Goal: Task Accomplishment & Management: Complete application form

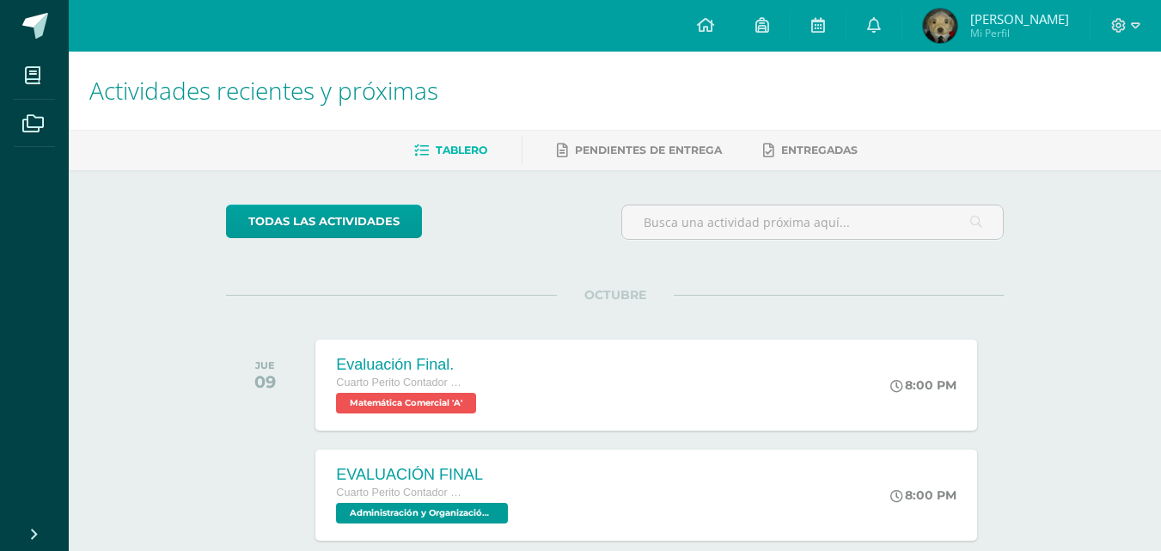
click at [977, 34] on span "Justin Samuel Mi Perfil" at bounding box center [995, 26] width 153 height 34
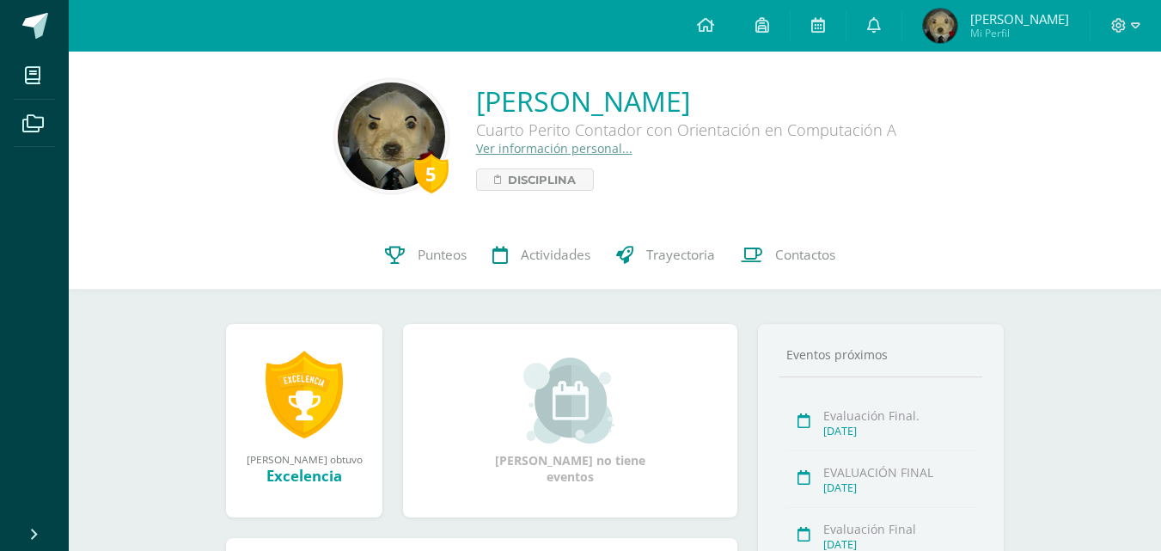
click at [1131, 32] on icon at bounding box center [1135, 25] width 9 height 15
click at [1101, 126] on link "Cerrar sesión" at bounding box center [1072, 117] width 136 height 25
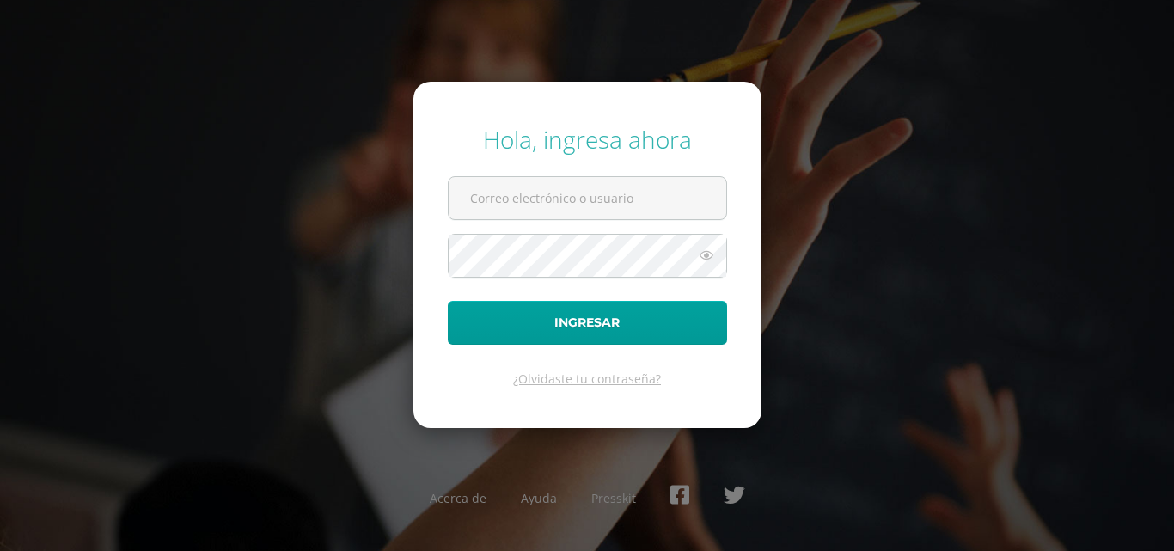
click at [686, 204] on input "text" at bounding box center [587, 198] width 278 height 42
type input "[EMAIL_ADDRESS][DOMAIN_NAME]"
click at [448, 301] on button "Ingresar" at bounding box center [587, 323] width 279 height 44
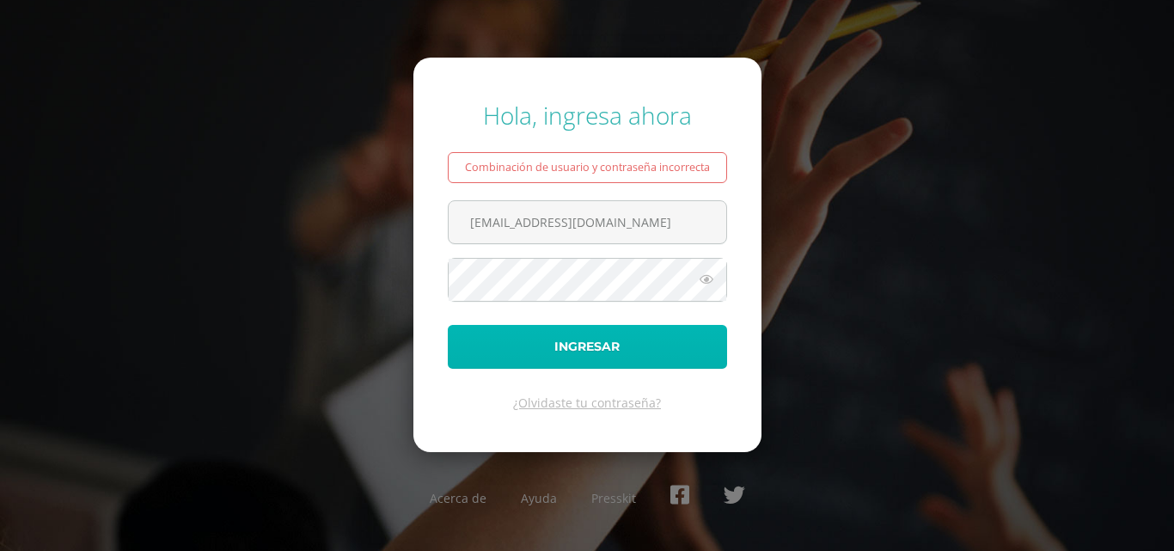
click at [616, 350] on button "Ingresar" at bounding box center [587, 347] width 279 height 44
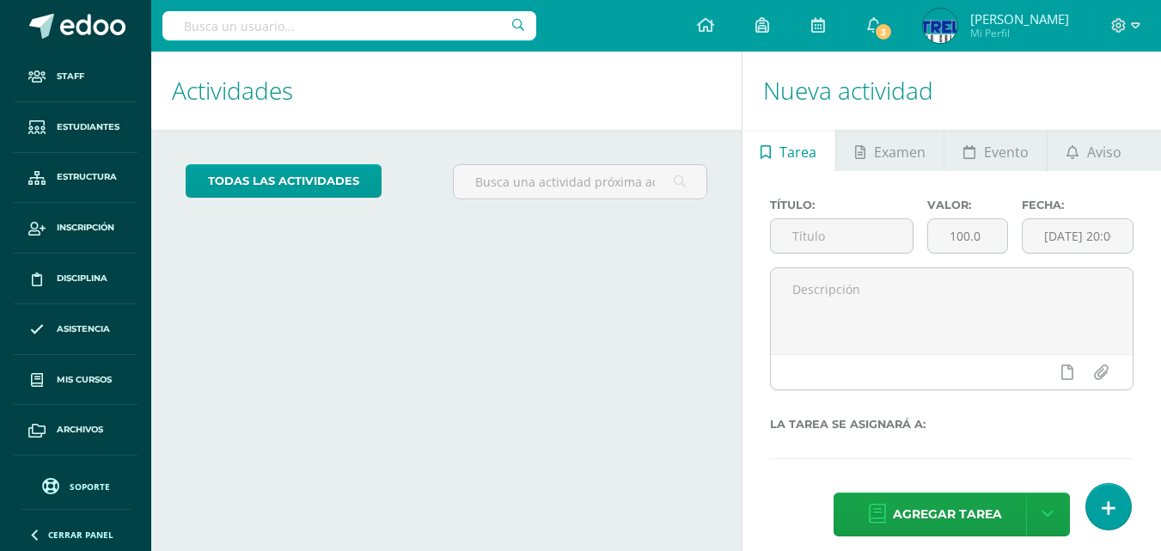
click at [893, 36] on span "3" at bounding box center [883, 31] width 19 height 19
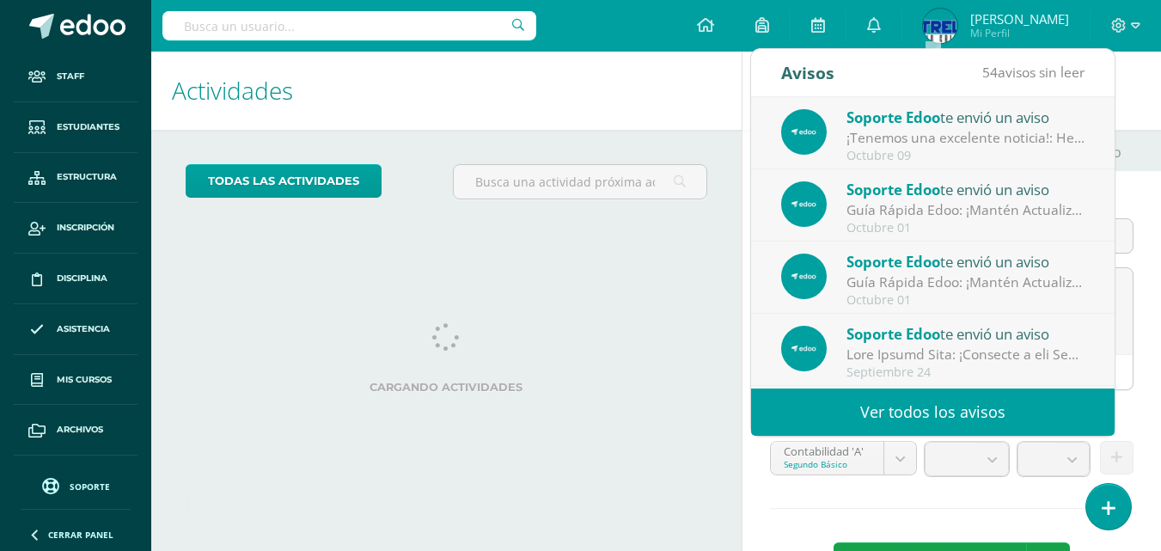
click at [613, 101] on h1 "Actividades" at bounding box center [446, 91] width 549 height 78
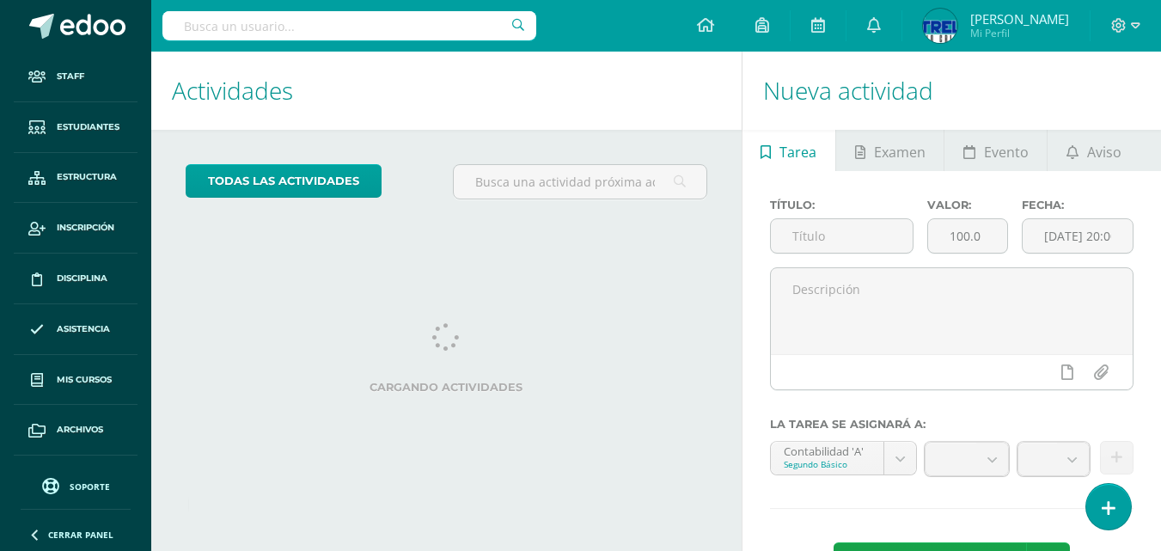
click at [599, 327] on div "Cargando actividades" at bounding box center [447, 361] width 522 height 77
click at [41, 31] on span at bounding box center [41, 26] width 25 height 25
type input "Evaluación Final"
drag, startPoint x: 989, startPoint y: 235, endPoint x: 931, endPoint y: 237, distance: 57.6
click at [931, 237] on input "100.0" at bounding box center [967, 236] width 79 height 34
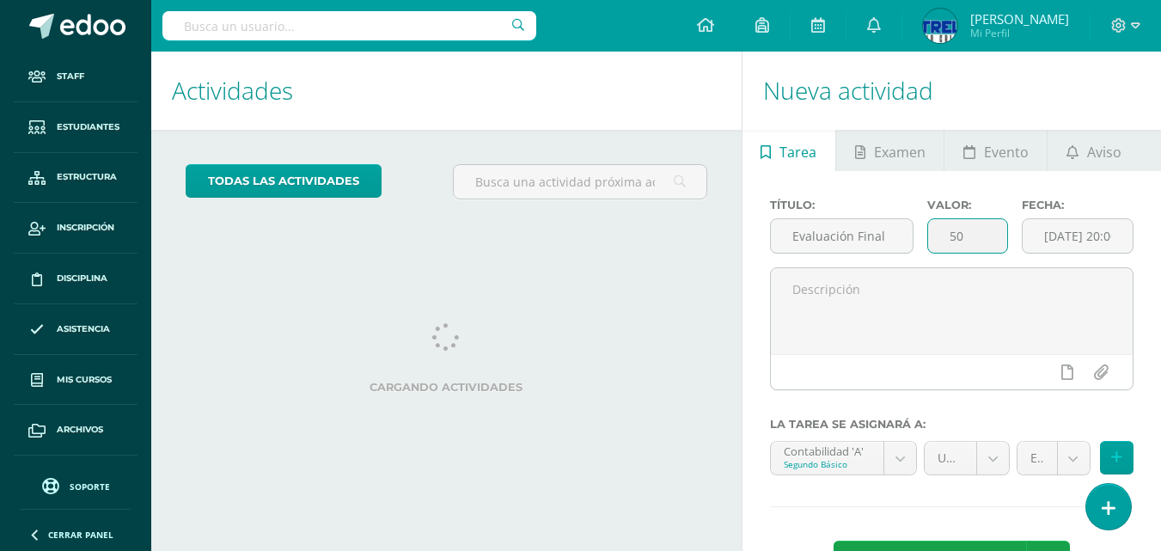
type input "50"
click at [1078, 239] on input "2025-10-09 20:00:00" at bounding box center [1077, 236] width 110 height 34
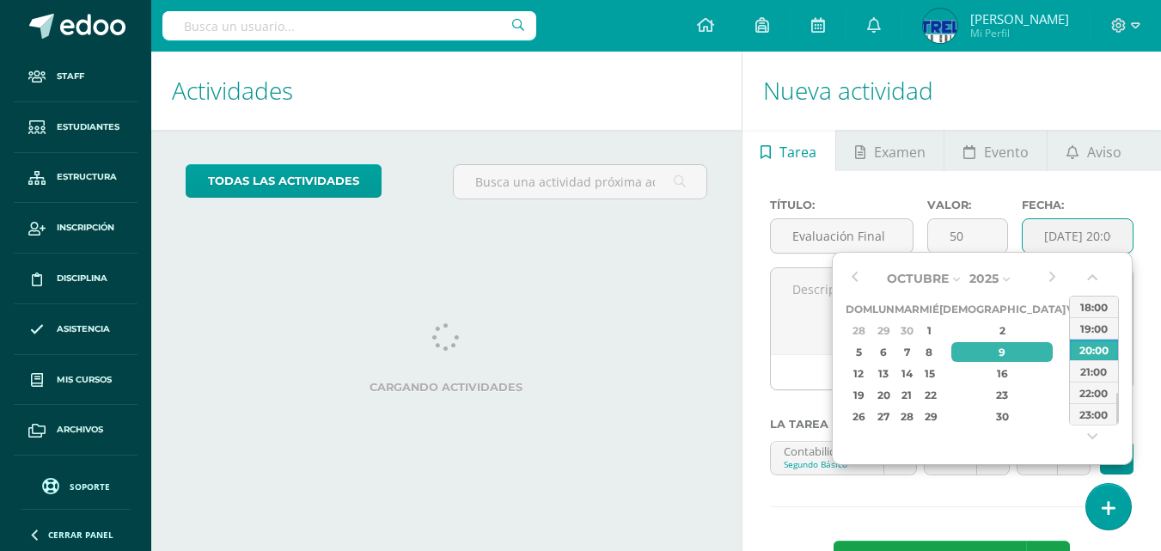
click at [916, 357] on div "7" at bounding box center [906, 352] width 20 height 20
click at [1099, 283] on button "button" at bounding box center [1093, 281] width 17 height 26
click at [1093, 282] on button "button" at bounding box center [1093, 281] width 17 height 26
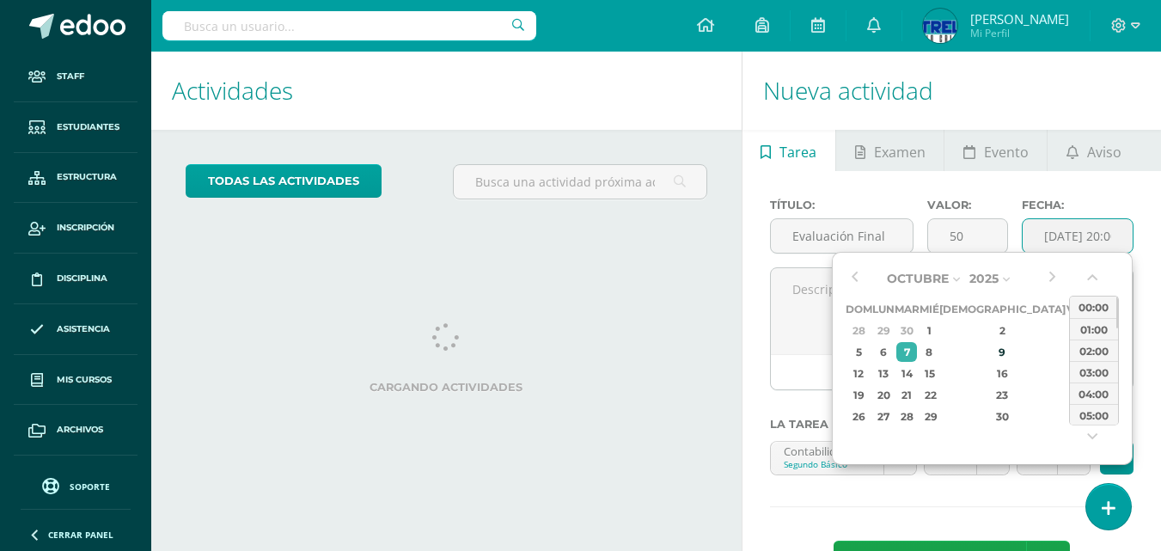
click at [1093, 282] on button "button" at bounding box center [1093, 281] width 17 height 26
click at [1092, 441] on button "button" at bounding box center [1093, 440] width 17 height 26
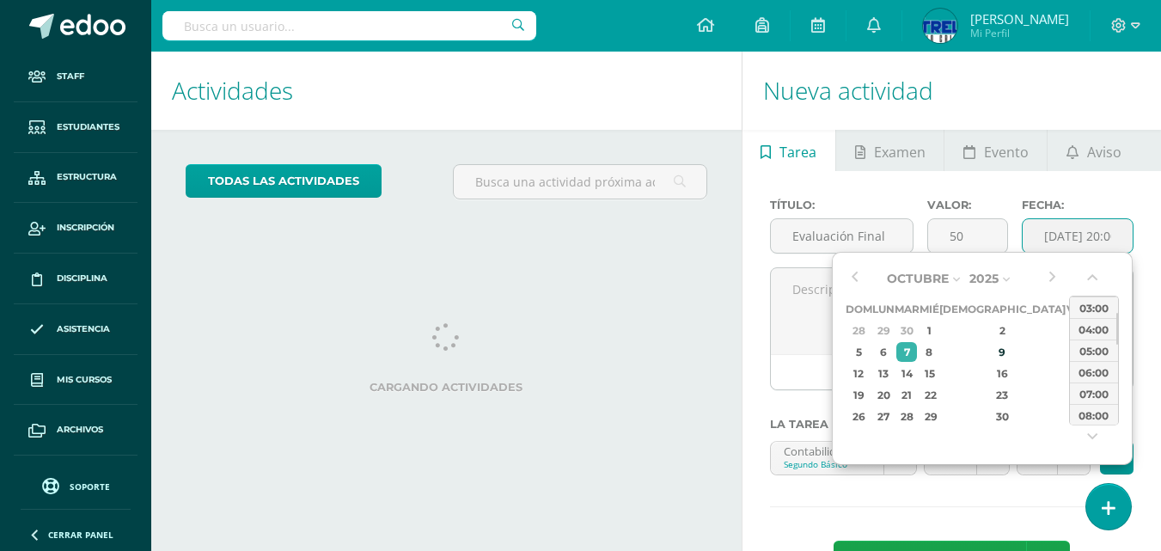
click at [1092, 441] on button "button" at bounding box center [1093, 440] width 17 height 26
click at [1094, 434] on button "button" at bounding box center [1093, 440] width 17 height 26
click at [1102, 412] on div "11:00" at bounding box center [1094, 414] width 48 height 21
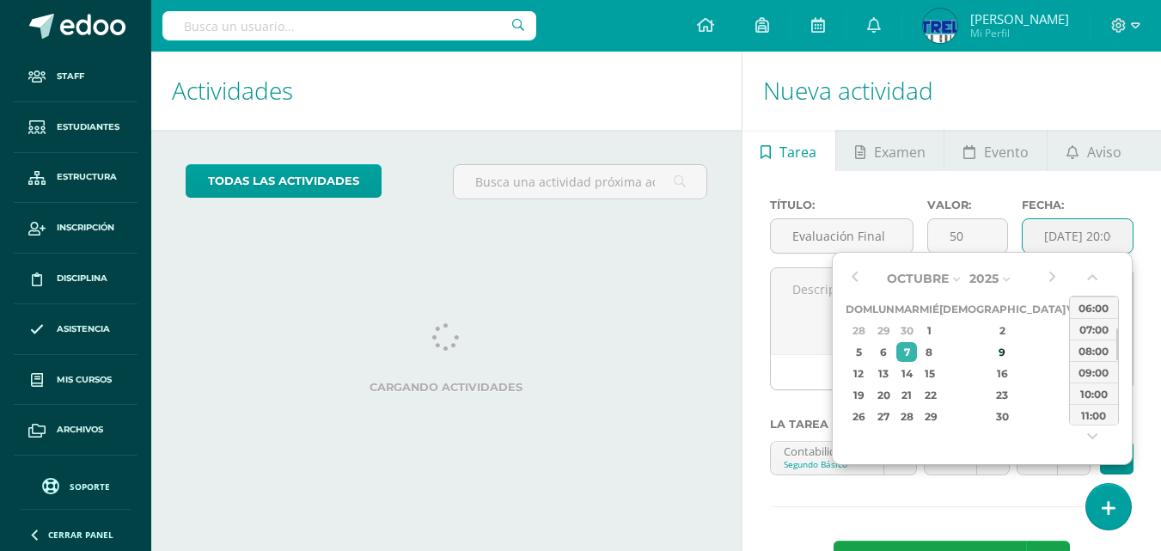
type input "2025-10-07 11:00"
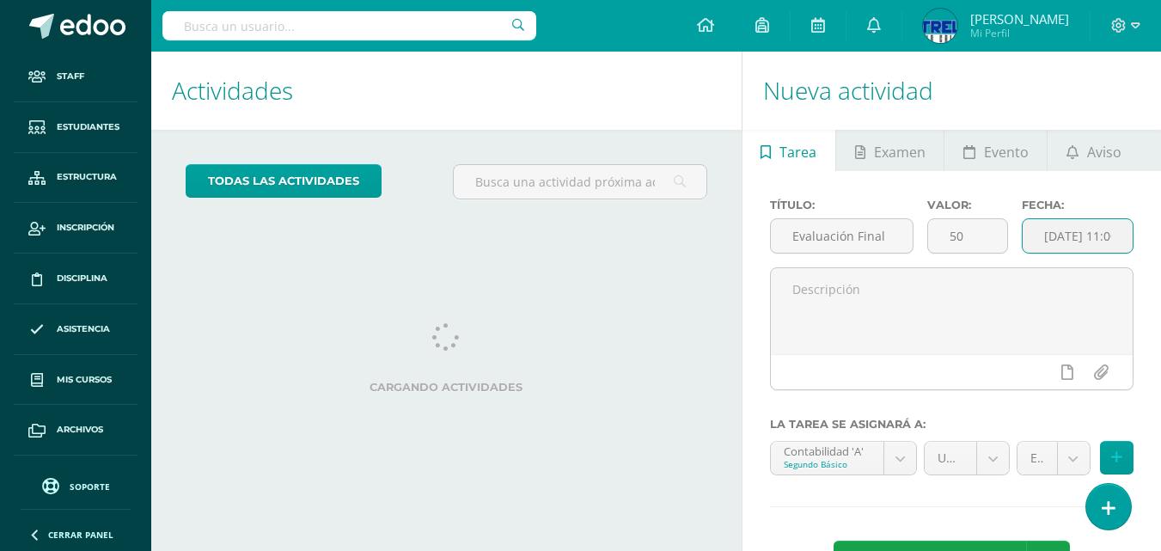
click at [991, 460] on body "Staff Estudiantes Estructura Inscripción Disciplina Asistencia Mis cursos Archi…" at bounding box center [580, 275] width 1161 height 551
click at [1077, 463] on body "Staff Estudiantes Estructura Inscripción Disciplina Asistencia Mis cursos Archi…" at bounding box center [580, 275] width 1161 height 551
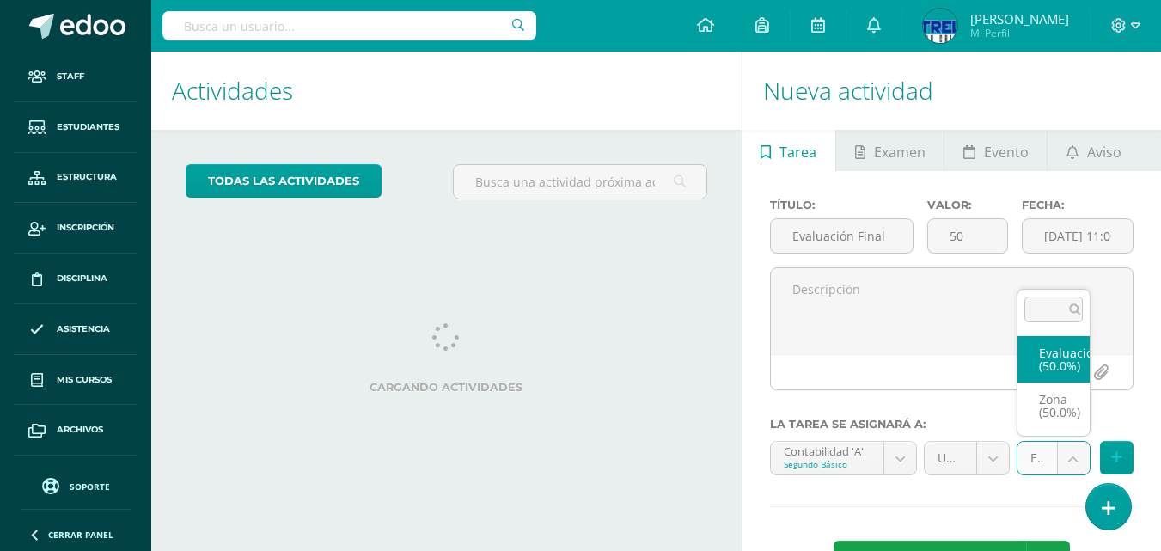
select select "80330"
click at [1119, 459] on icon at bounding box center [1116, 457] width 11 height 15
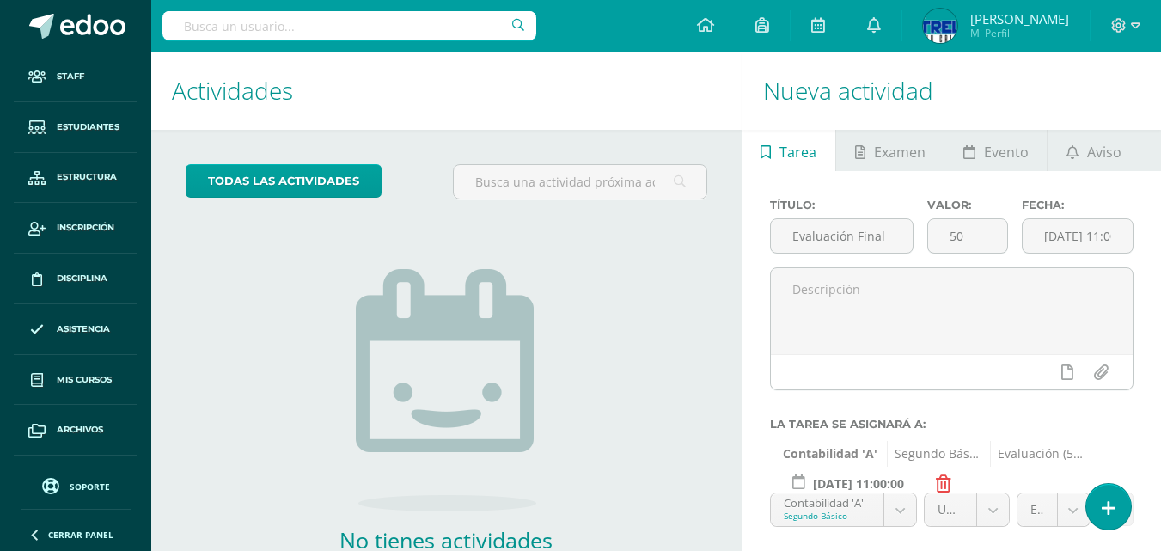
scroll to position [116, 0]
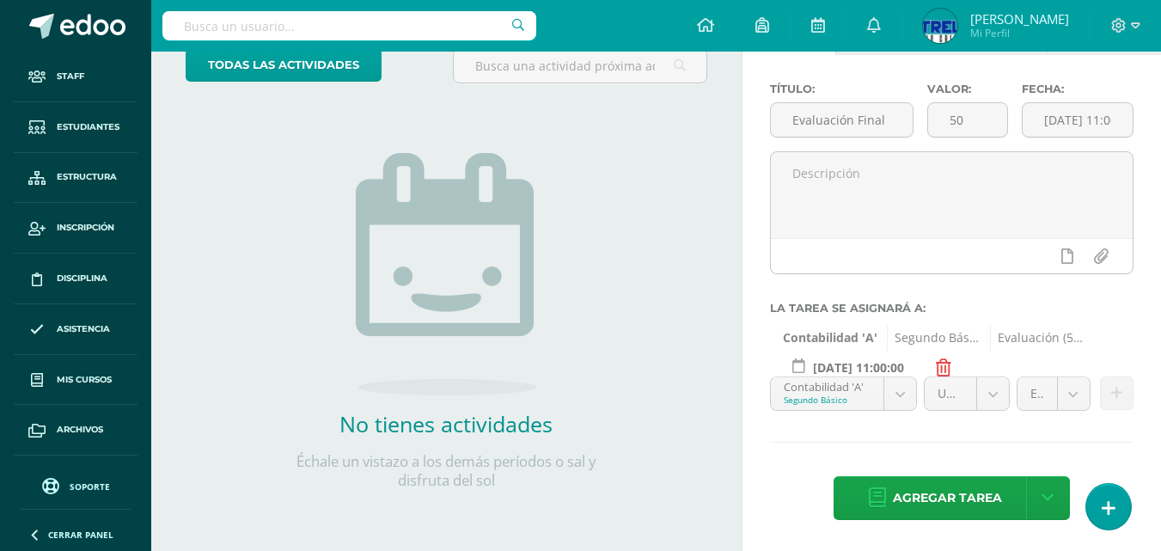
click at [898, 511] on span "Agregar tarea" at bounding box center [947, 498] width 109 height 42
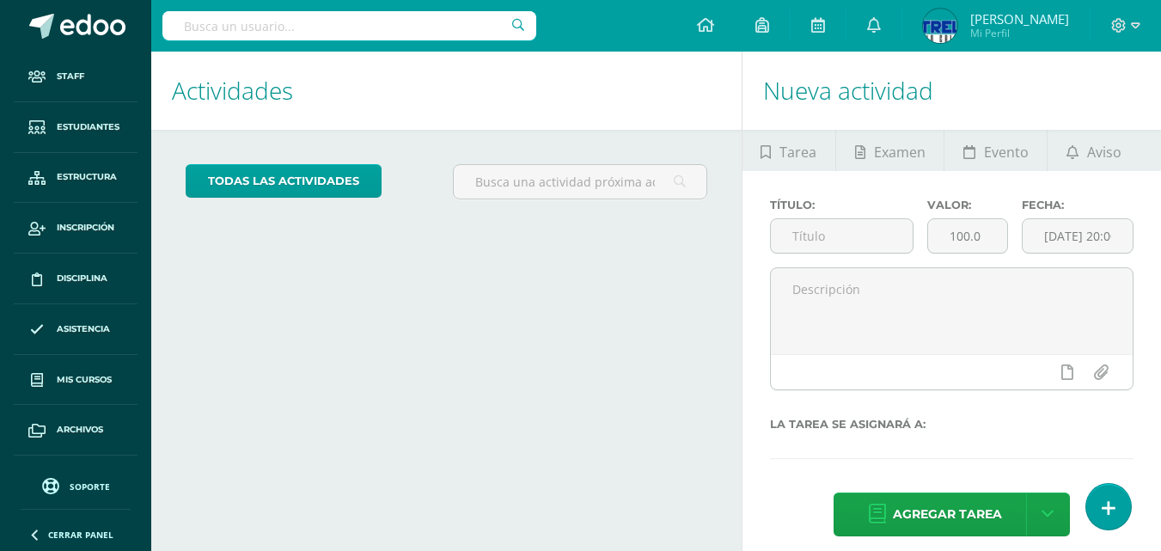
click at [865, 241] on input "text" at bounding box center [842, 236] width 142 height 34
type input "Evaluación Final"
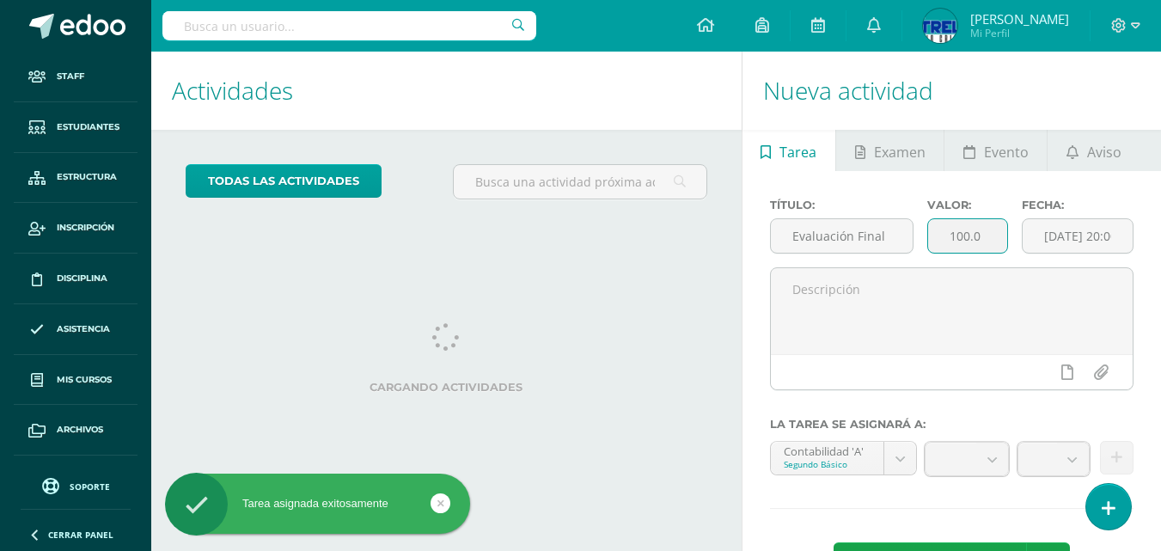
scroll to position [66, 0]
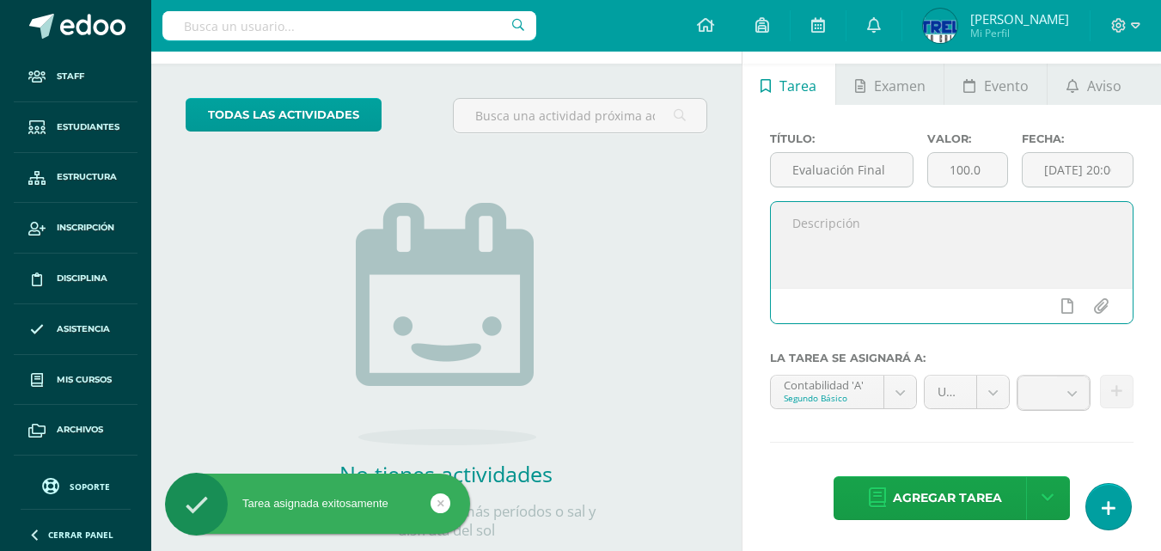
drag, startPoint x: 943, startPoint y: 174, endPoint x: 914, endPoint y: 174, distance: 29.2
click at [914, 202] on textarea at bounding box center [952, 245] width 362 height 86
click at [924, 338] on div at bounding box center [948, 345] width 363 height 14
click at [963, 338] on div at bounding box center [948, 345] width 363 height 14
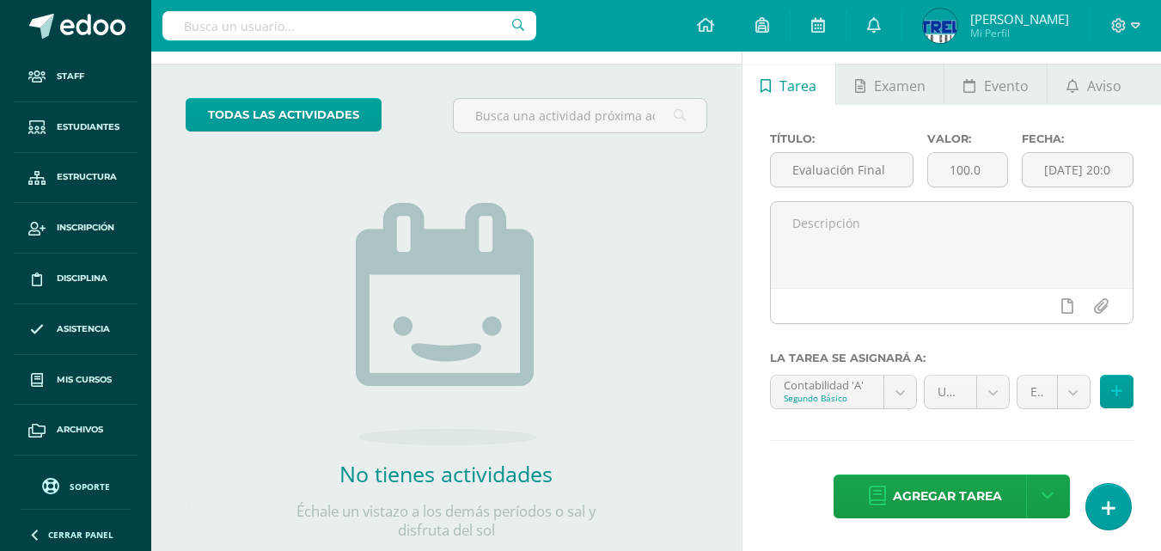
scroll to position [0, 0]
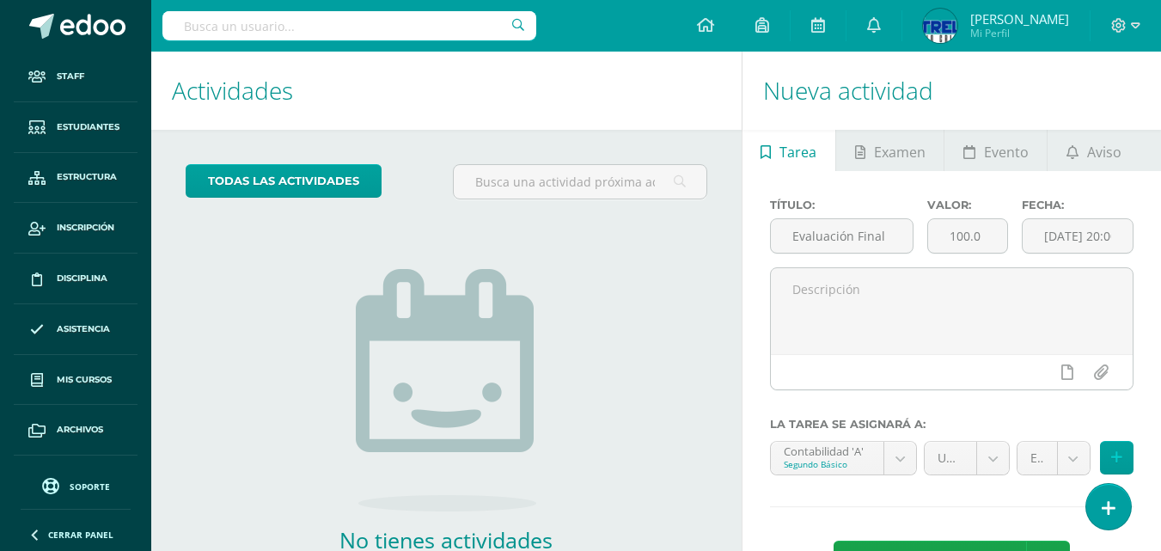
click at [985, 237] on input "100.0" at bounding box center [967, 236] width 79 height 34
click at [933, 238] on input "100.0" at bounding box center [967, 236] width 79 height 34
click at [981, 238] on input "100.0" at bounding box center [967, 236] width 79 height 34
type input "1"
type input "50"
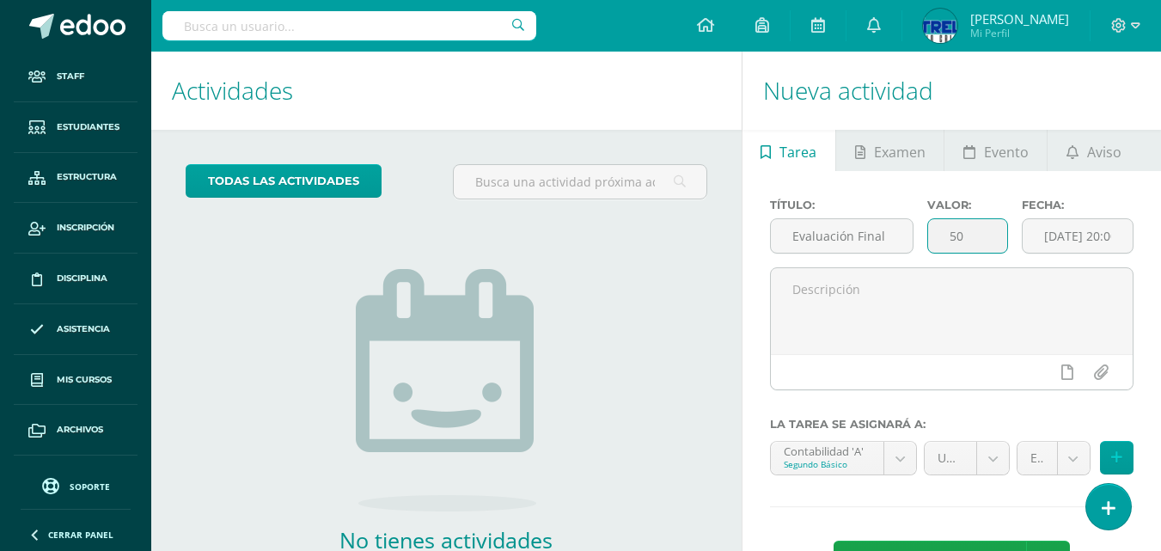
click at [1060, 230] on input "2025-10-09 20:00:00" at bounding box center [1077, 236] width 110 height 34
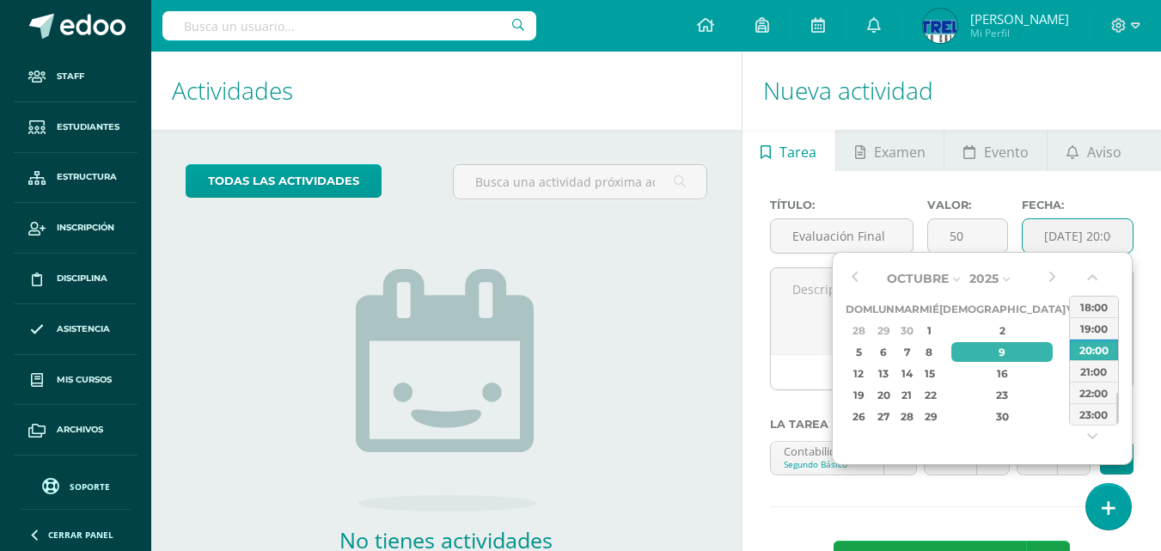
click at [916, 354] on div "7" at bounding box center [906, 352] width 20 height 20
click at [1093, 283] on button "button" at bounding box center [1093, 281] width 17 height 26
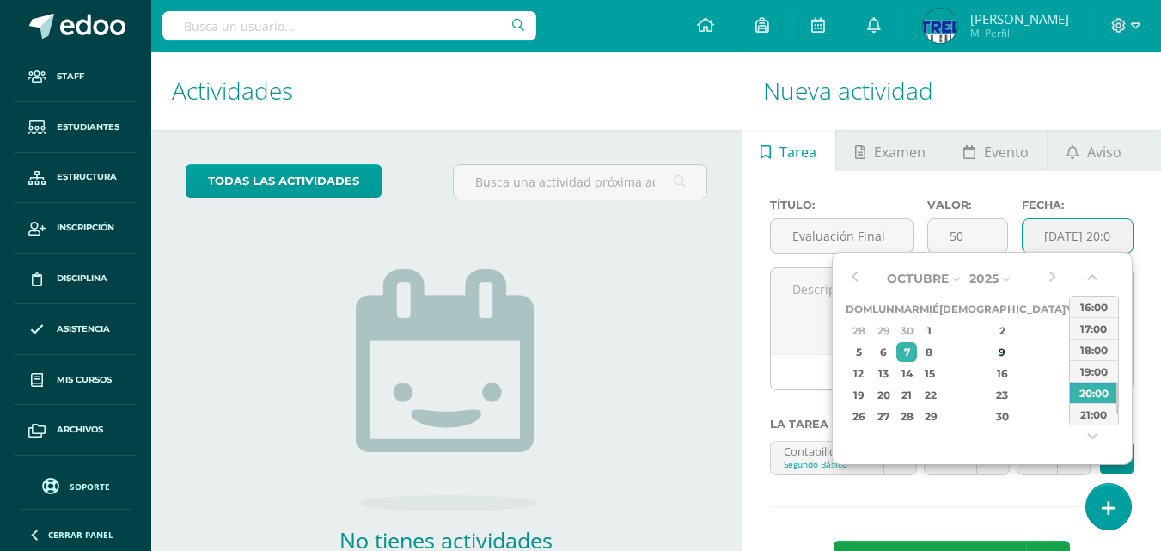
click at [1093, 283] on button "button" at bounding box center [1093, 281] width 17 height 26
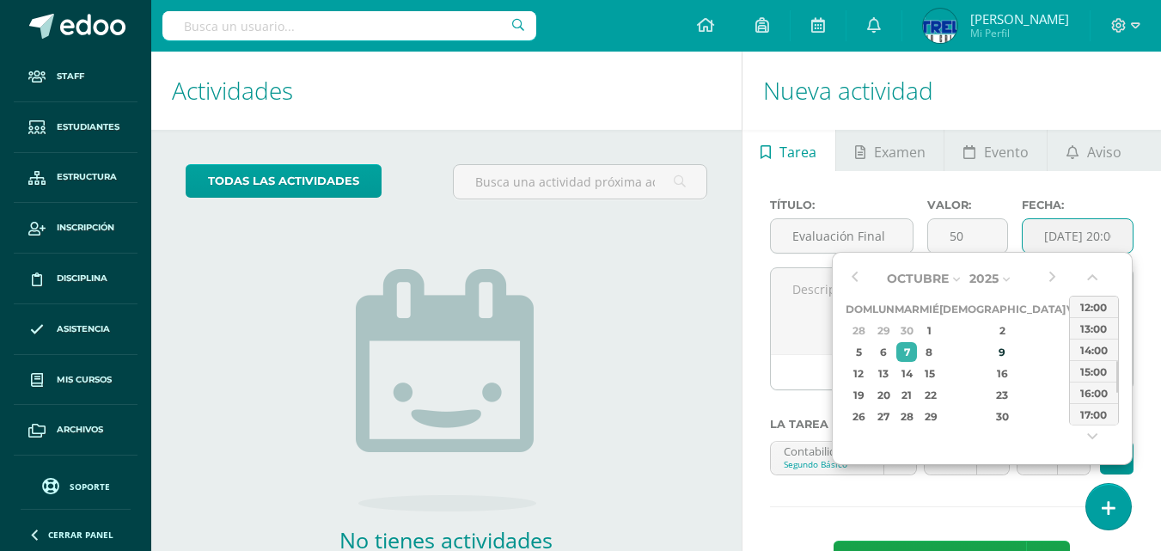
click at [1093, 283] on button "button" at bounding box center [1093, 281] width 17 height 26
click at [1096, 326] on div "11:00" at bounding box center [1094, 327] width 48 height 21
type input "2025-10-07 11:00"
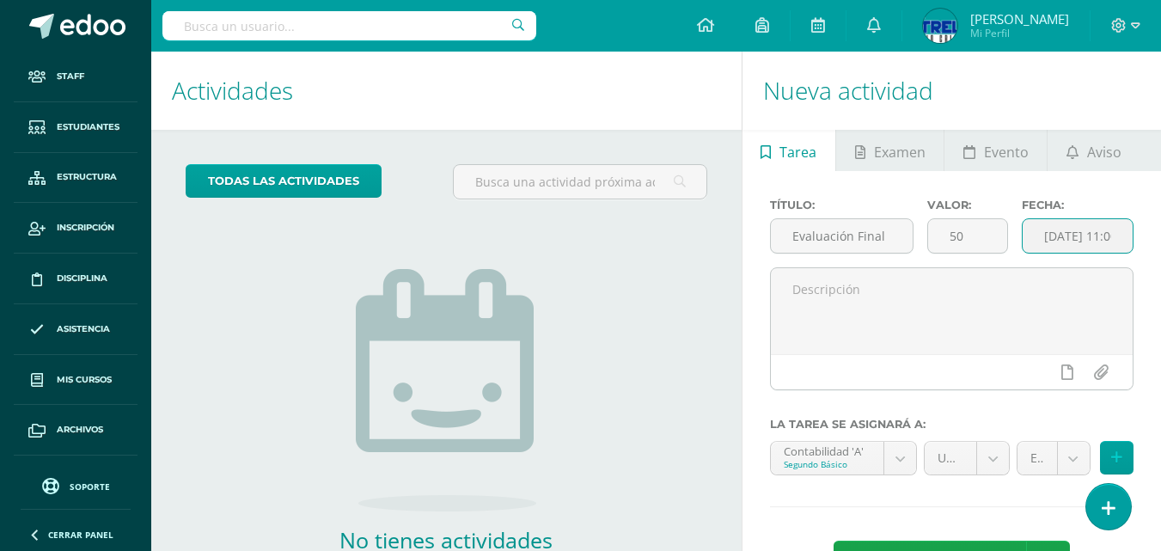
click at [899, 462] on body "Tarea asignada exitosamente Staff Estudiantes Estructura Inscripción Disciplina…" at bounding box center [580, 275] width 1161 height 551
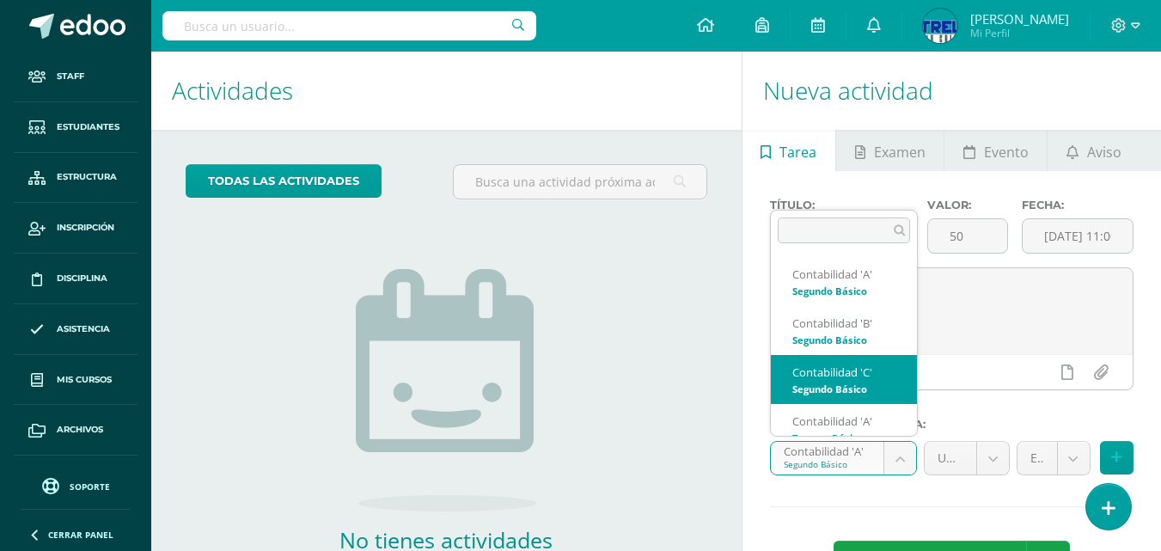
scroll to position [17, 0]
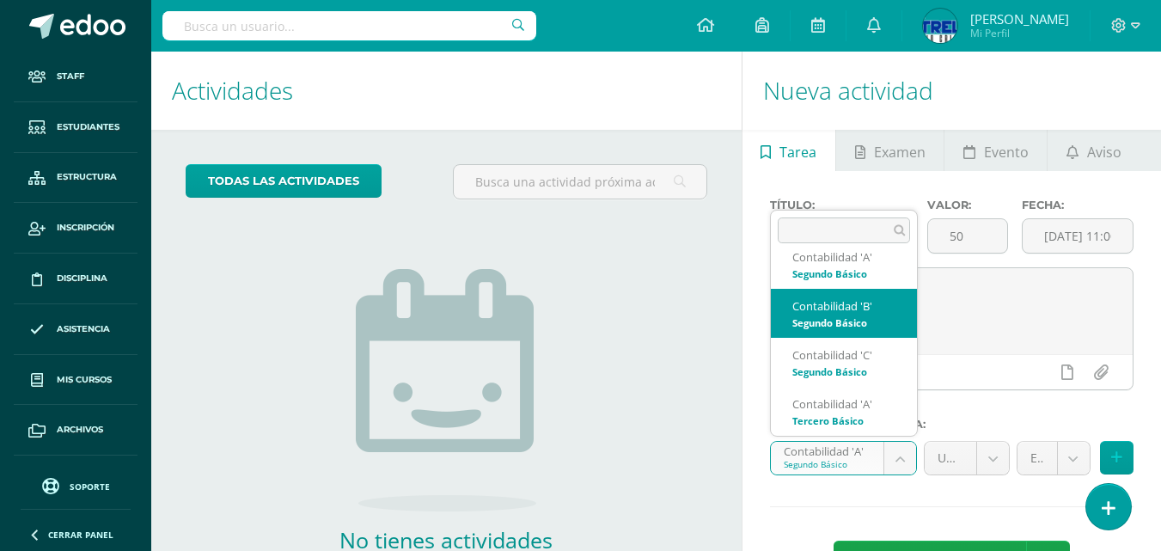
select select "71339"
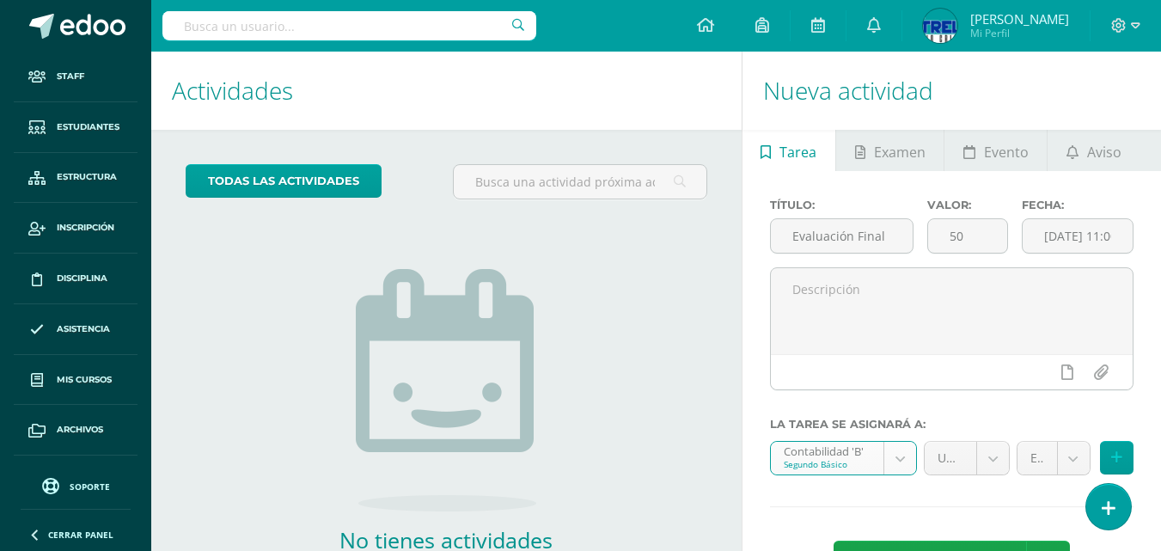
click at [993, 464] on body "Tarea asignada exitosamente Staff Estudiantes Estructura Inscripción Disciplina…" at bounding box center [580, 275] width 1161 height 551
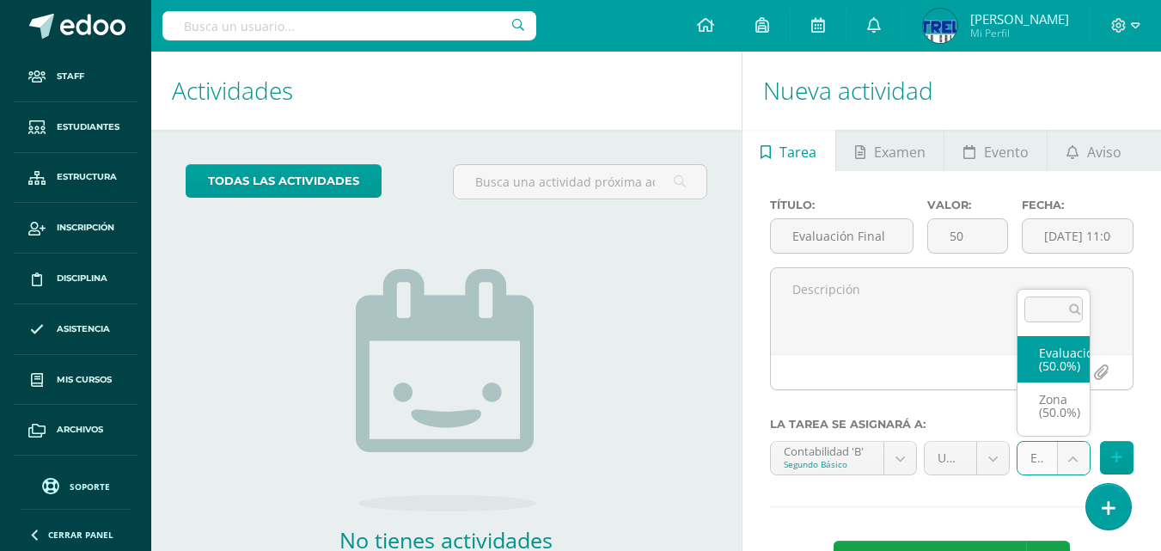
click at [1076, 461] on body "Tarea asignada exitosamente Staff Estudiantes Estructura Inscripción Disciplina…" at bounding box center [580, 275] width 1161 height 551
select select "80332"
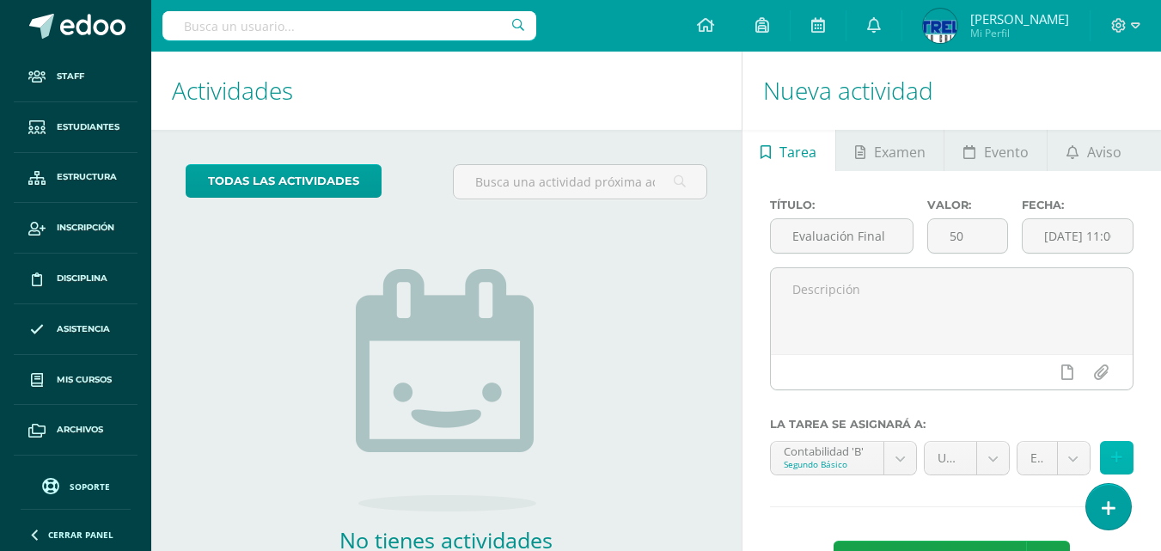
click at [1122, 461] on button at bounding box center [1117, 458] width 34 height 34
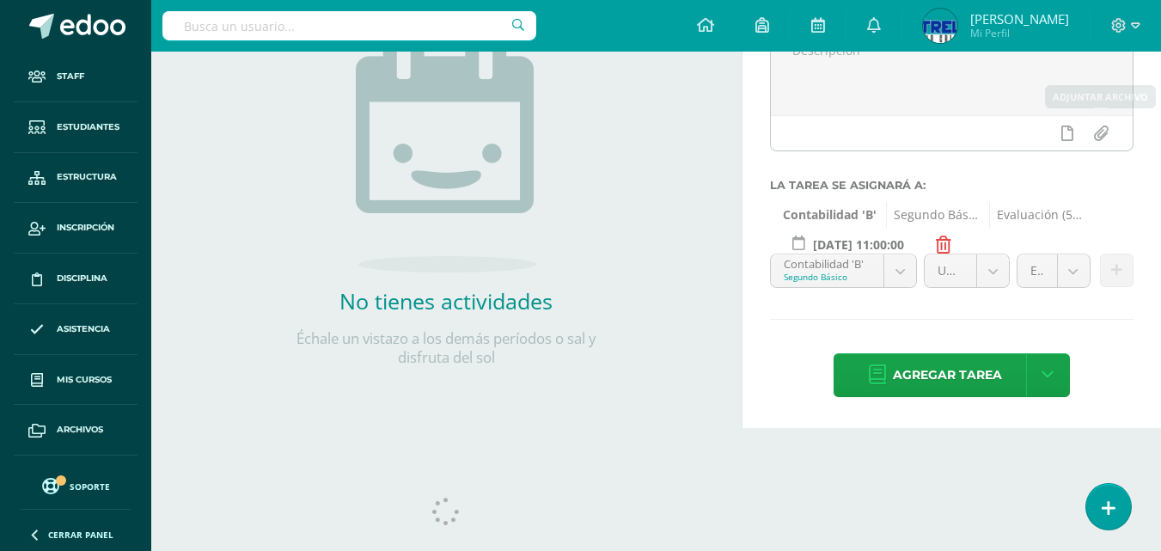
scroll to position [258, 0]
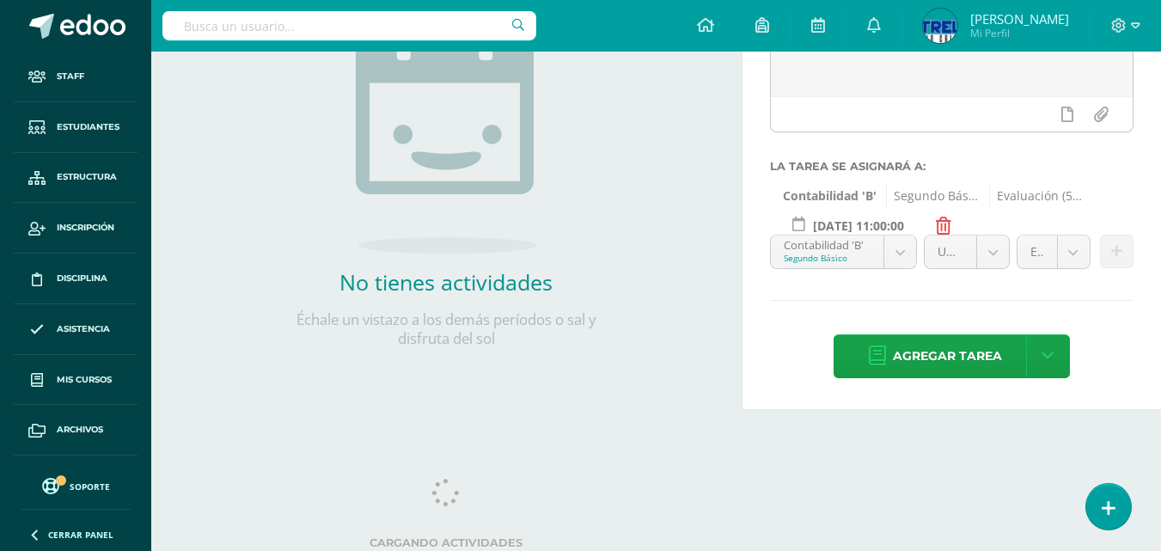
click at [901, 252] on body "Tarea asignada exitosamente Staff Estudiantes Estructura Inscripción Disciplina…" at bounding box center [580, 17] width 1161 height 551
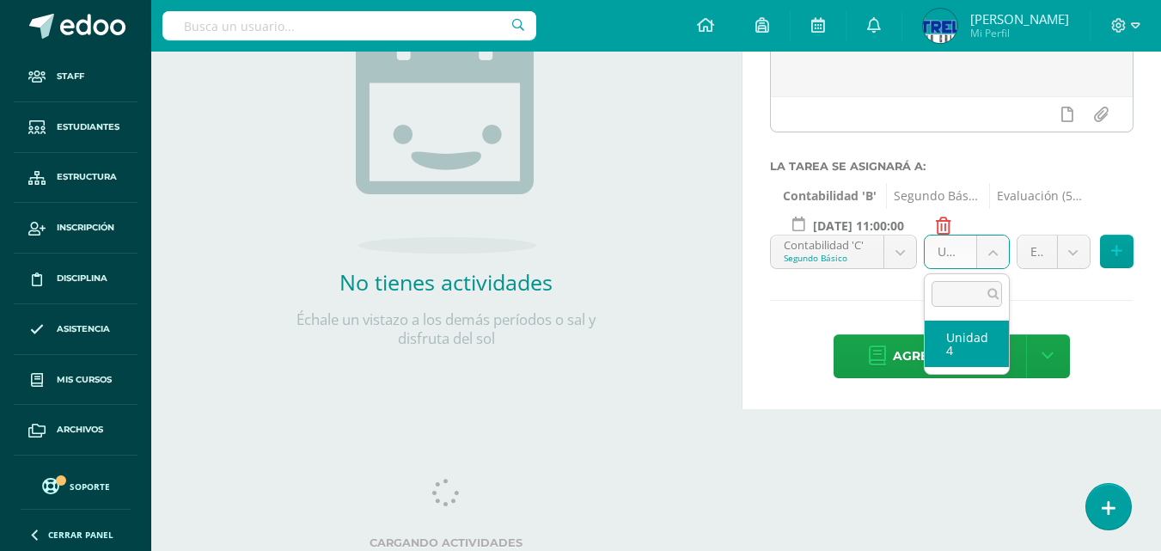
click at [991, 257] on body "Tarea asignada exitosamente Staff Estudiantes Estructura Inscripción Disciplina…" at bounding box center [580, 17] width 1161 height 551
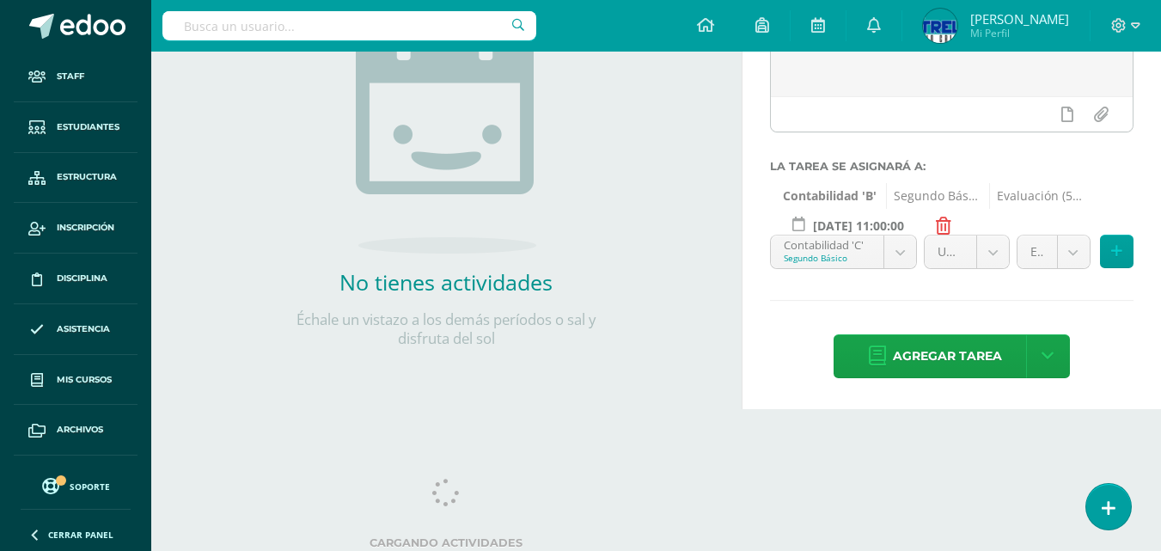
click at [1071, 252] on body "Tarea asignada exitosamente Staff Estudiantes Estructura Inscripción Disciplina…" at bounding box center [580, 17] width 1161 height 551
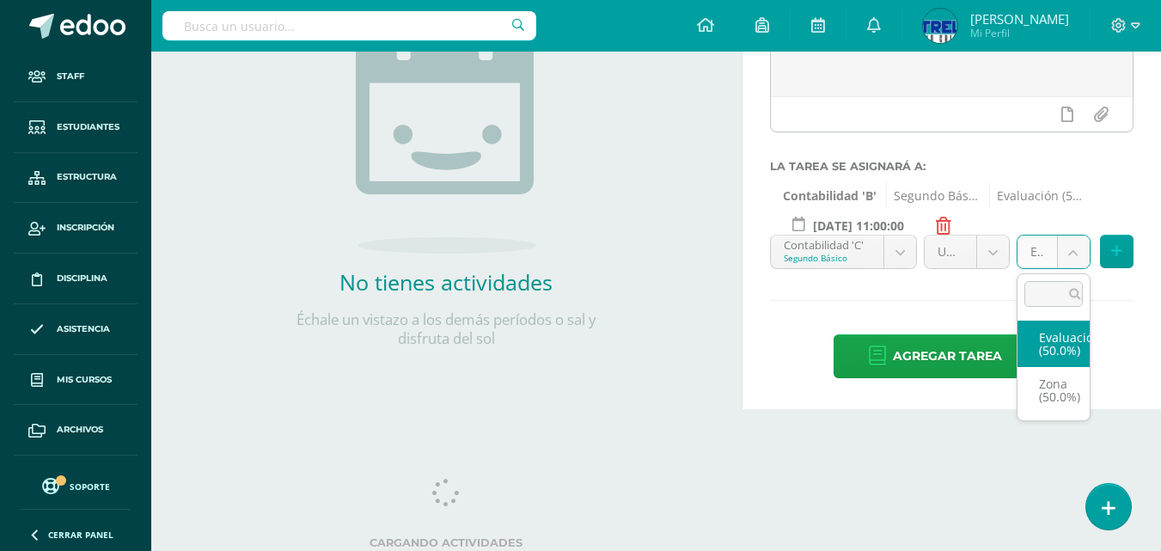
click at [1071, 252] on body "Tarea asignada exitosamente Staff Estudiantes Estructura Inscripción Disciplina…" at bounding box center [580, 17] width 1161 height 551
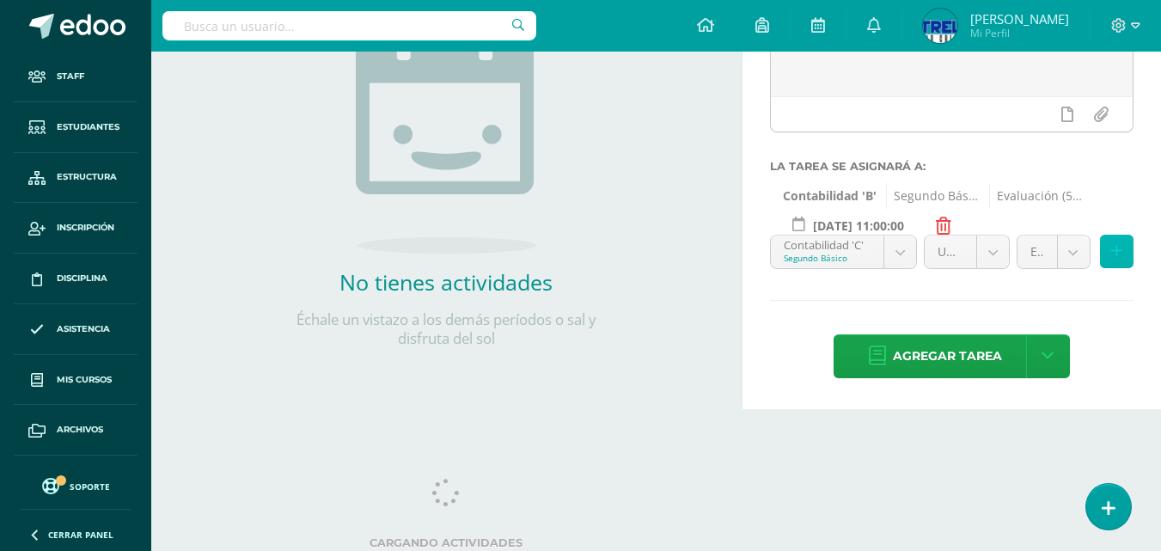
click at [1114, 249] on icon at bounding box center [1116, 251] width 11 height 15
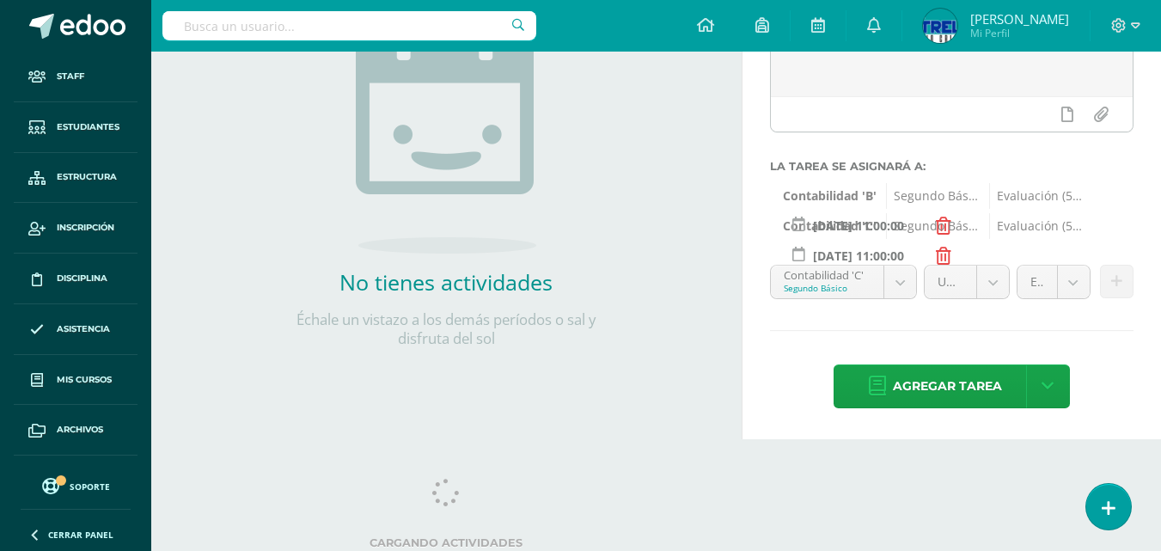
click at [897, 285] on body "Tarea asignada exitosamente Staff Estudiantes Estructura Inscripción Disciplina…" at bounding box center [580, 17] width 1161 height 551
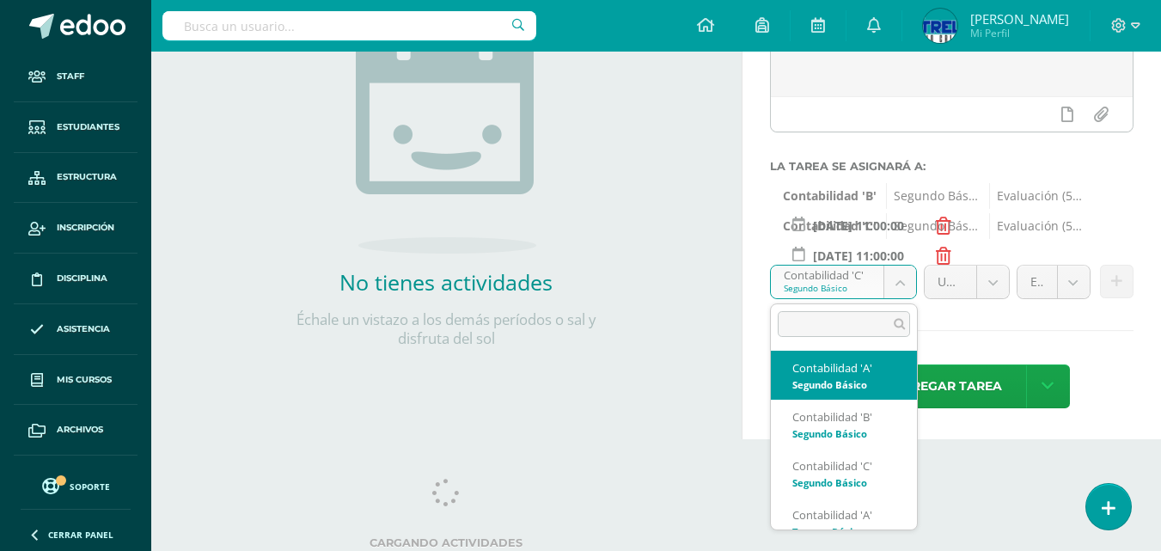
scroll to position [86, 0]
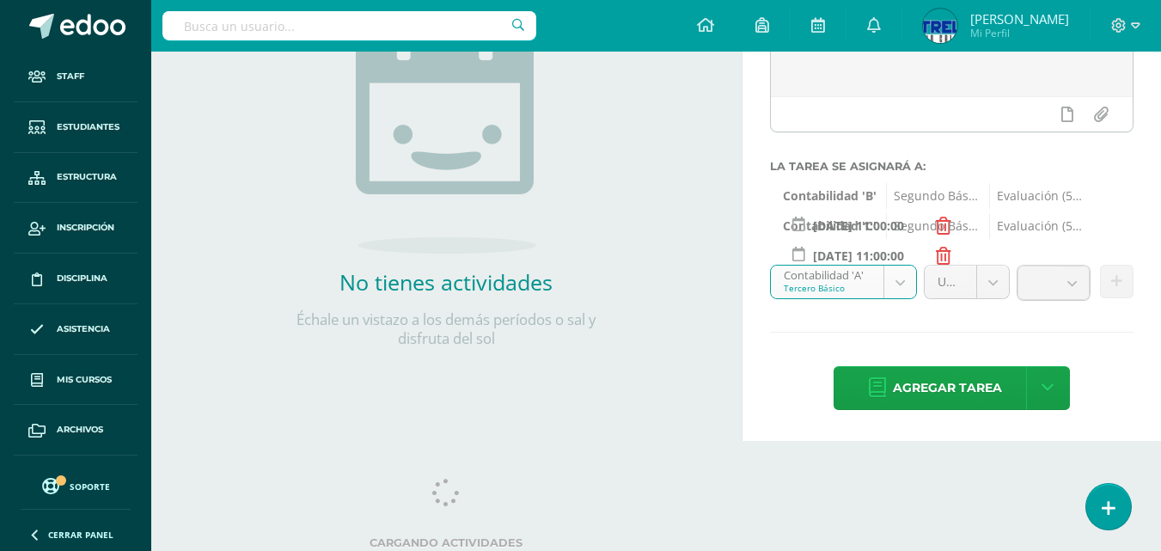
click at [995, 280] on body "Tarea asignada exitosamente Staff Estudiantes Estructura Inscripción Disciplina…" at bounding box center [580, 17] width 1161 height 551
click at [991, 279] on body "Tarea asignada exitosamente Staff Estudiantes Estructura Inscripción Disciplina…" at bounding box center [580, 17] width 1161 height 551
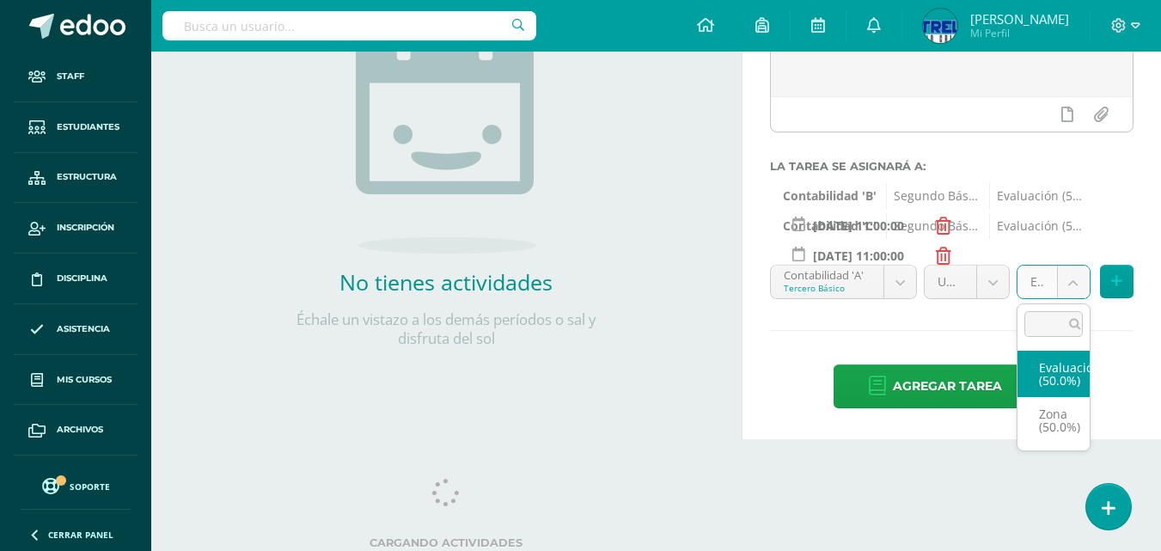
click at [1077, 285] on body "Tarea asignada exitosamente Staff Estudiantes Estructura Inscripción Disciplina…" at bounding box center [580, 17] width 1161 height 551
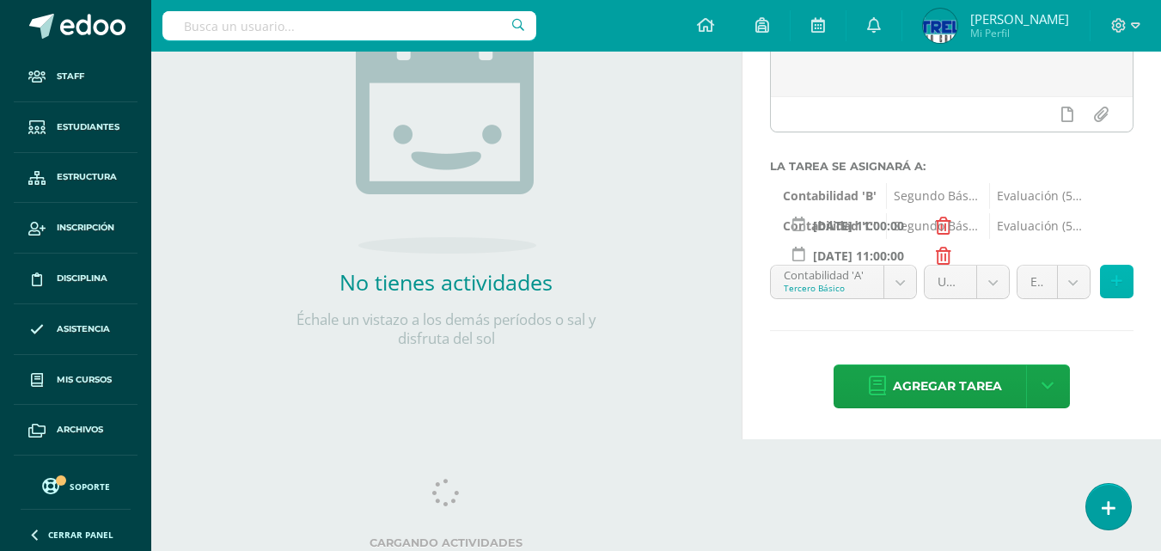
click at [1119, 284] on icon at bounding box center [1116, 281] width 11 height 15
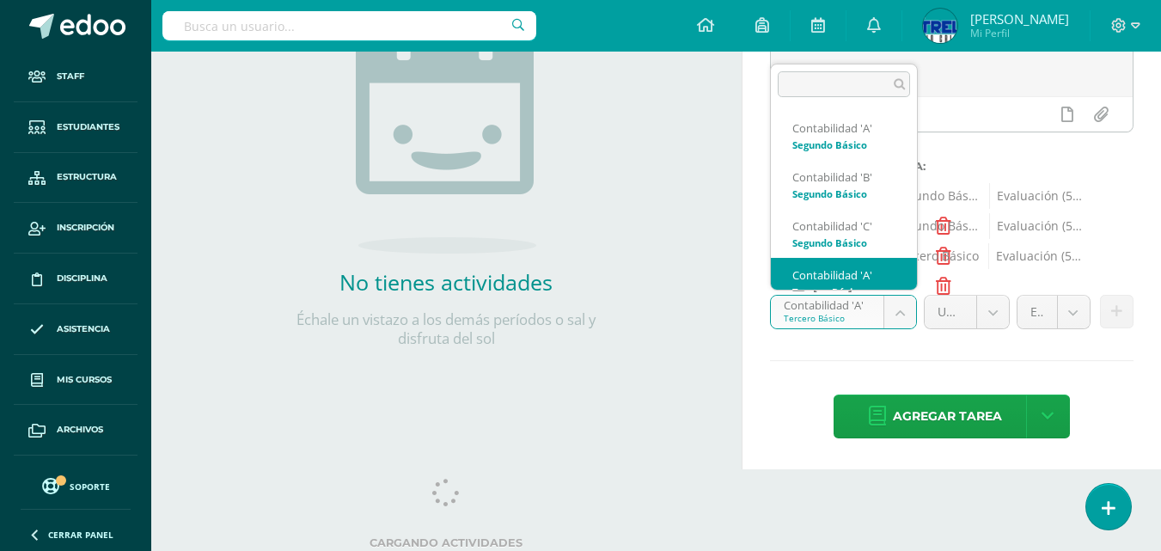
click at [899, 293] on body "Tarea asignada exitosamente Staff Estudiantes Estructura Inscripción Disciplina…" at bounding box center [580, 17] width 1161 height 551
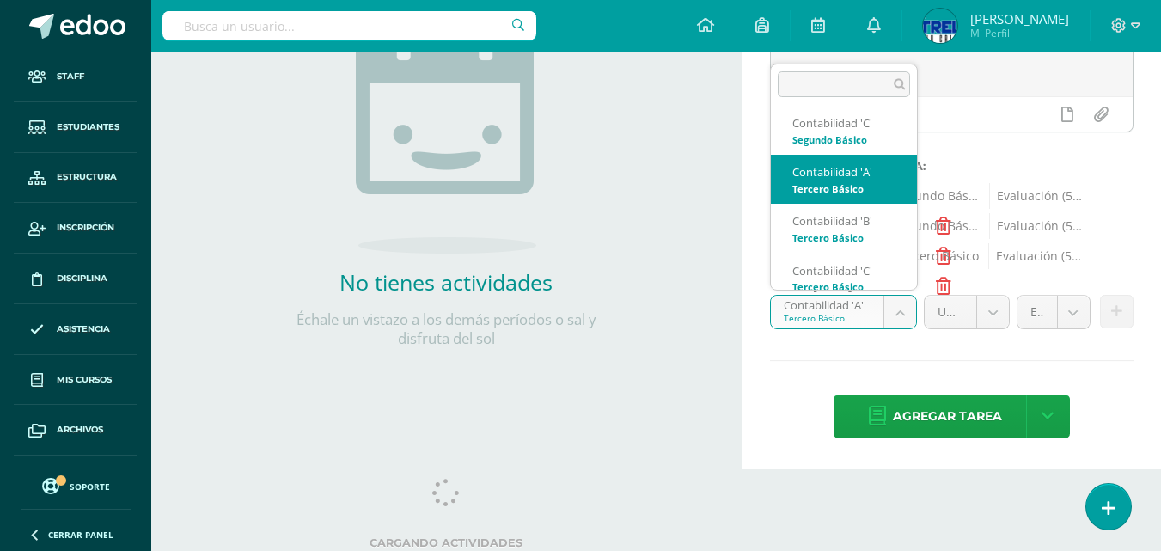
scroll to position [116, 0]
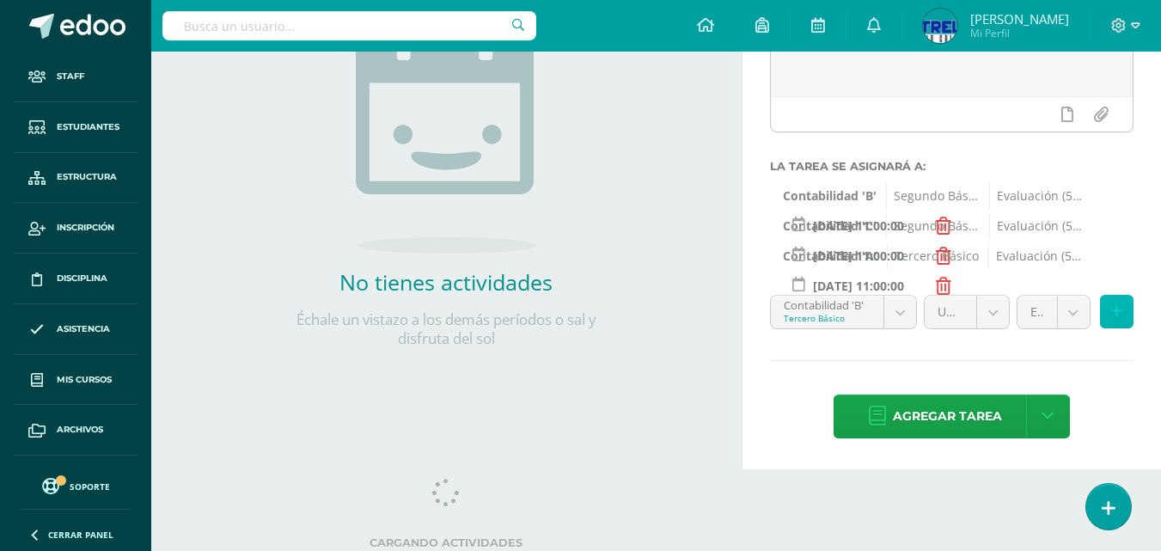
click at [1119, 314] on icon at bounding box center [1116, 311] width 11 height 15
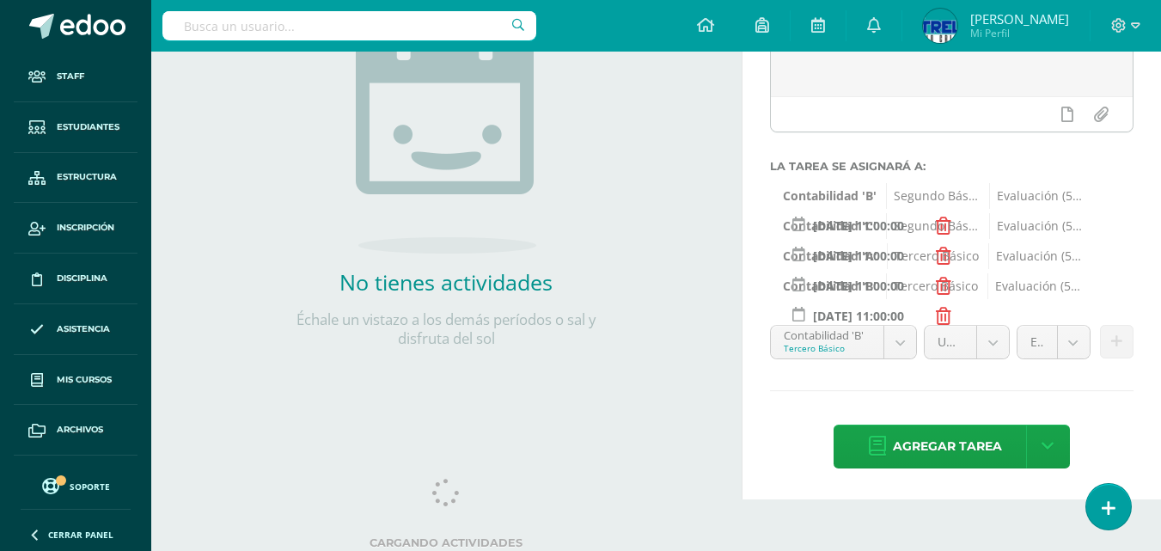
click at [899, 293] on body "Tarea asignada exitosamente Staff Estudiantes Estructura Inscripción Disciplina…" at bounding box center [580, 17] width 1161 height 551
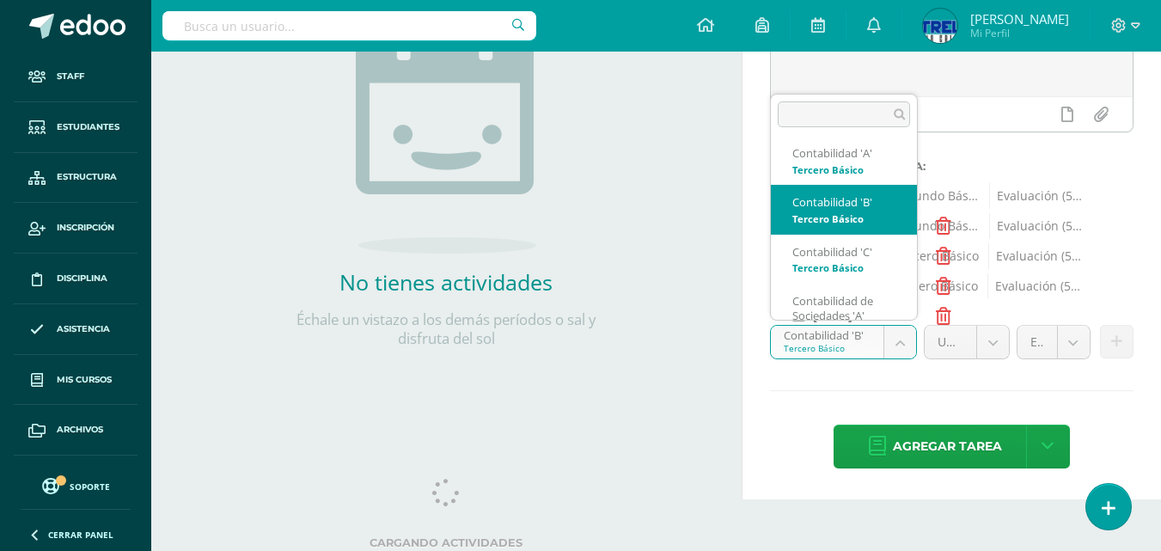
scroll to position [209, 0]
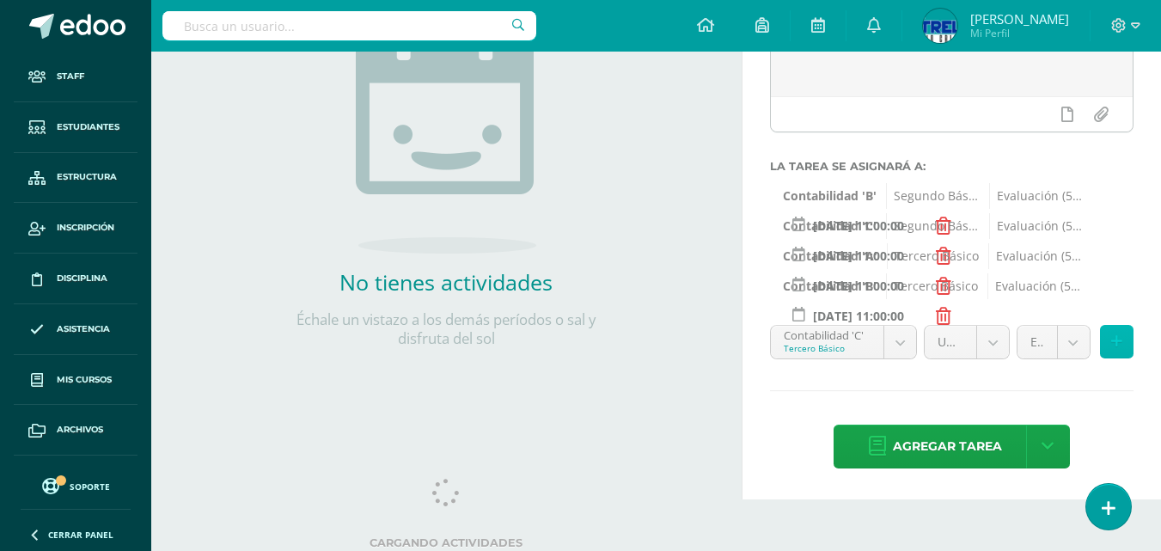
click at [1119, 350] on button at bounding box center [1117, 342] width 34 height 34
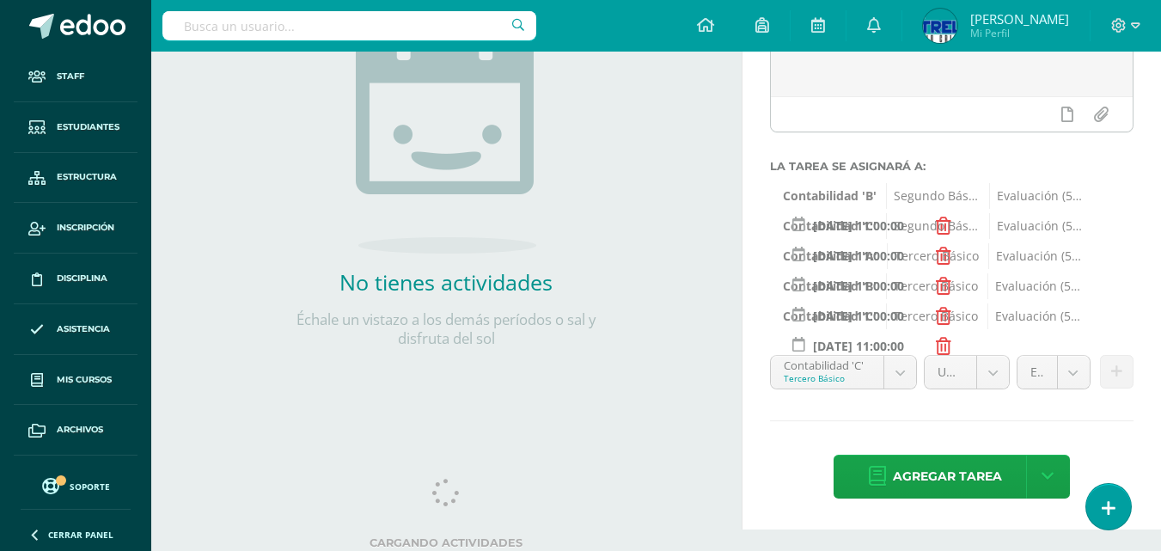
click at [905, 293] on body "Tarea asignada exitosamente Staff Estudiantes Estructura Inscripción Disciplina…" at bounding box center [580, 17] width 1161 height 551
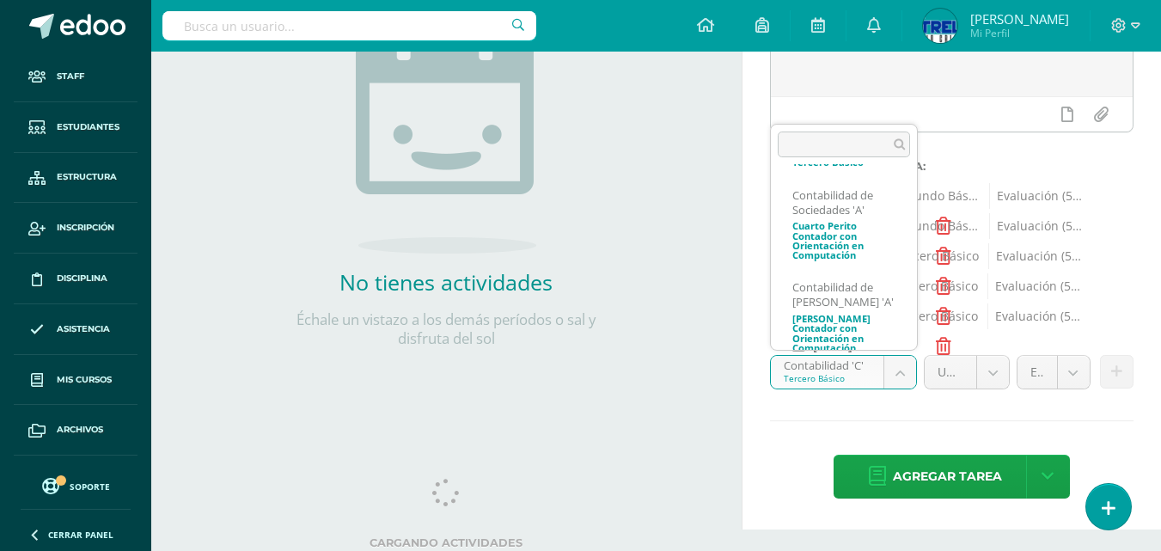
scroll to position [301, 0]
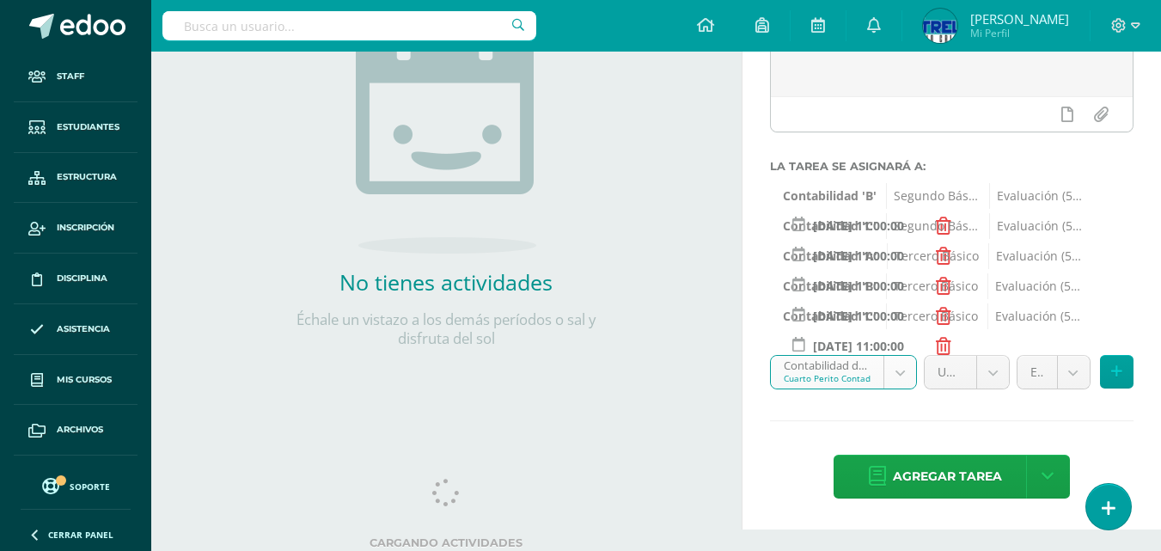
click at [1083, 293] on body "Tarea asignada exitosamente Staff Estudiantes Estructura Inscripción Disciplina…" at bounding box center [580, 17] width 1161 height 551
click at [1076, 293] on body "Tarea asignada exitosamente Staff Estudiantes Estructura Inscripción Disciplina…" at bounding box center [580, 17] width 1161 height 551
click at [986, 293] on body "Tarea asignada exitosamente Staff Estudiantes Estructura Inscripción Disciplina…" at bounding box center [580, 17] width 1161 height 551
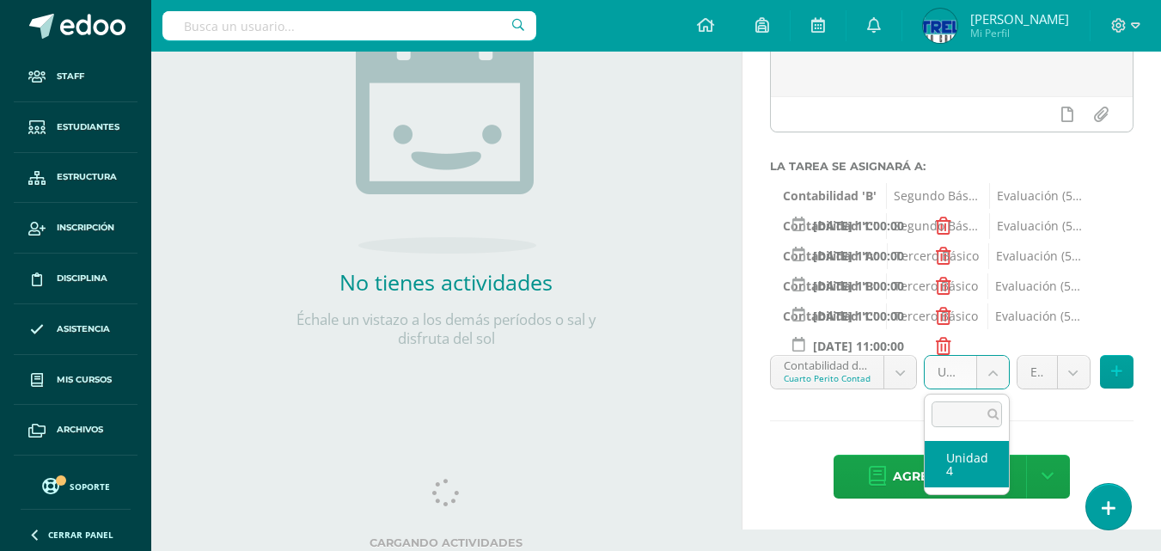
click at [991, 293] on body "Tarea asignada exitosamente Staff Estudiantes Estructura Inscripción Disciplina…" at bounding box center [580, 17] width 1161 height 551
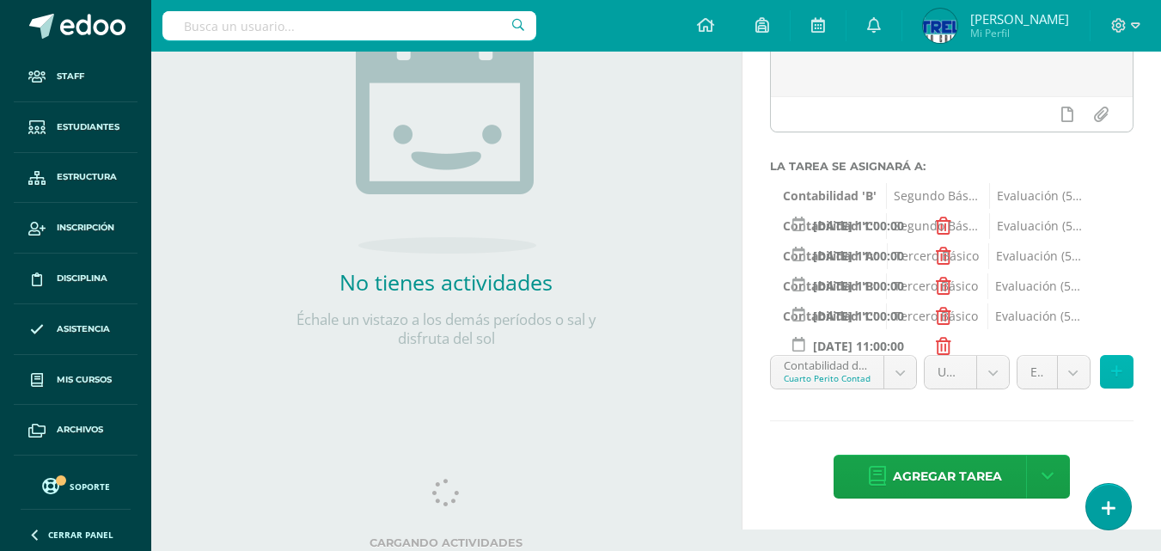
click at [1116, 372] on icon at bounding box center [1116, 371] width 11 height 15
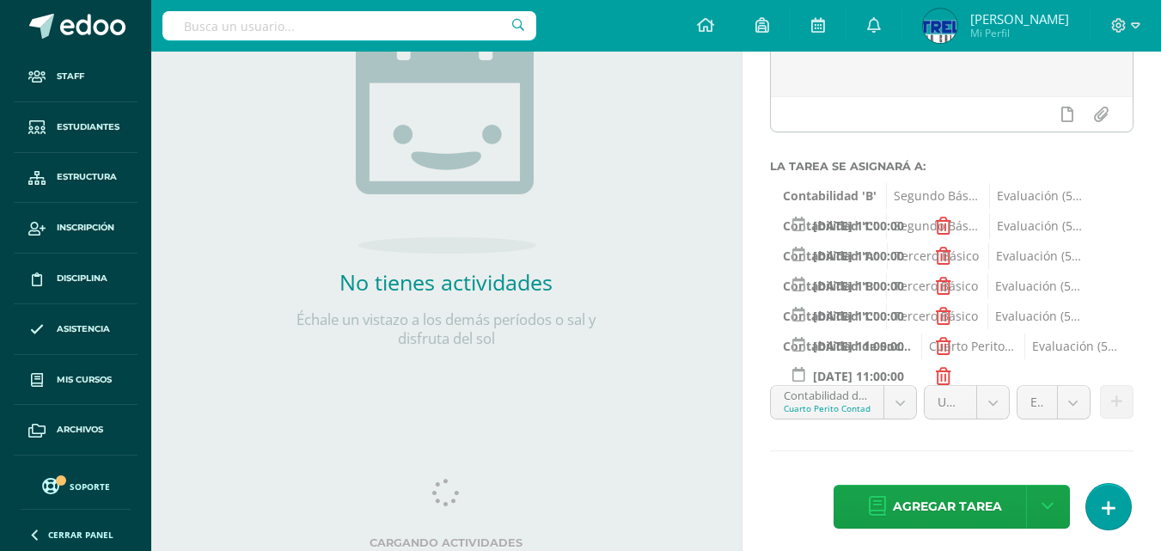
click at [909, 293] on body "Tarea asignada exitosamente Staff Estudiantes Estructura Inscripción Disciplina…" at bounding box center [580, 17] width 1161 height 551
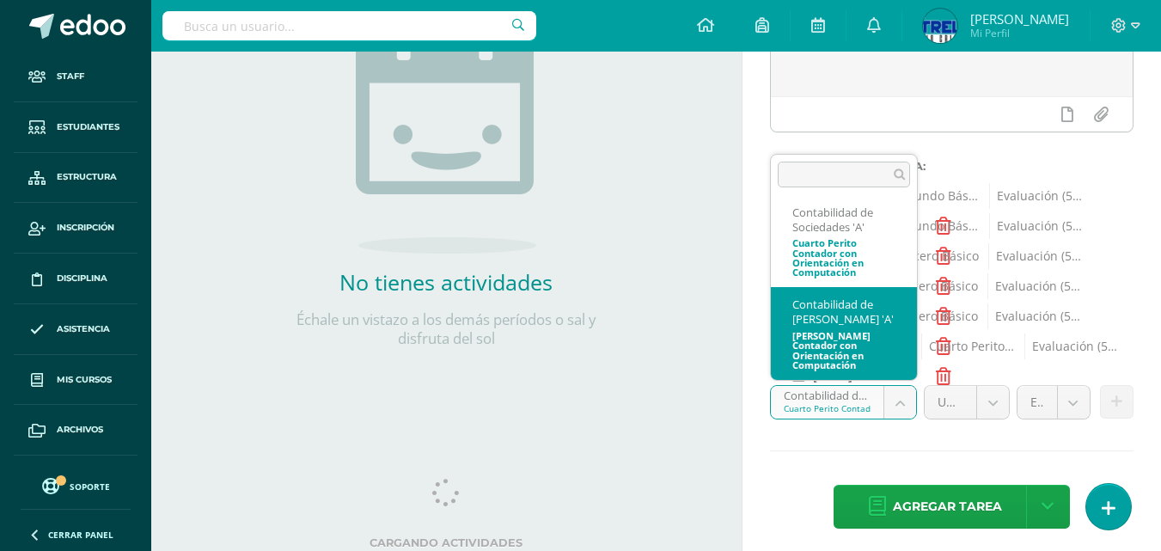
select select "71899"
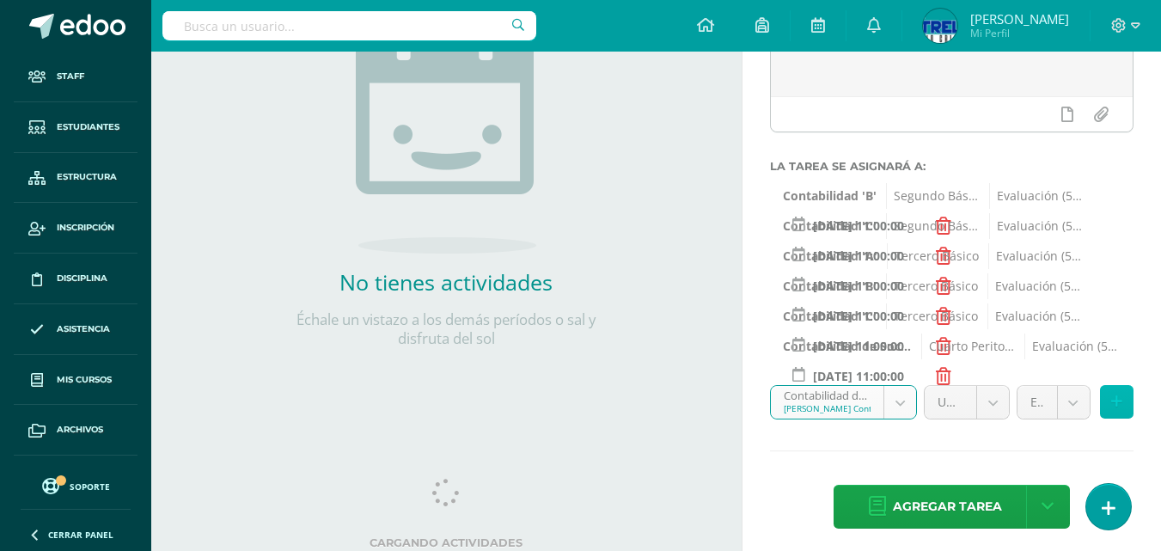
click at [1117, 407] on icon at bounding box center [1116, 401] width 11 height 15
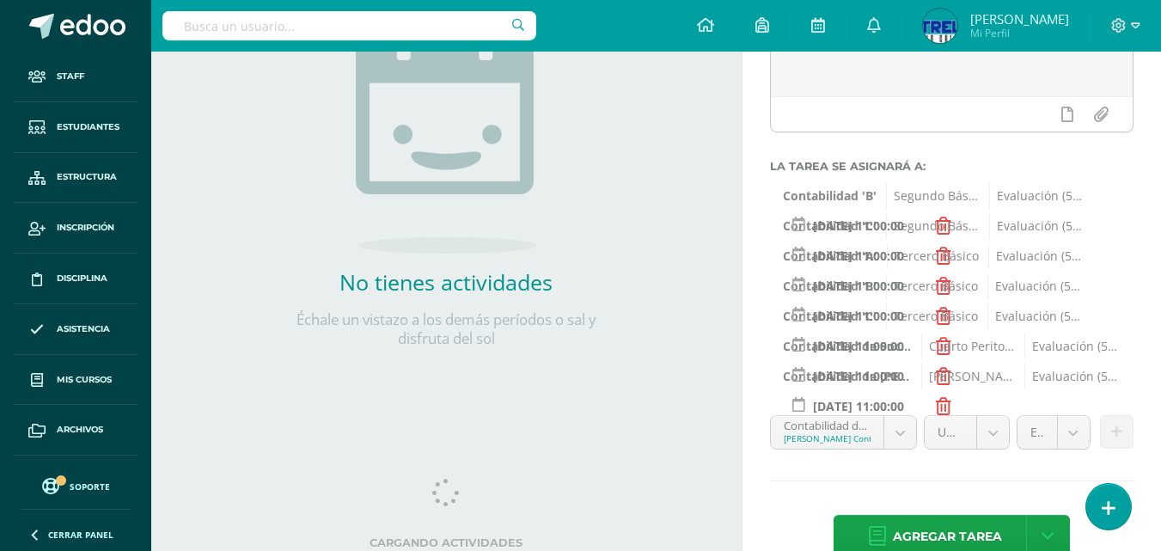
click at [941, 535] on span "Agregar tarea" at bounding box center [947, 536] width 109 height 42
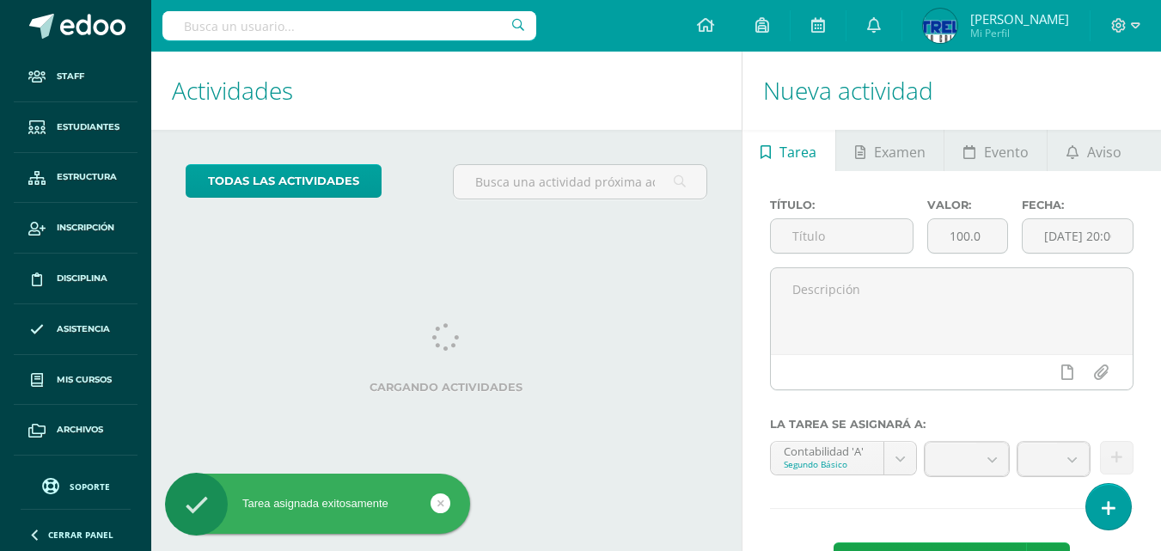
scroll to position [66, 0]
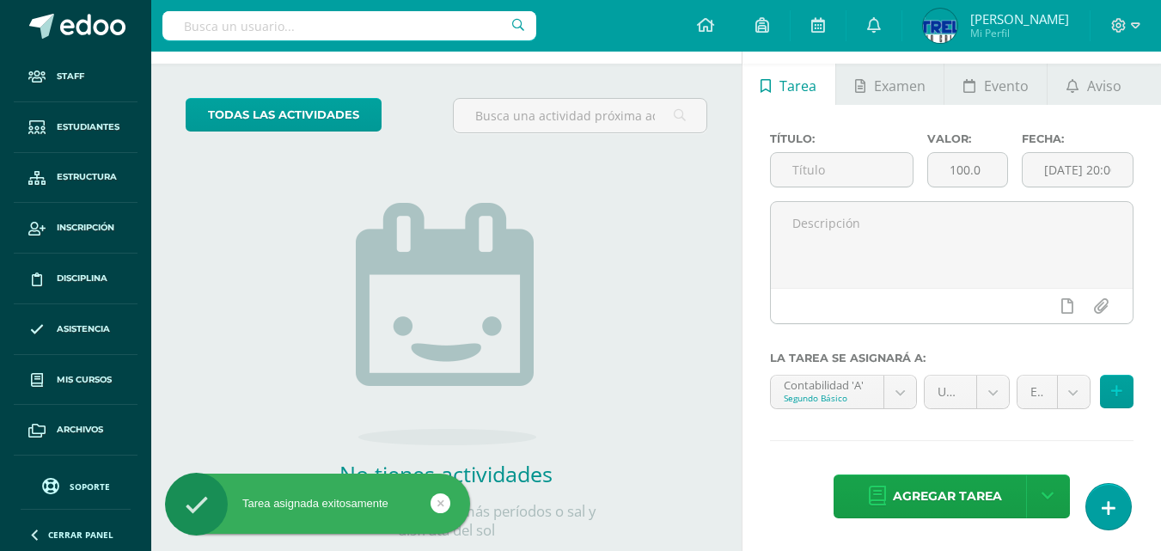
click at [957, 30] on img at bounding box center [940, 26] width 34 height 34
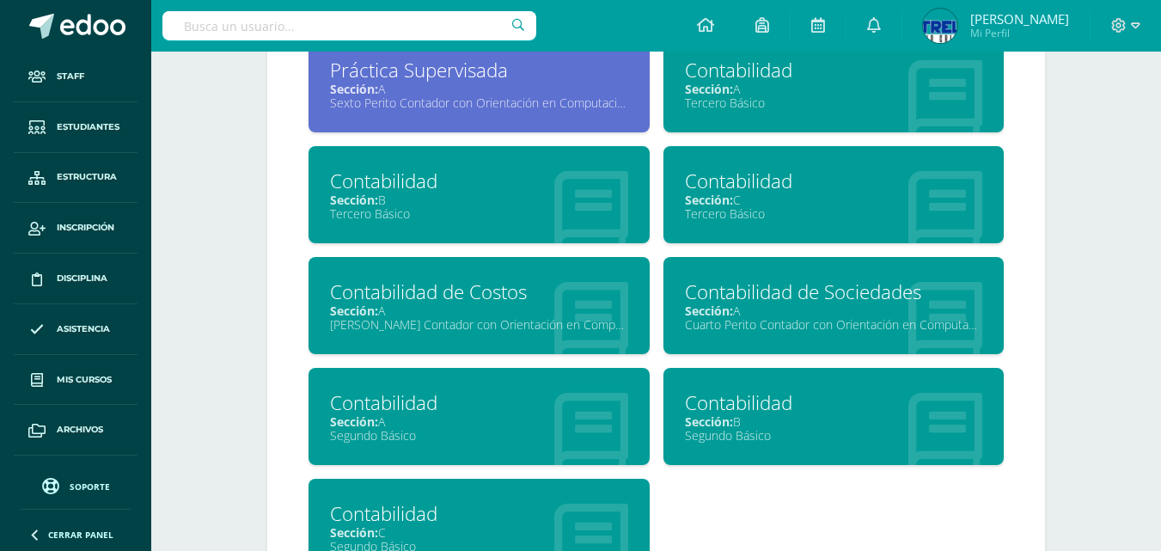
scroll to position [859, 0]
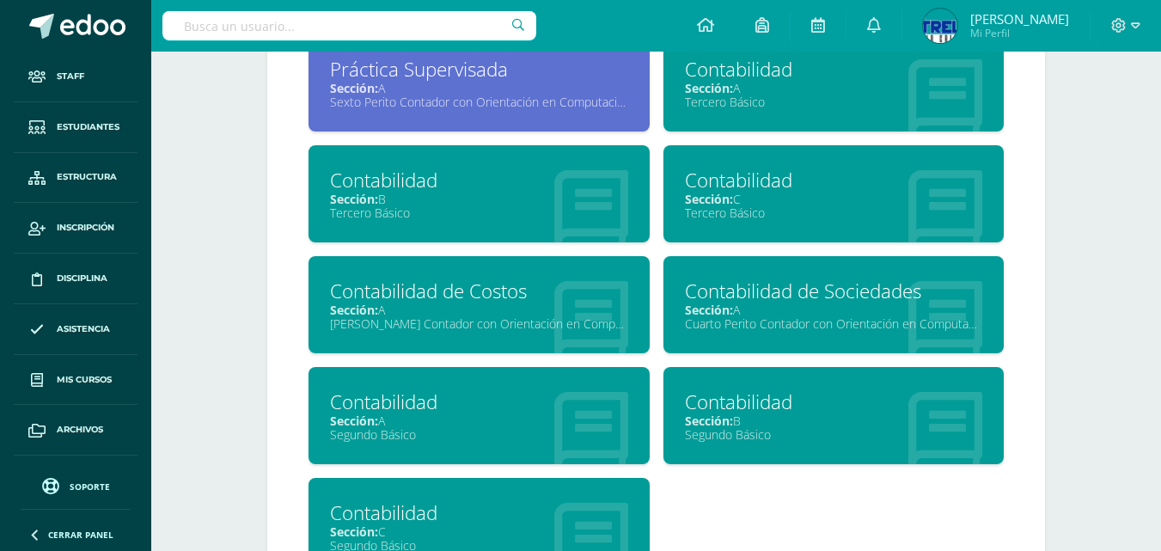
click at [724, 95] on div "Tercero Básico" at bounding box center [834, 102] width 298 height 16
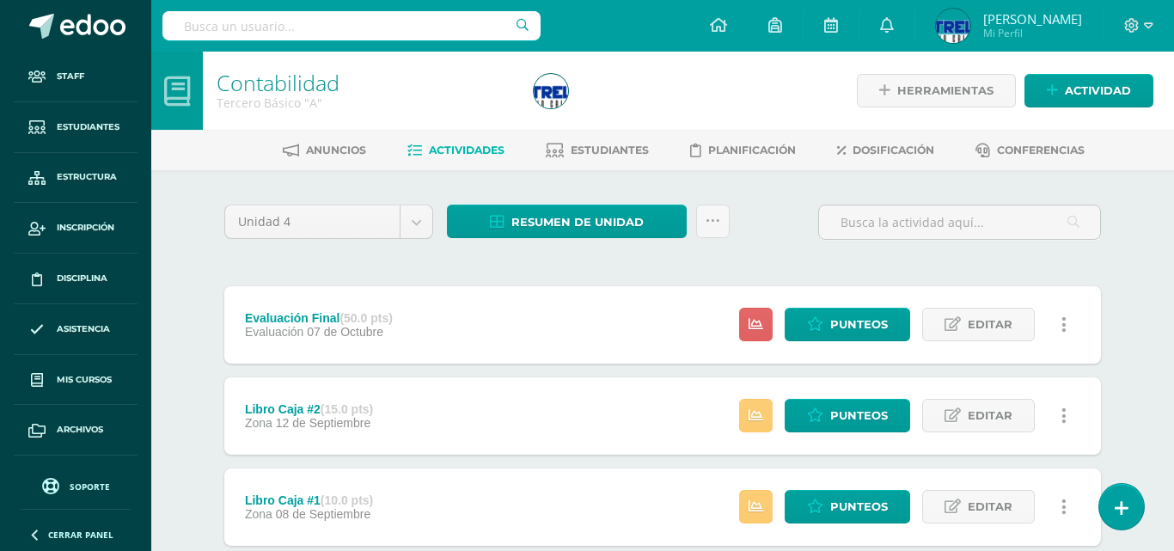
click at [870, 156] on span "Dosificación" at bounding box center [893, 149] width 82 height 13
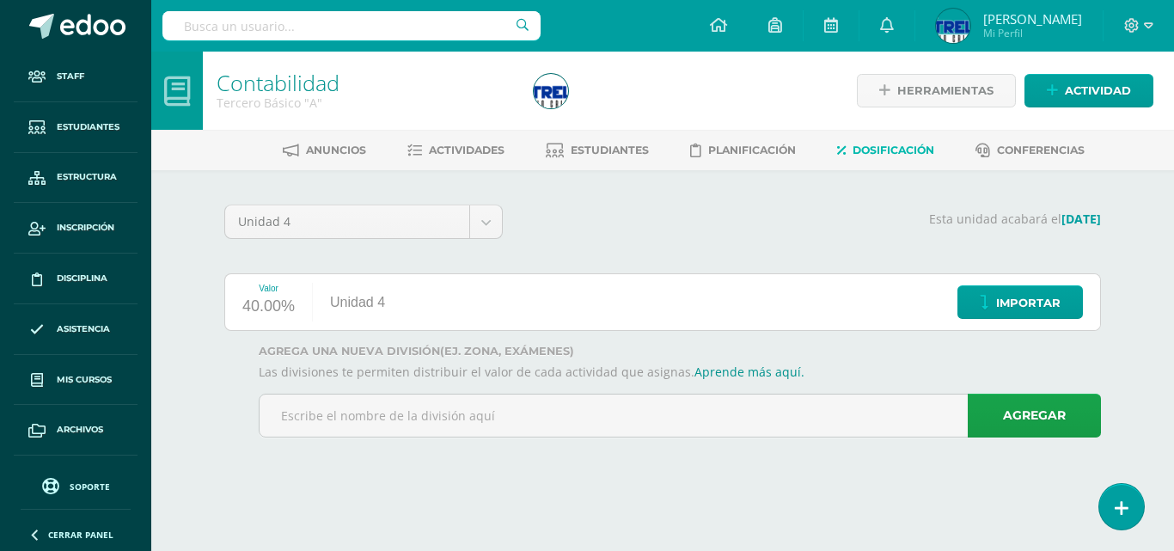
click at [548, 98] on img at bounding box center [551, 91] width 34 height 34
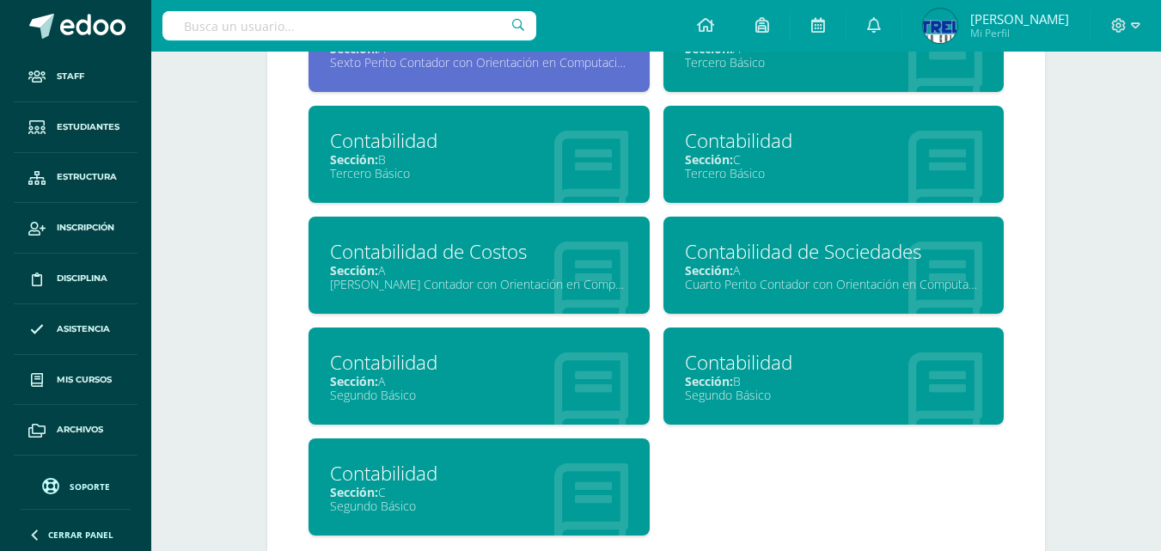
scroll to position [945, 0]
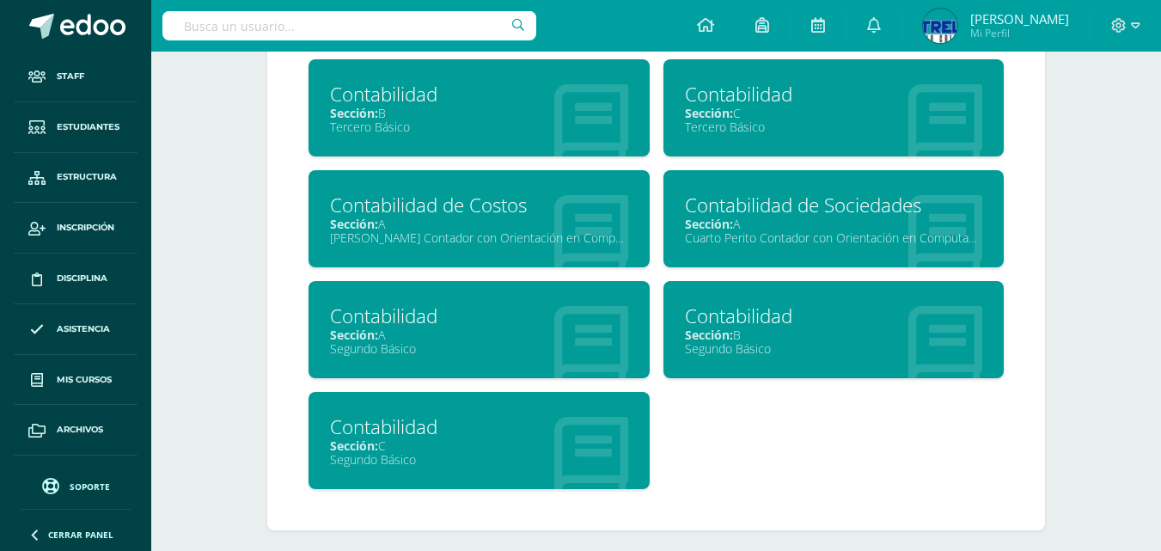
click at [405, 324] on div "Contabilidad" at bounding box center [479, 315] width 298 height 27
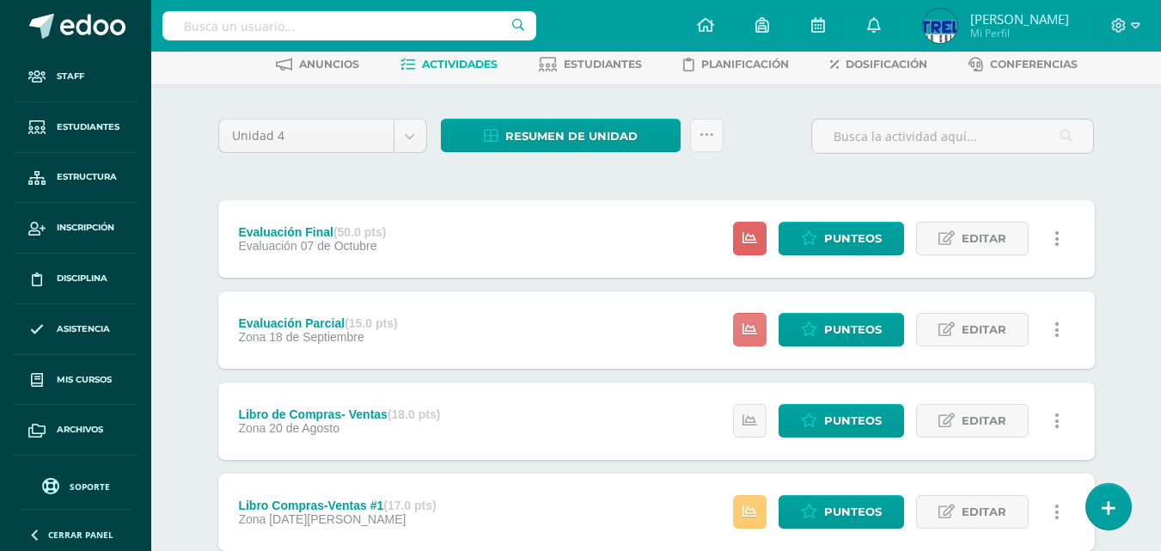
click at [747, 332] on icon at bounding box center [749, 329] width 15 height 15
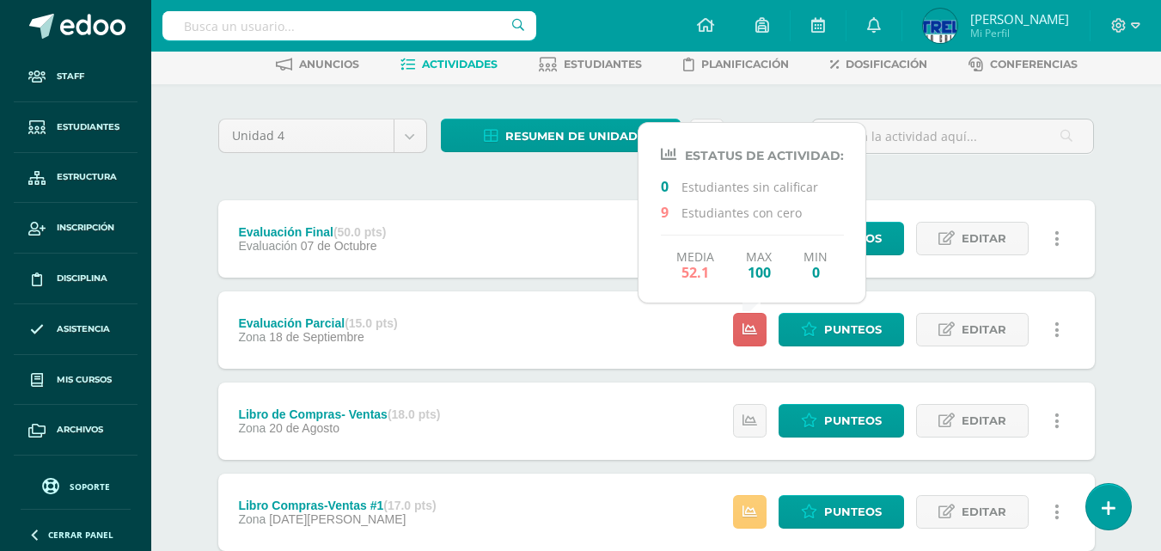
click at [602, 287] on div "Evaluación Final (50.0 pts) Evaluación 07 de Octubre Estatus de Actividad: 28 E…" at bounding box center [656, 375] width 876 height 351
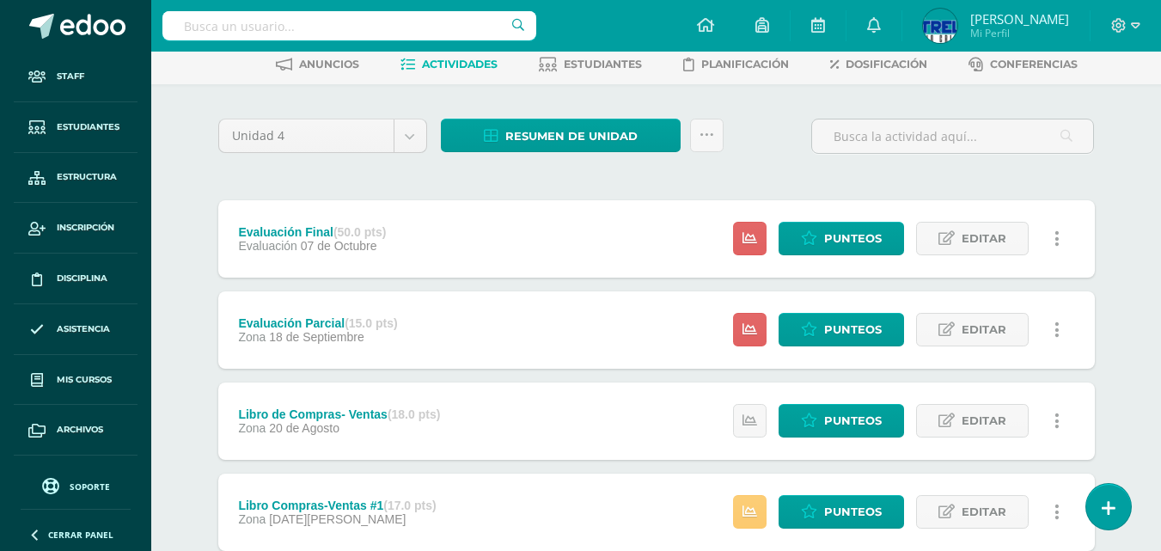
click at [918, 175] on div "Unidad 4 Unidad 1 Unidad 2 Unidad 3 Unidad 4 Resumen de unidad Descargar como H…" at bounding box center [656, 375] width 890 height 512
click at [757, 244] on icon at bounding box center [749, 238] width 15 height 15
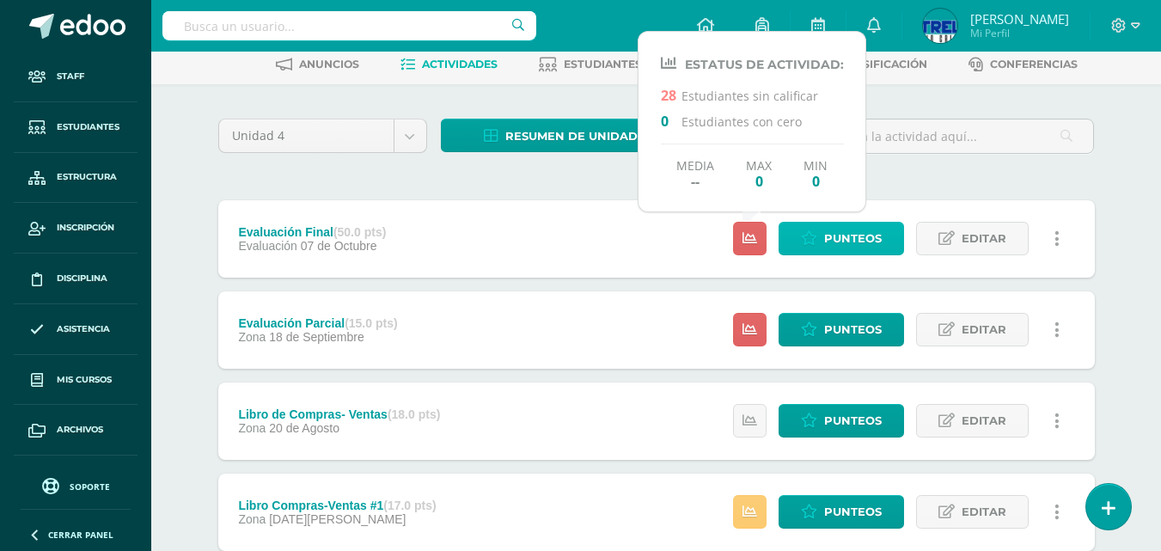
click at [851, 241] on span "Punteos" at bounding box center [853, 239] width 58 height 32
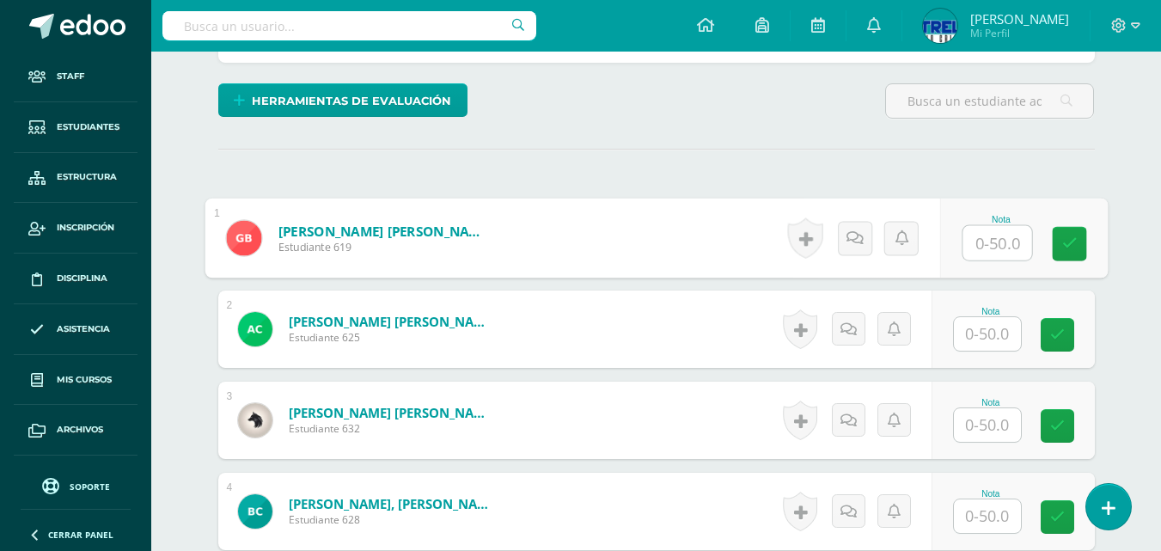
click at [985, 243] on input "text" at bounding box center [996, 243] width 69 height 34
type input "10"
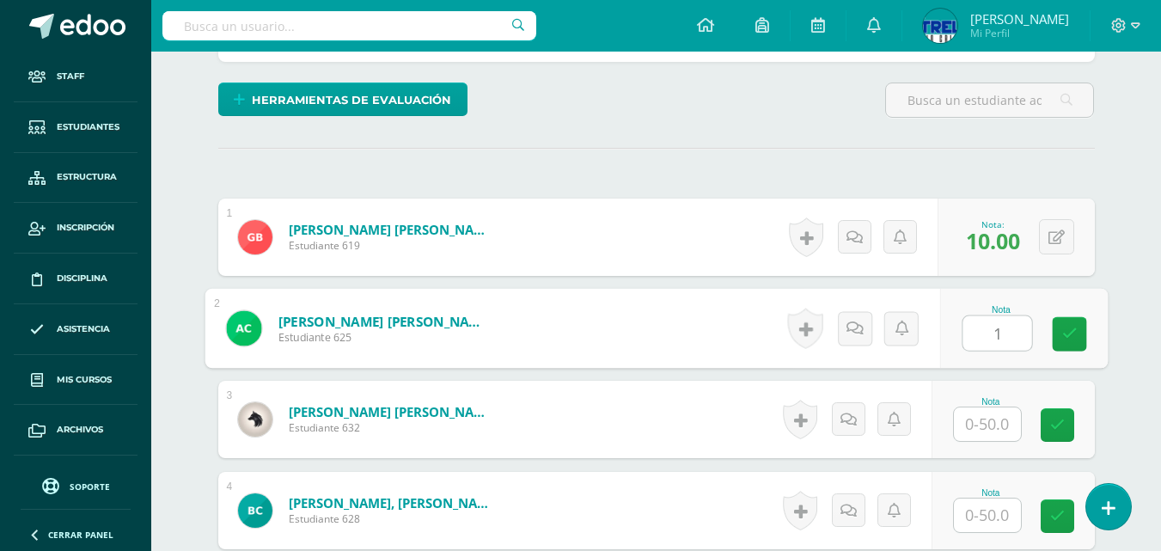
scroll to position [400, 0]
type input "10"
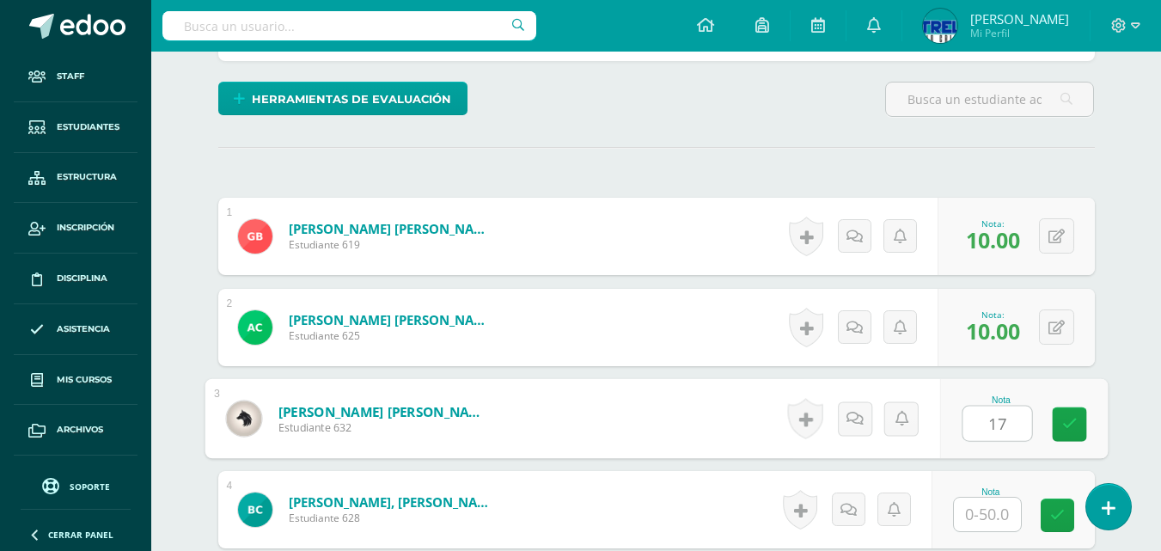
type input "17"
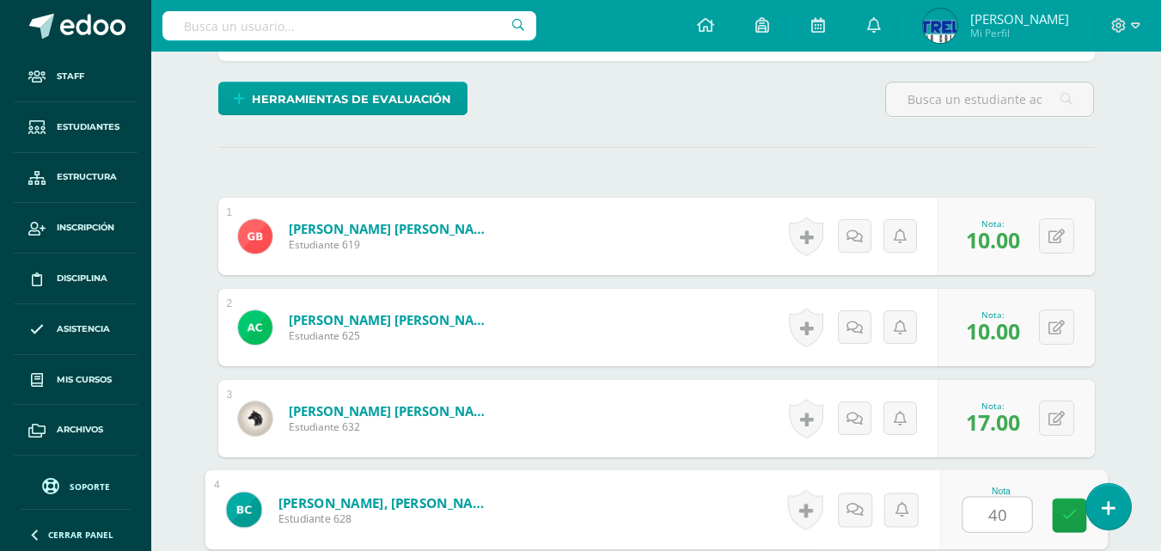
type input "40"
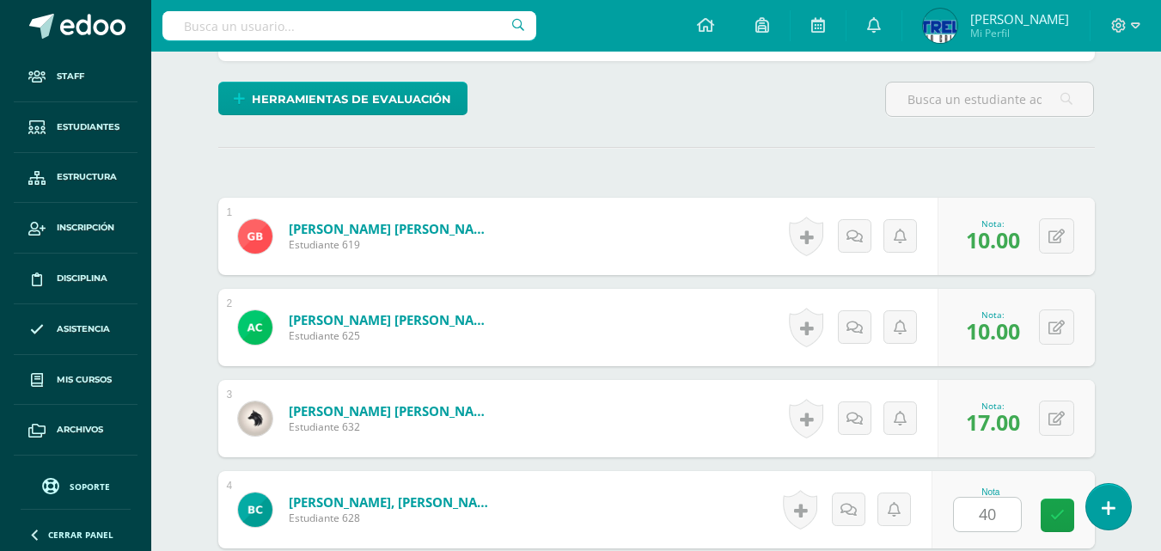
scroll to position [729, 0]
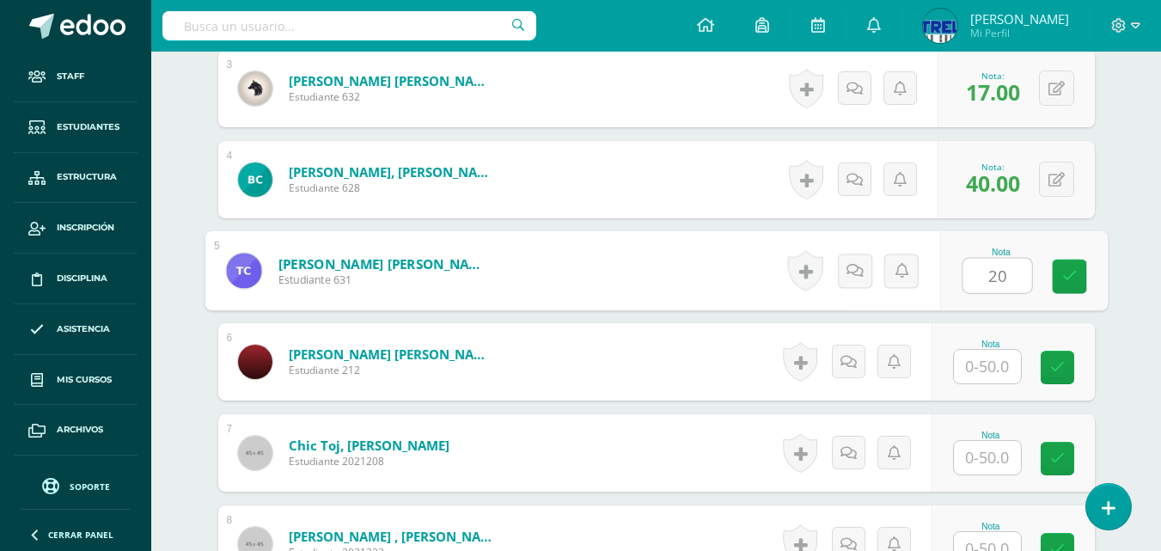
type input "20"
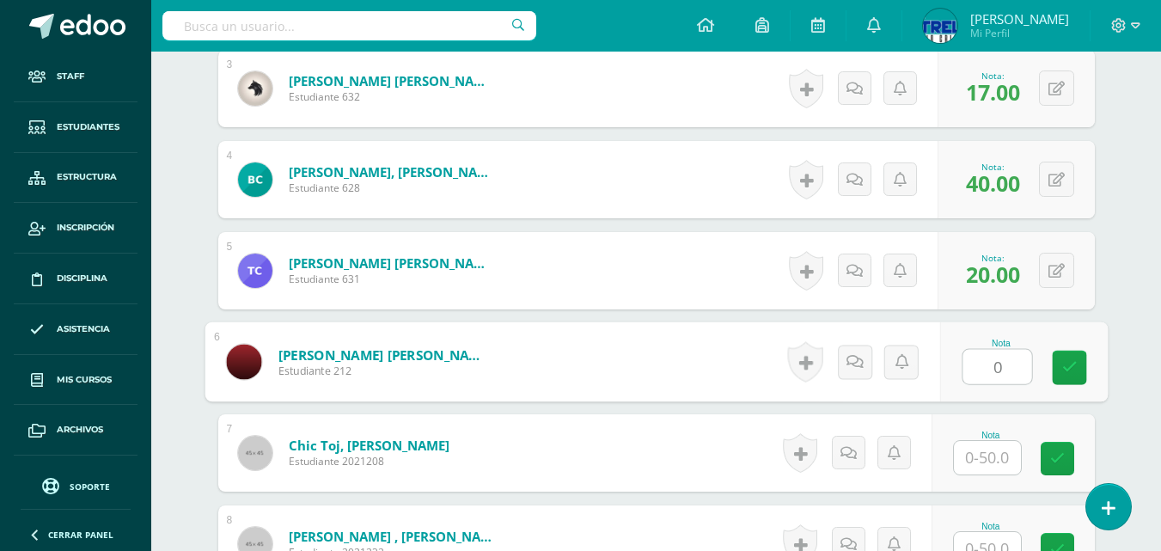
type input "0"
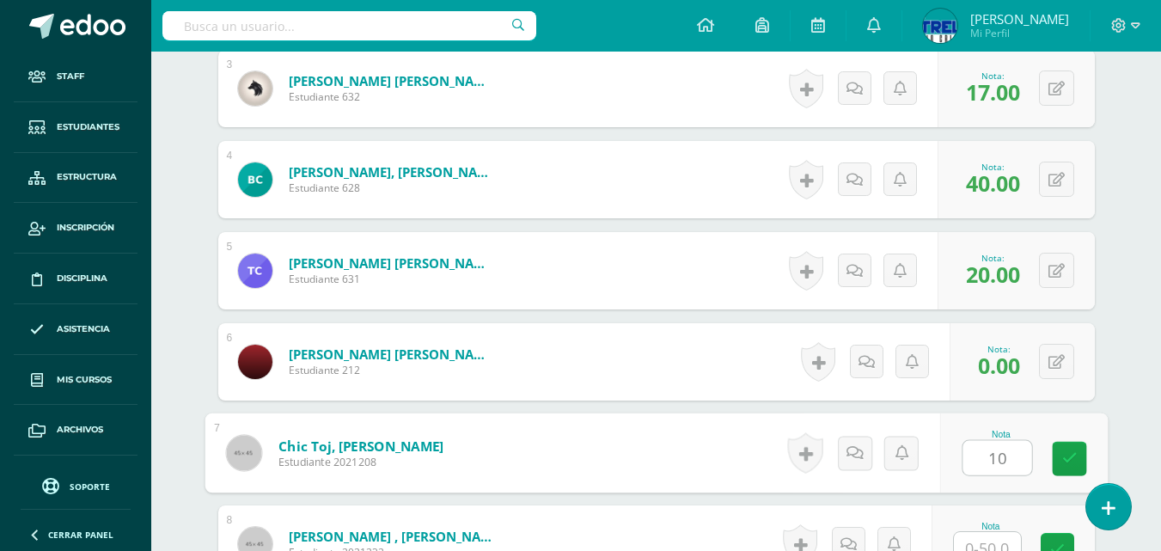
type input "10"
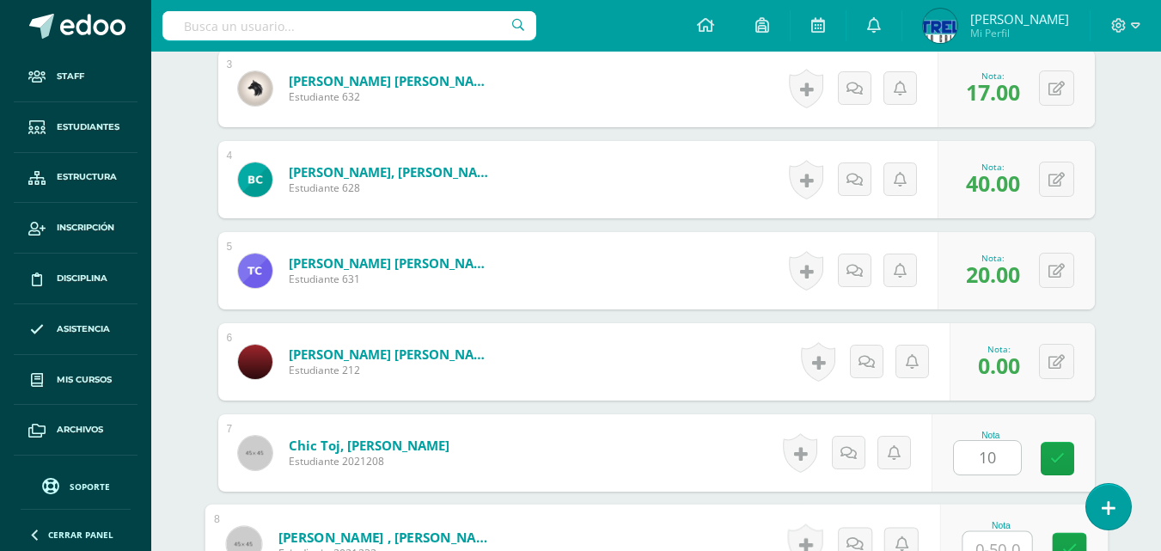
scroll to position [744, 0]
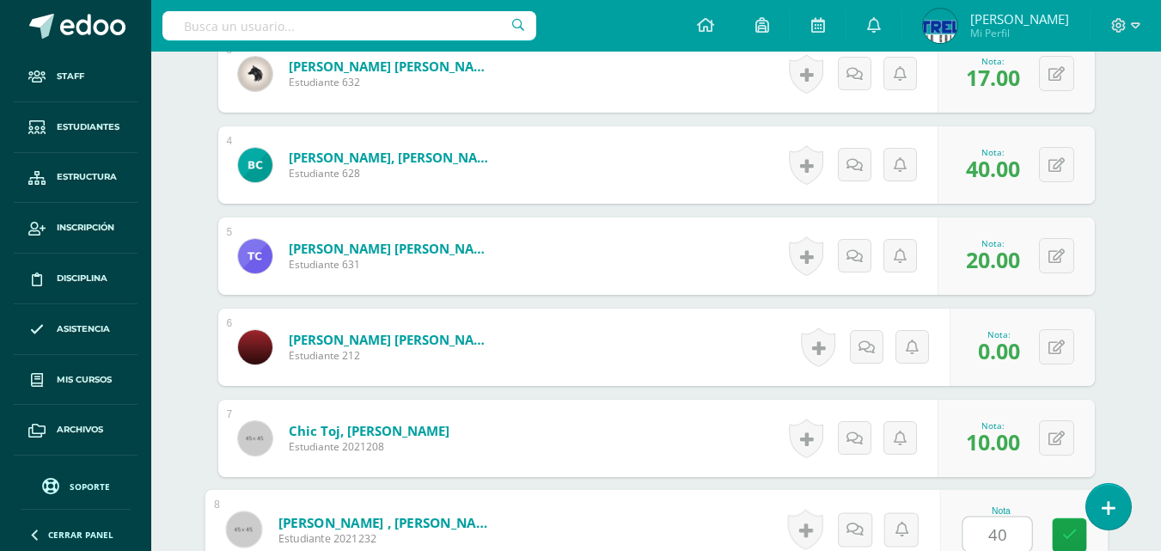
type input "40"
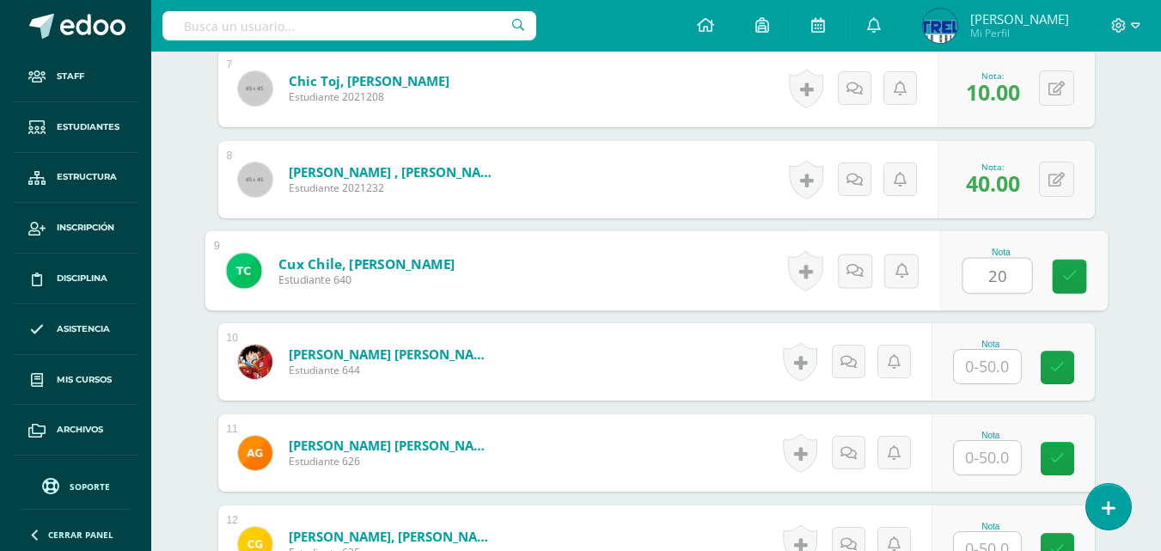
type input "20"
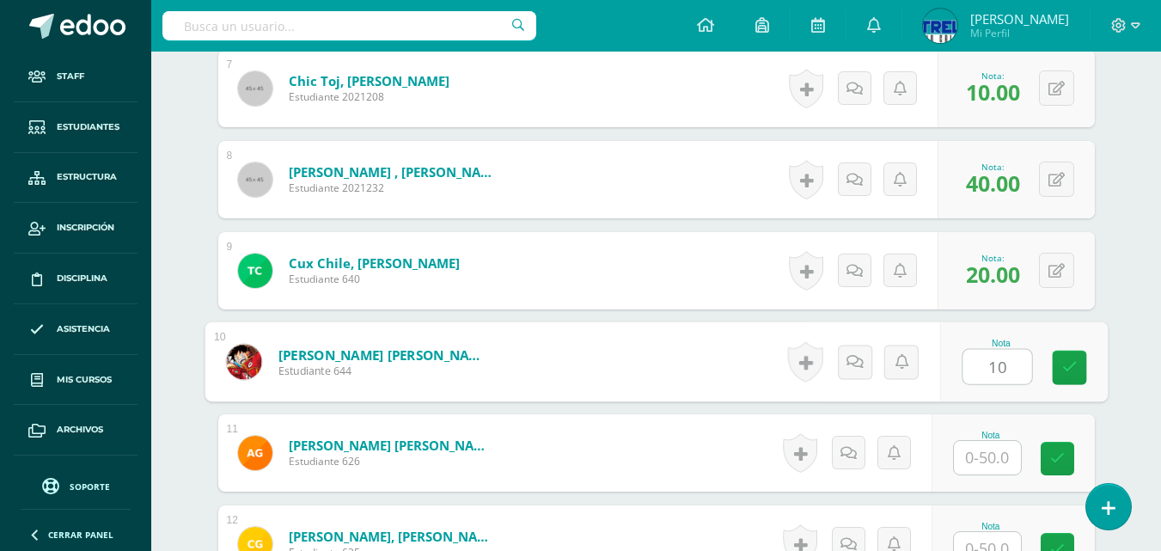
type input "10"
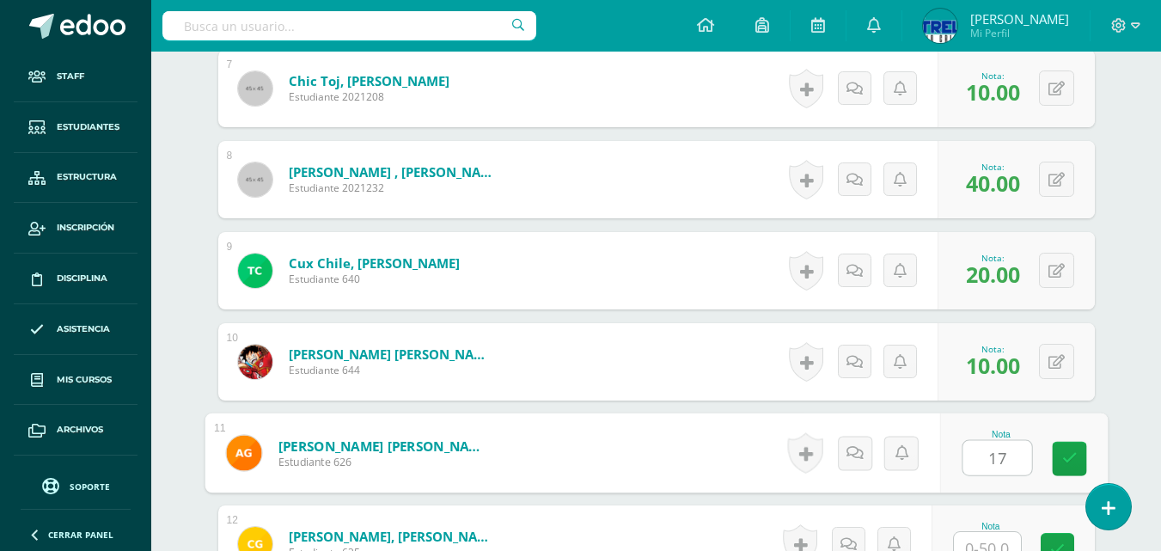
type input "17"
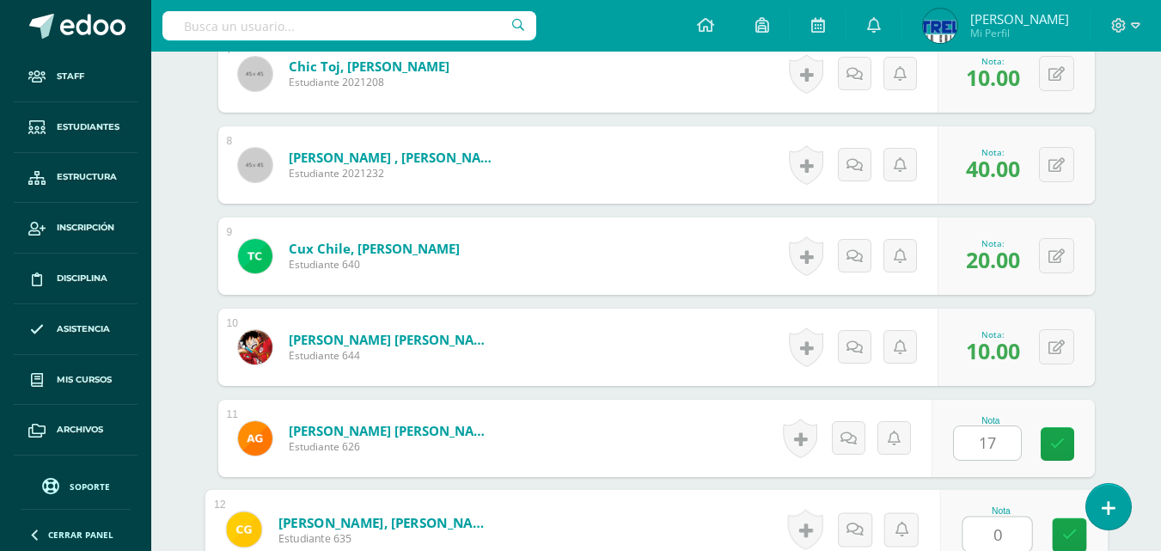
type input "0"
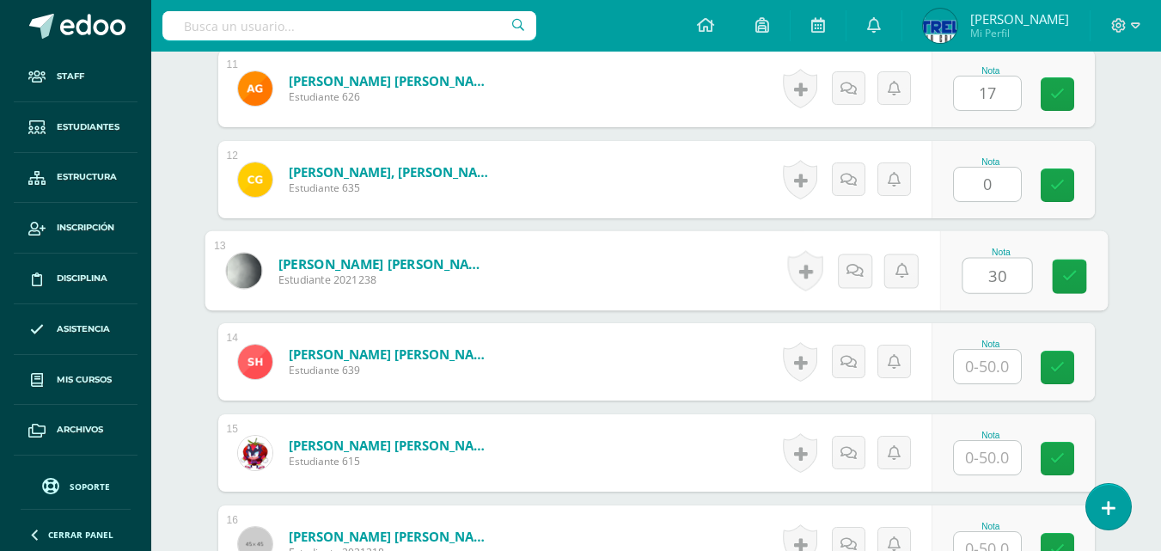
type input "30"
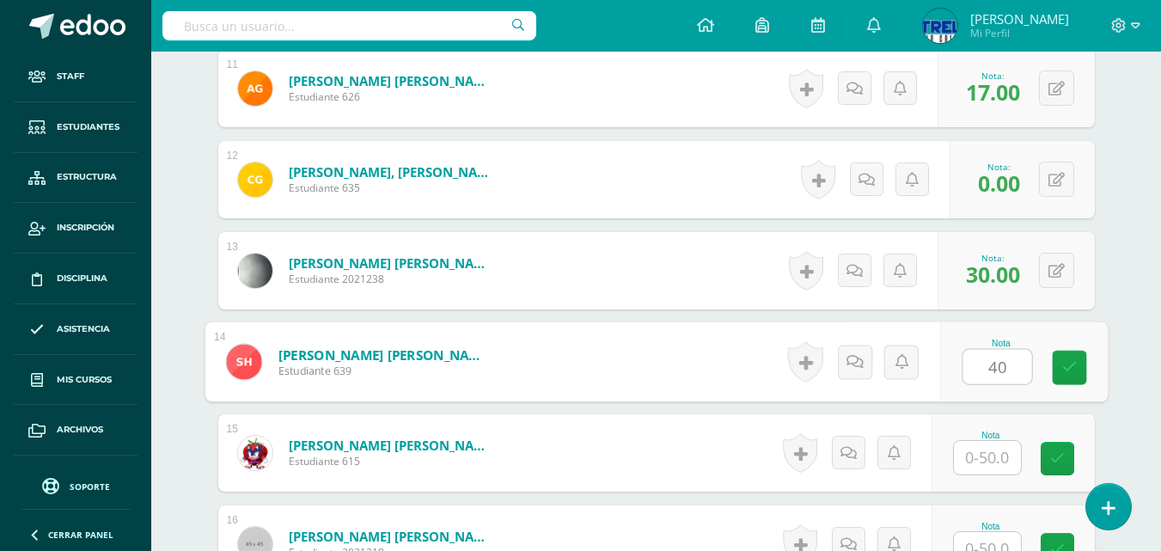
type input "40"
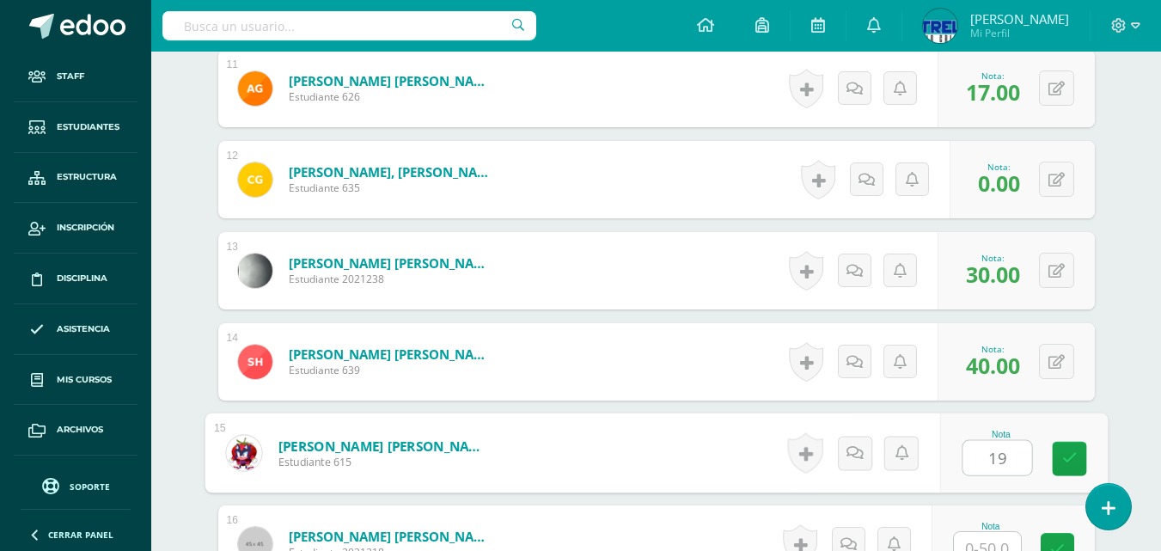
type input "19"
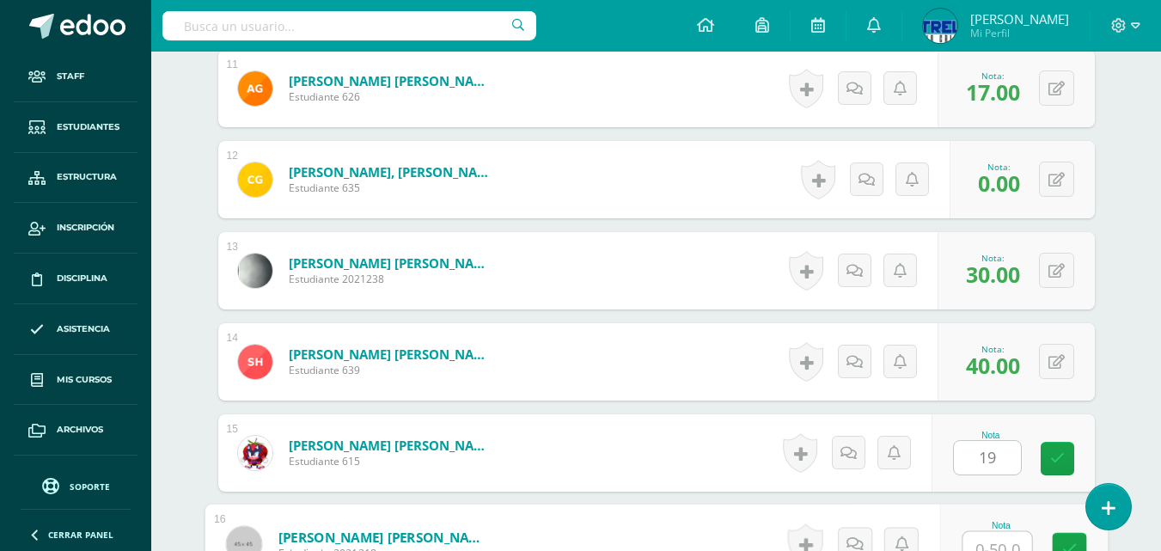
scroll to position [1473, 0]
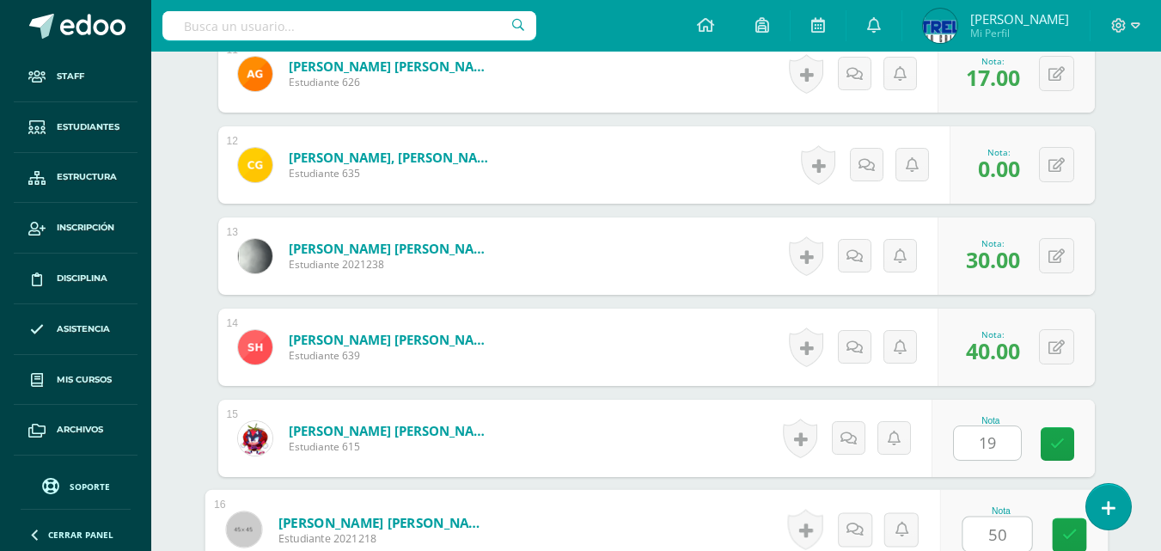
type input "50"
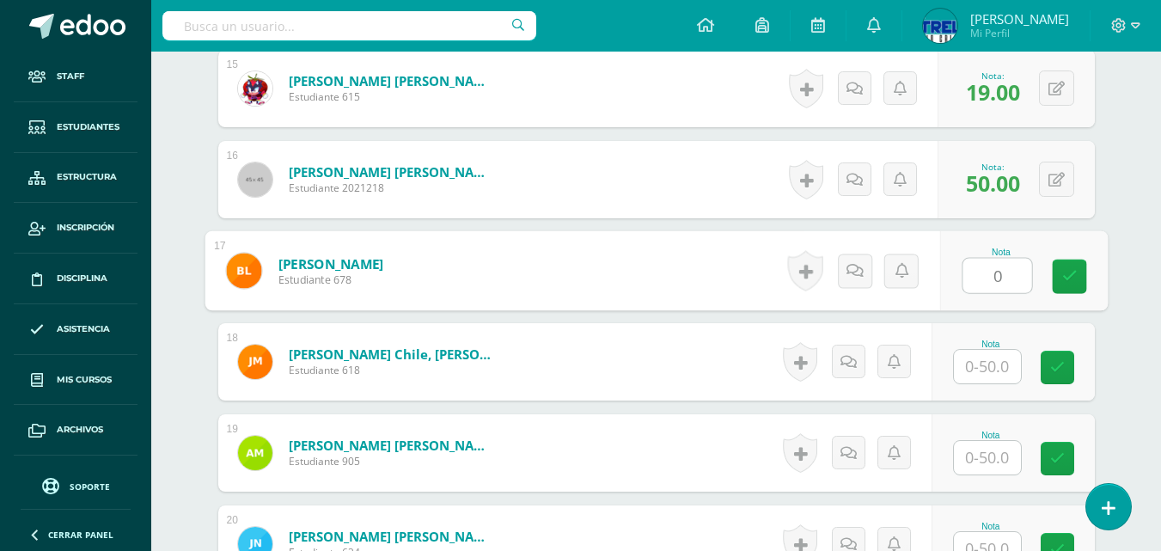
type input "0"
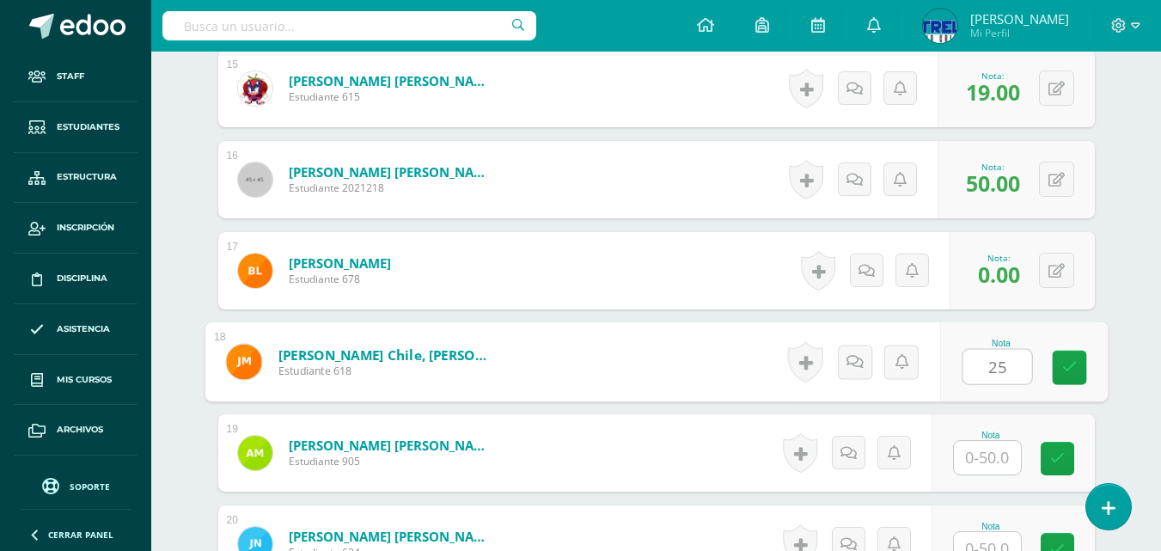
type input "25"
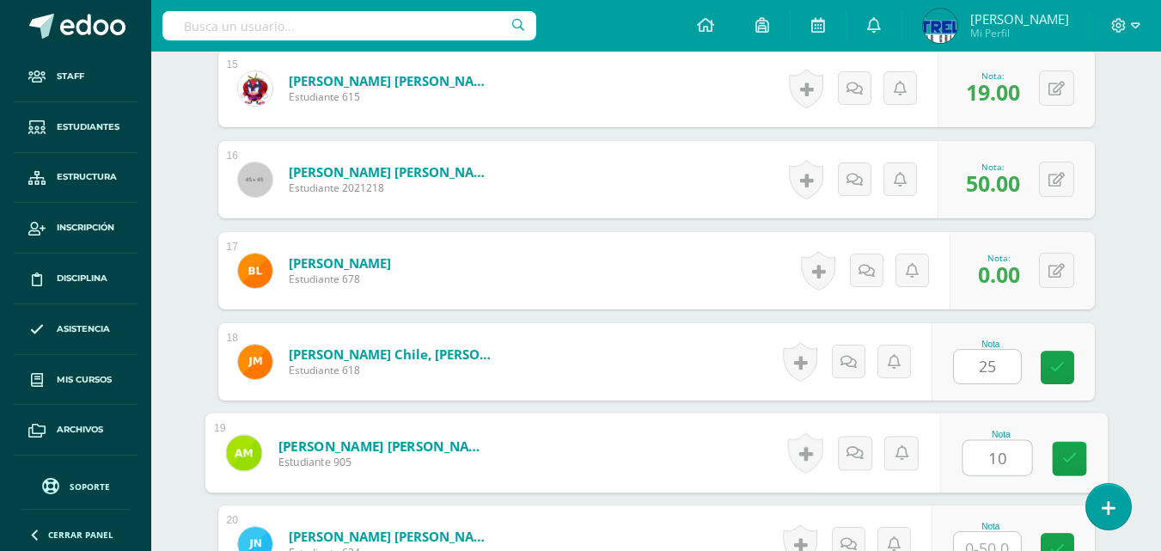
type input "10"
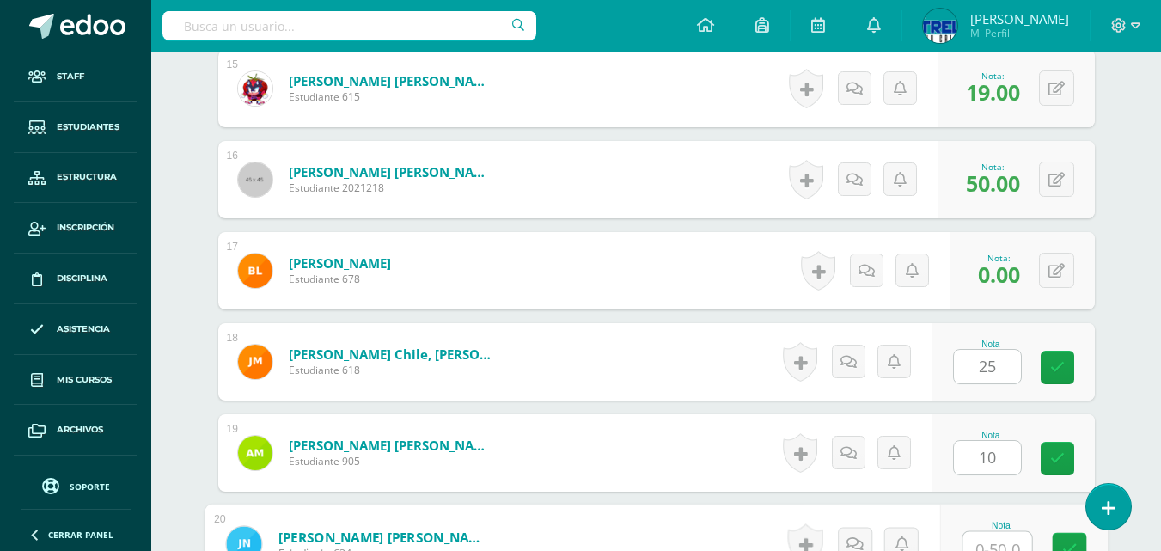
scroll to position [1837, 0]
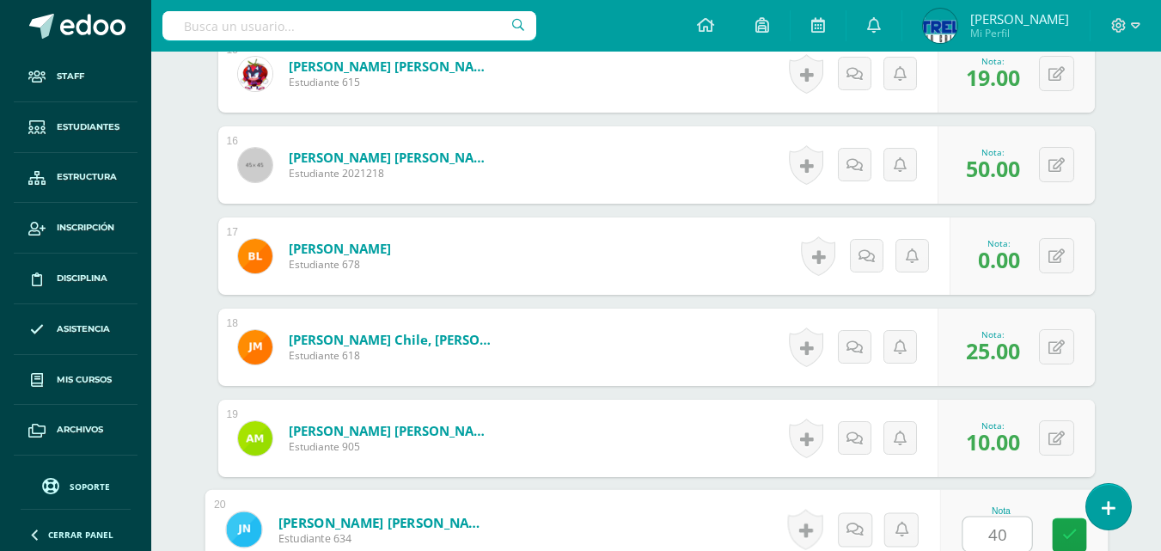
type input "40"
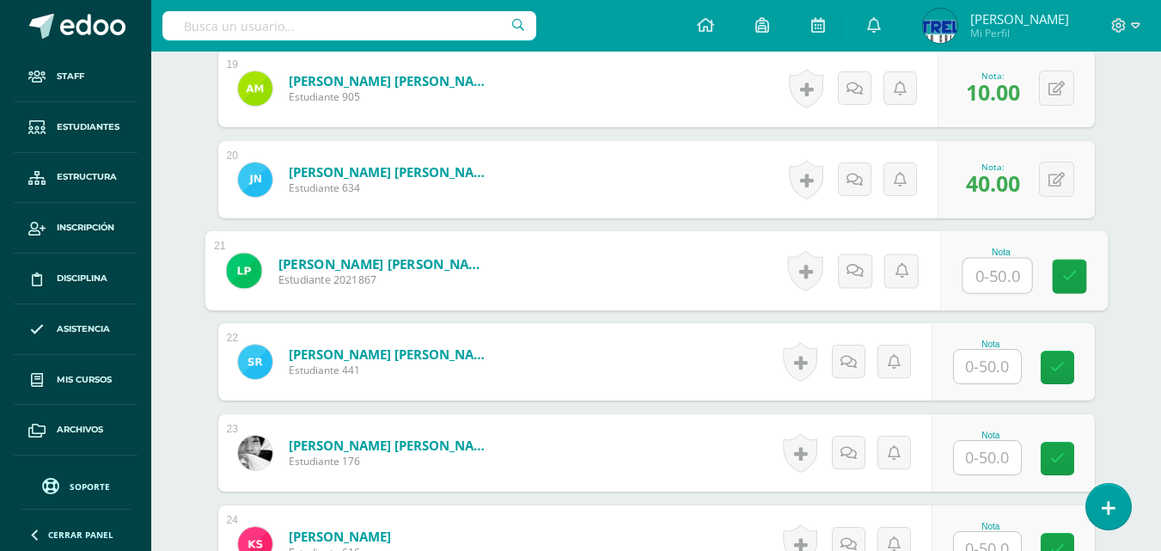
click at [990, 370] on input "text" at bounding box center [987, 367] width 67 height 34
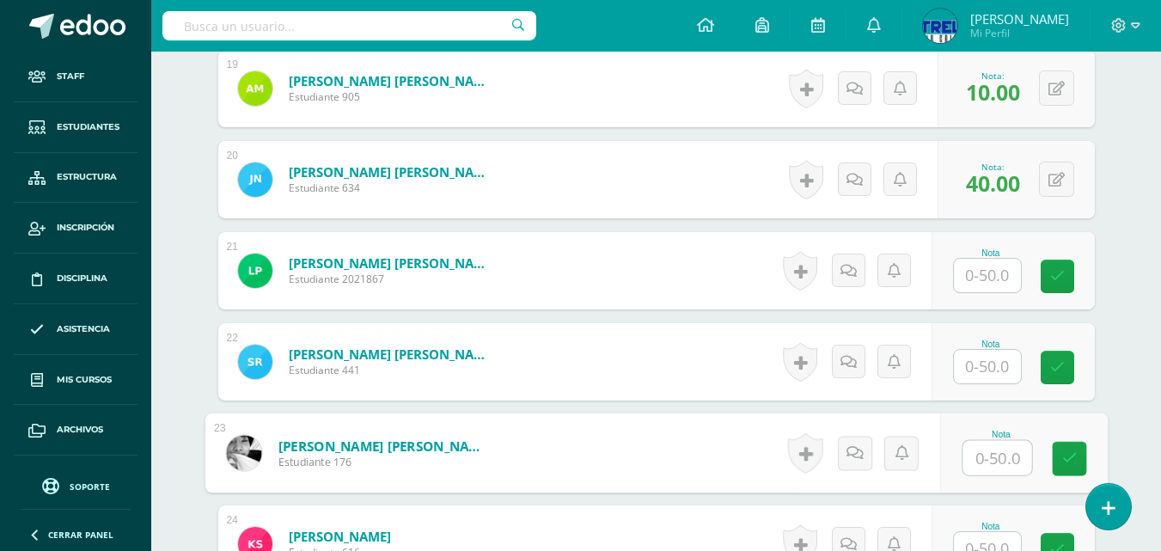
click at [998, 473] on input "text" at bounding box center [996, 458] width 69 height 34
type input "10"
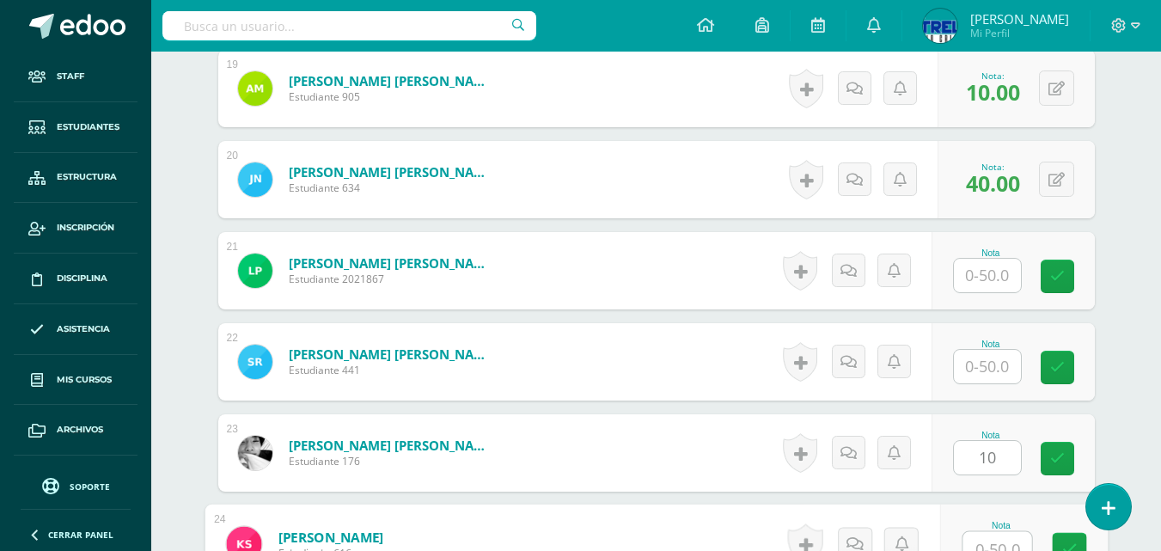
scroll to position [2201, 0]
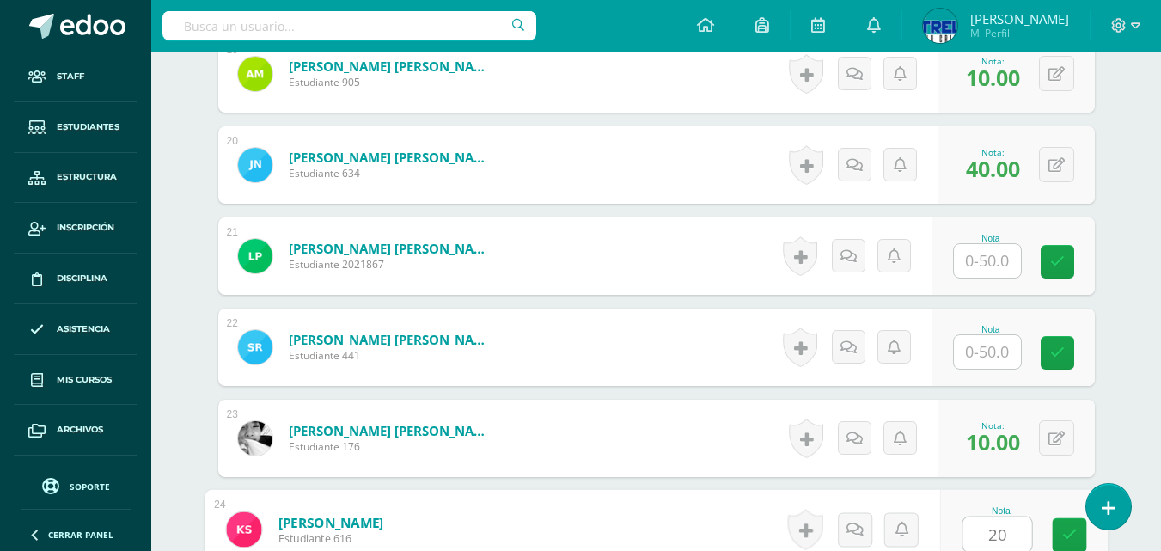
type input "20"
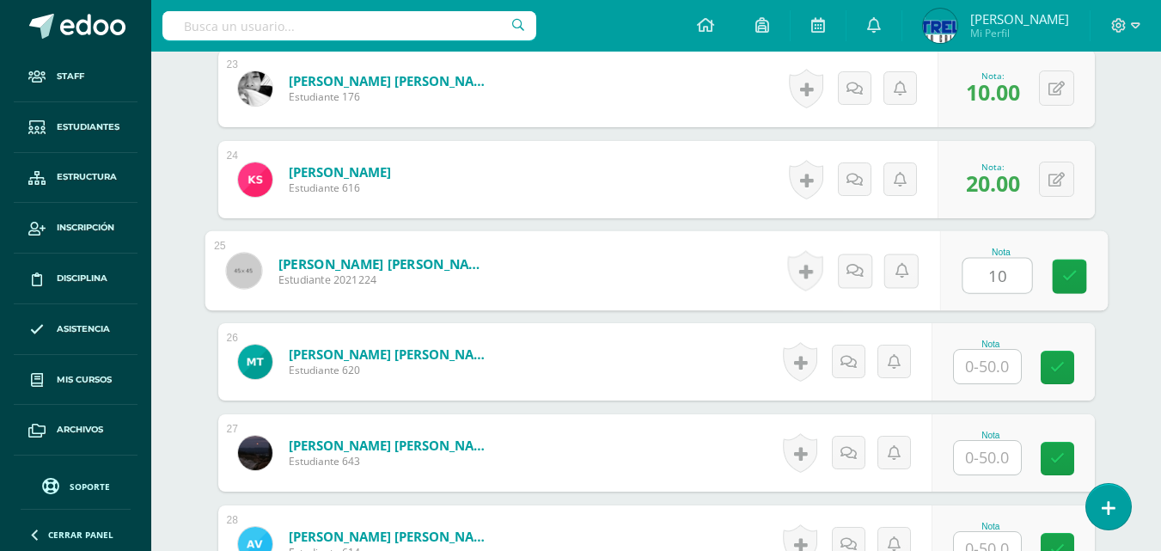
type input "10"
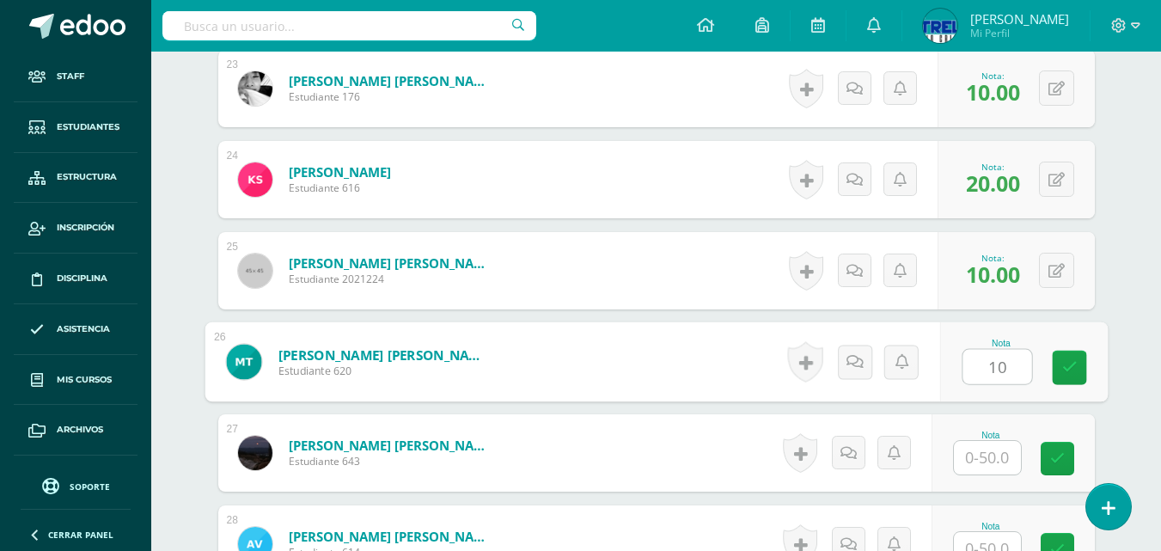
type input "10"
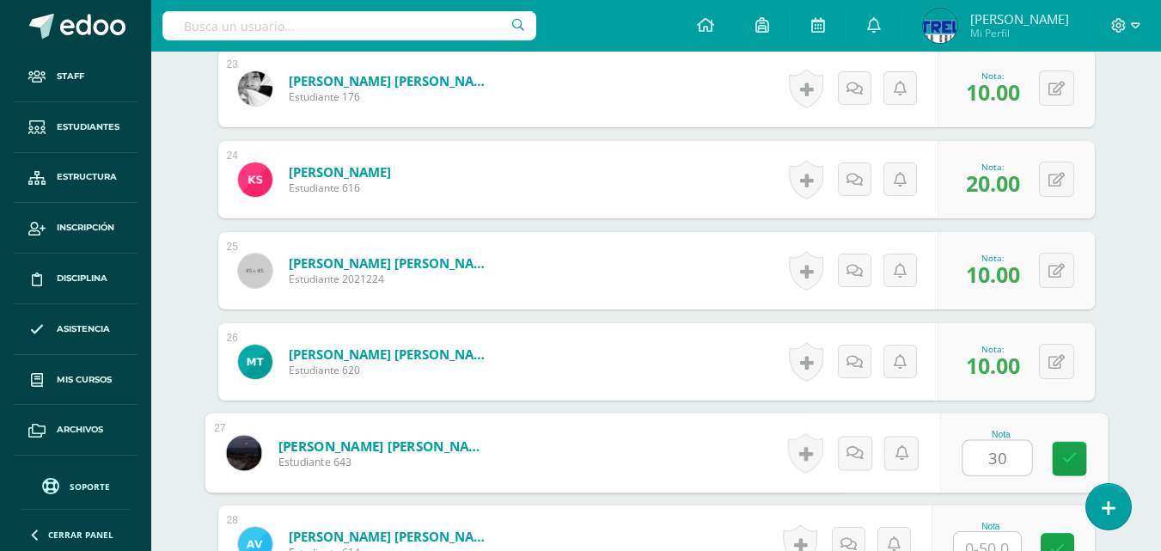
type input "30"
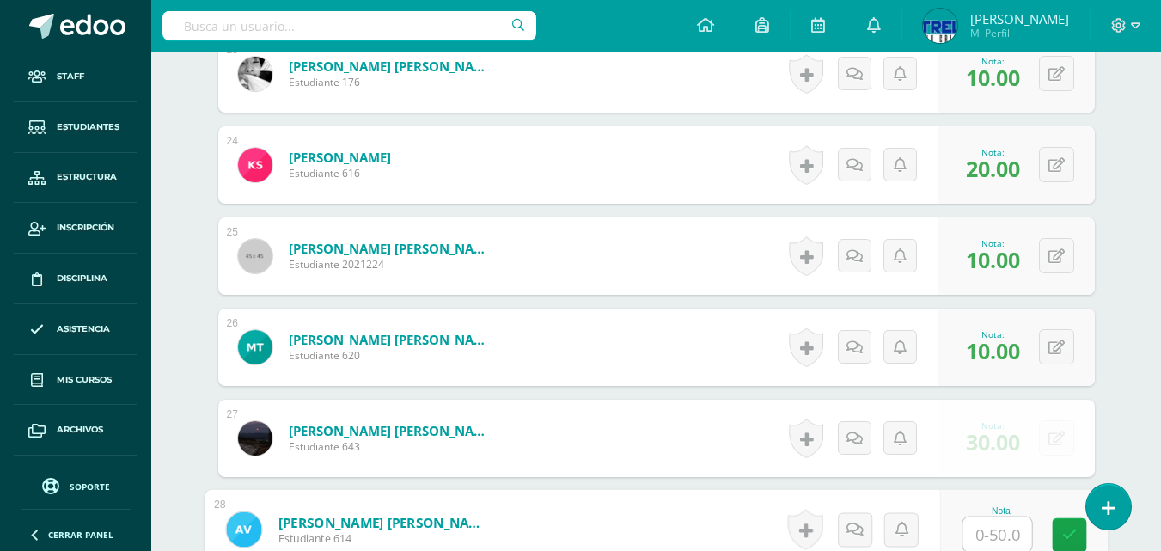
type input "0"
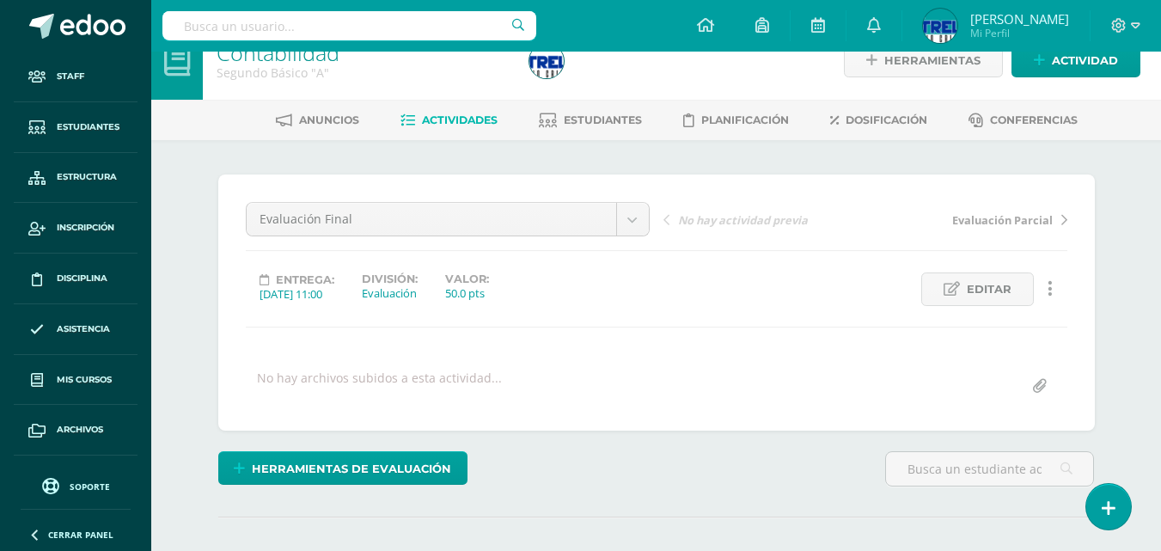
scroll to position [0, 0]
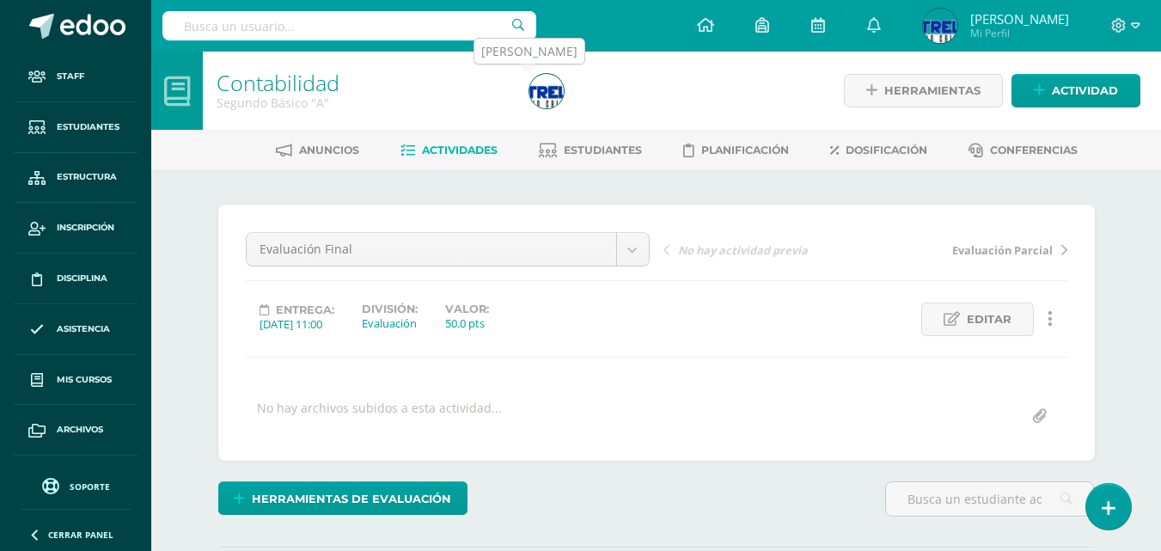
click at [546, 92] on img at bounding box center [546, 91] width 34 height 34
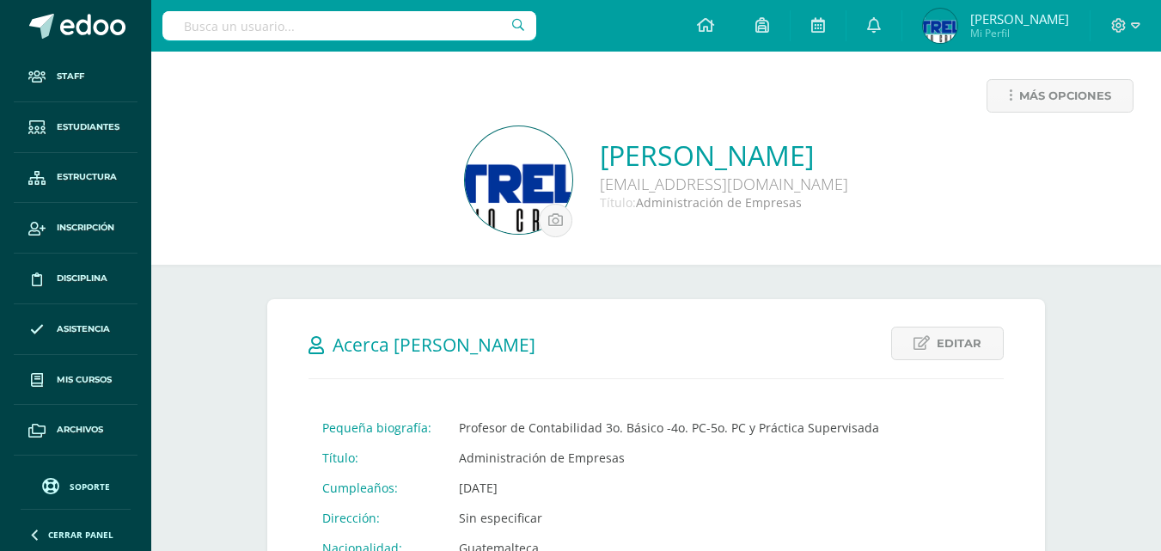
scroll to position [859, 0]
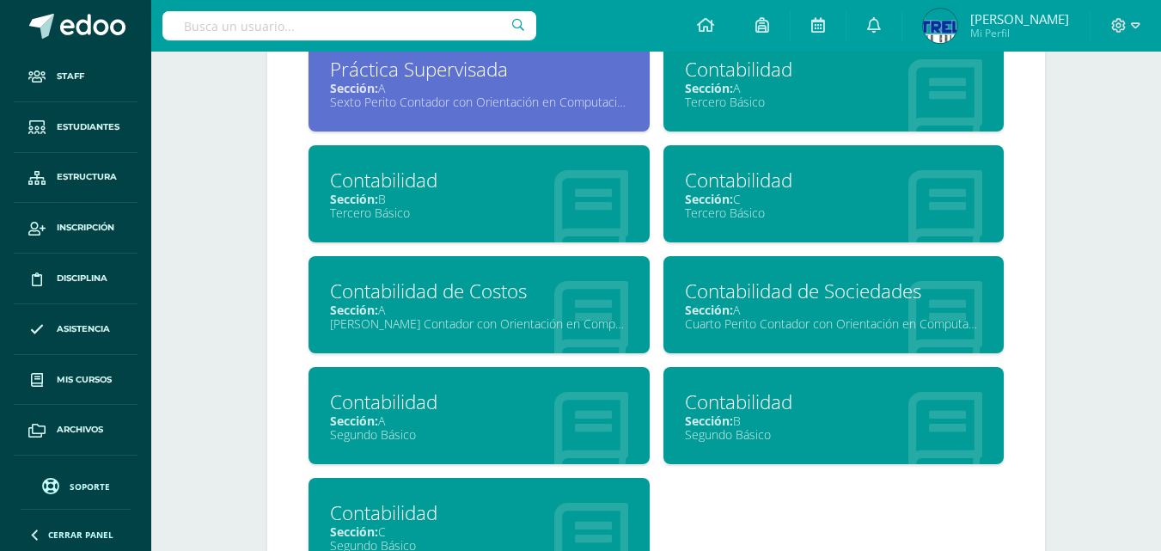
click at [755, 430] on div "Segundo Básico" at bounding box center [834, 434] width 298 height 16
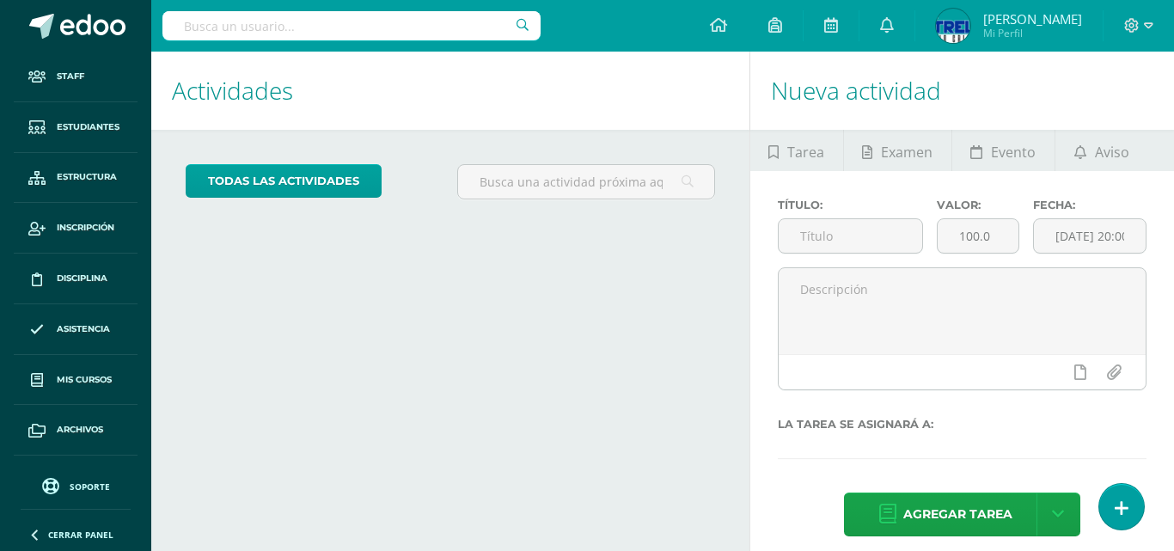
click at [1144, 26] on icon at bounding box center [1148, 25] width 9 height 6
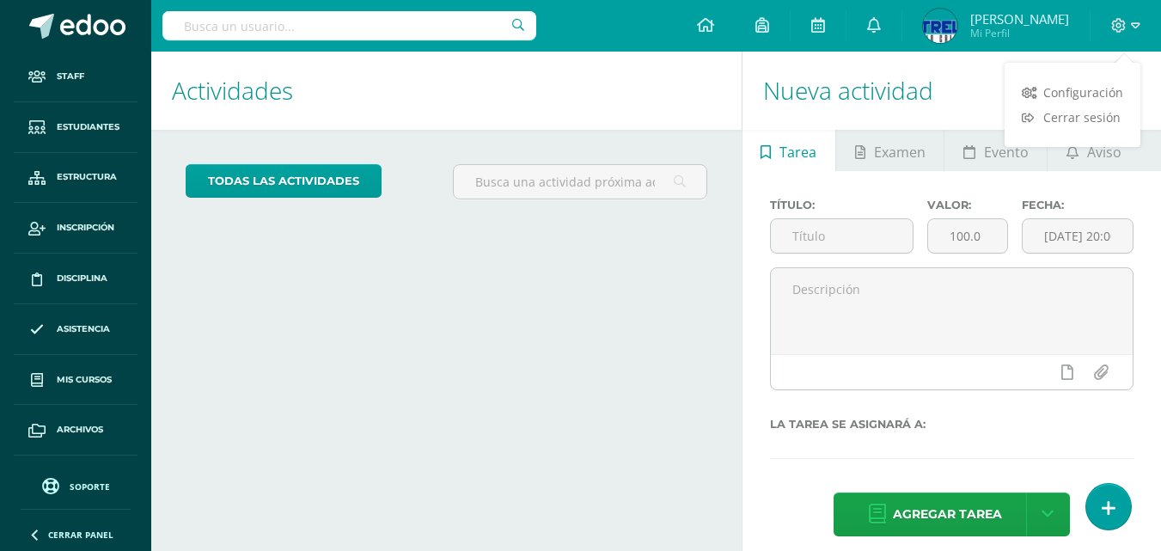
click at [1071, 120] on span "Cerrar sesión" at bounding box center [1081, 117] width 77 height 16
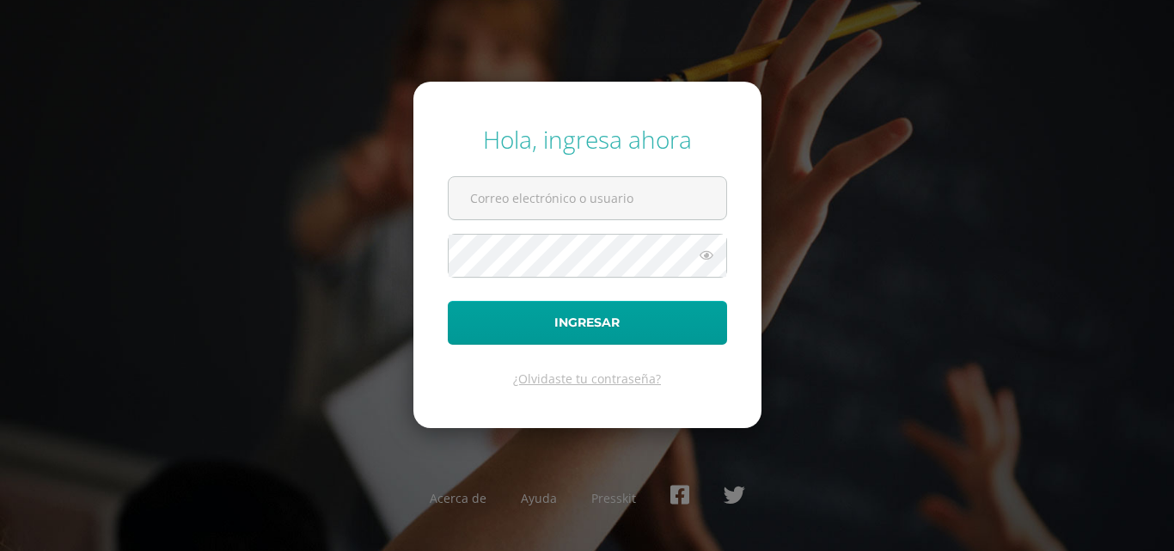
click at [638, 201] on input "text" at bounding box center [587, 198] width 278 height 42
type input "[EMAIL_ADDRESS][DOMAIN_NAME]"
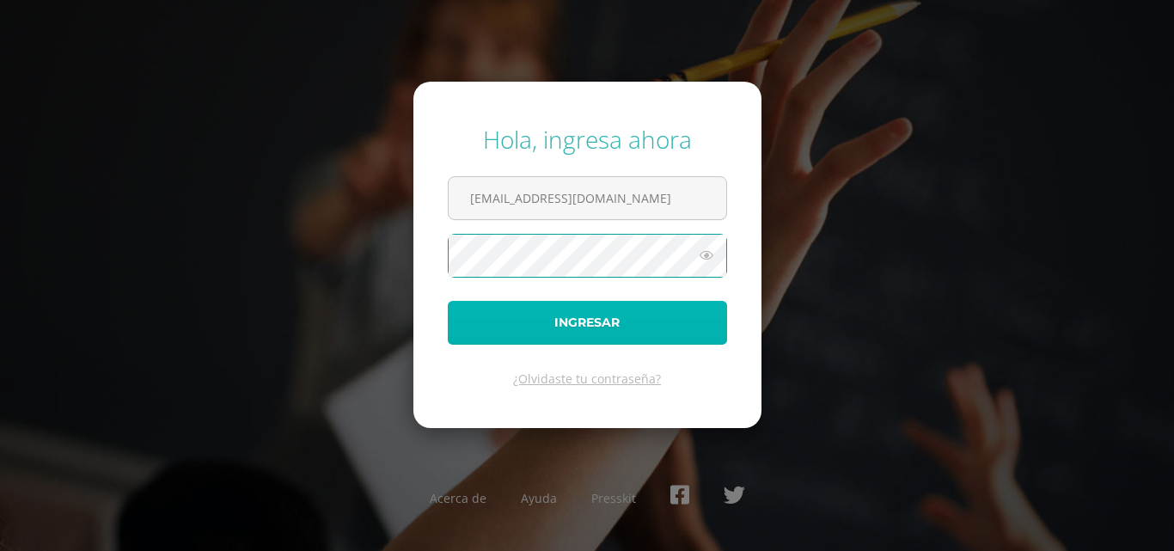
click at [624, 333] on button "Ingresar" at bounding box center [587, 323] width 279 height 44
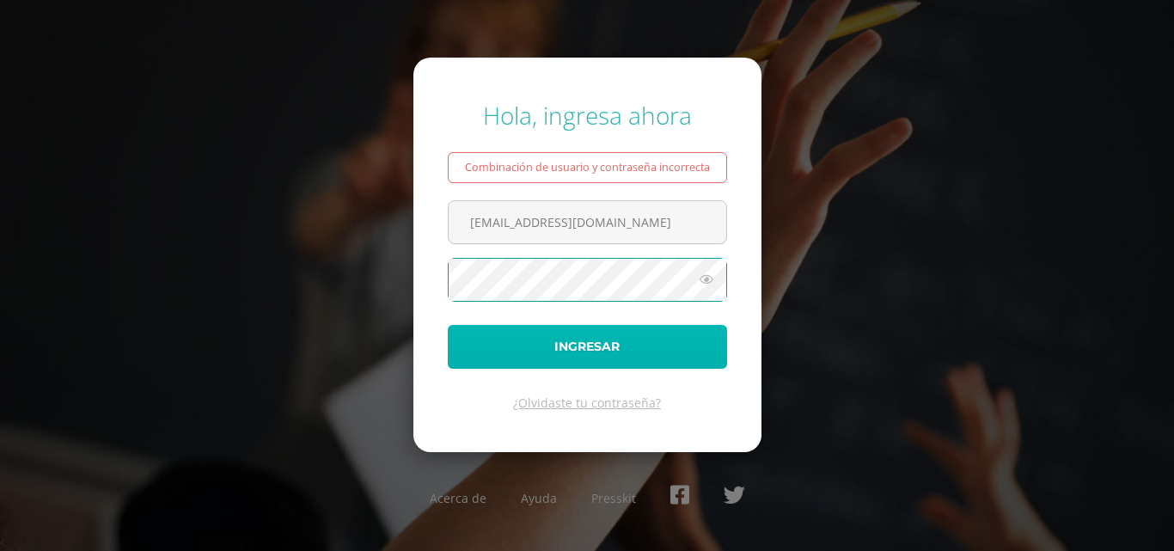
click at [644, 357] on button "Ingresar" at bounding box center [587, 347] width 279 height 44
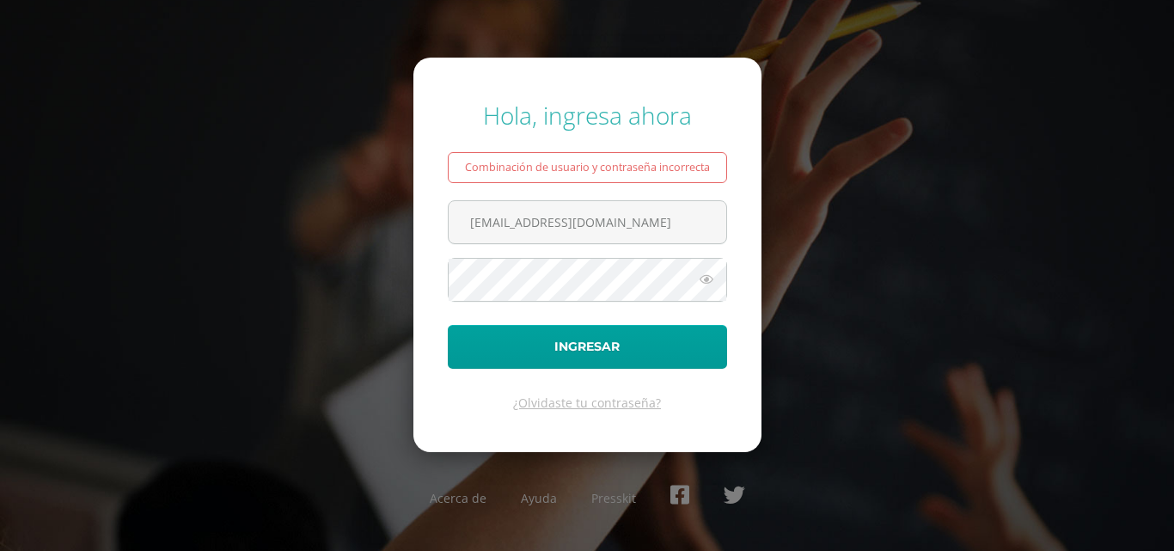
click at [611, 235] on input "2021296@laestrella.edu.gt" at bounding box center [587, 222] width 278 height 42
click at [678, 231] on input "2021296@laestrella.edu.gt" at bounding box center [587, 222] width 278 height 42
click at [675, 232] on input "2021296@laestrella.edu.gt" at bounding box center [587, 222] width 278 height 42
click at [565, 221] on input "2021296@laestrella.edu.gt" at bounding box center [587, 222] width 278 height 42
type input "2021296@laestrella.edu.gt"
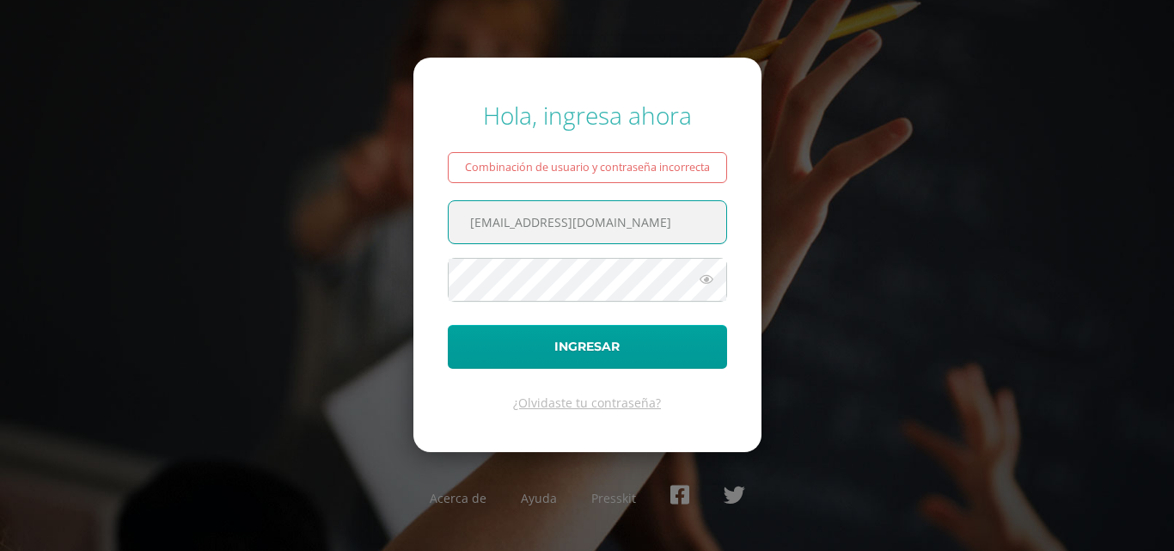
drag, startPoint x: 464, startPoint y: 224, endPoint x: 699, endPoint y: 228, distance: 235.4
click at [699, 228] on input "2021296@laestrella.edu.gt" at bounding box center [587, 222] width 278 height 42
click at [698, 229] on input "text" at bounding box center [587, 222] width 278 height 42
type input "2021305@laestrella.edu.gt"
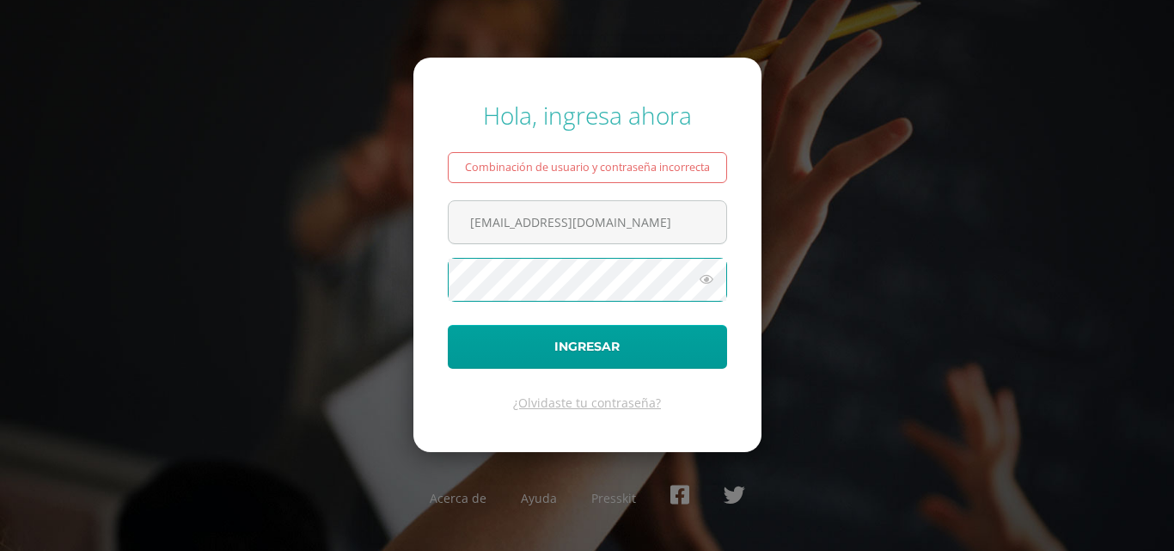
click at [448, 325] on button "Ingresar" at bounding box center [587, 347] width 279 height 44
